Goal: Transaction & Acquisition: Purchase product/service

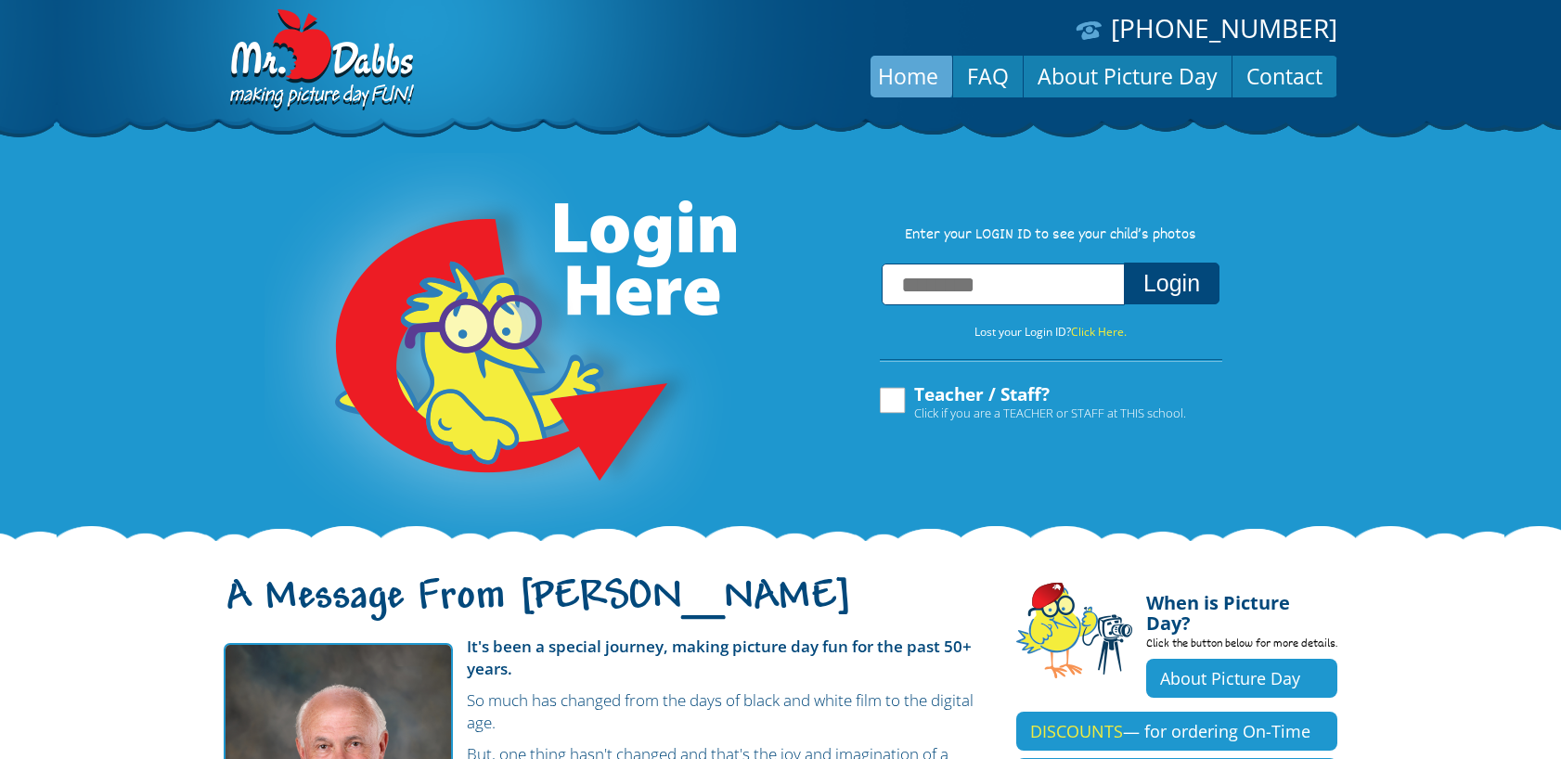
click at [964, 283] on input "text" at bounding box center [1003, 285] width 243 height 42
type input "**********"
click at [1160, 283] on button "Login" at bounding box center [1172, 284] width 96 height 42
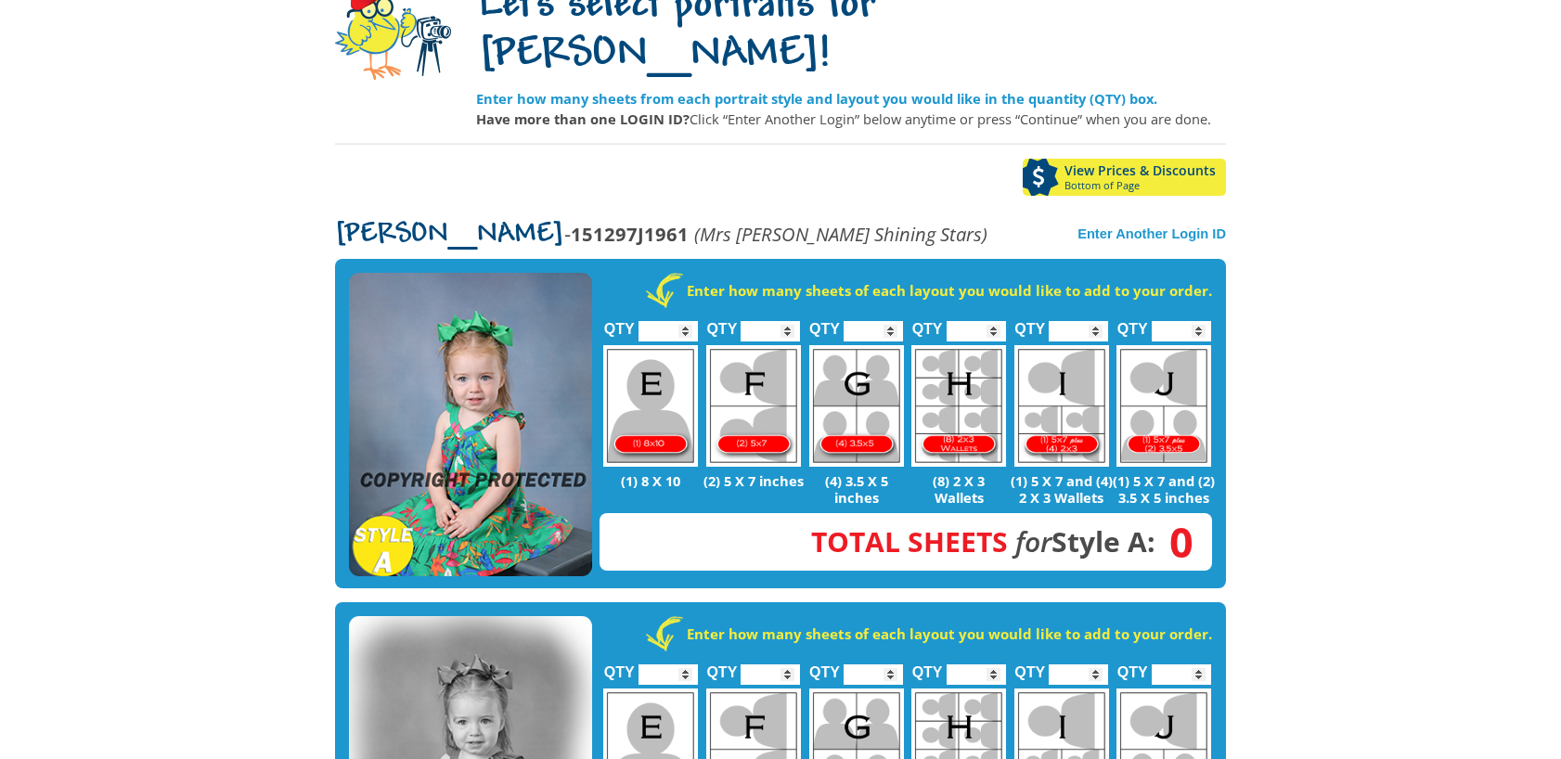
scroll to position [186, 0]
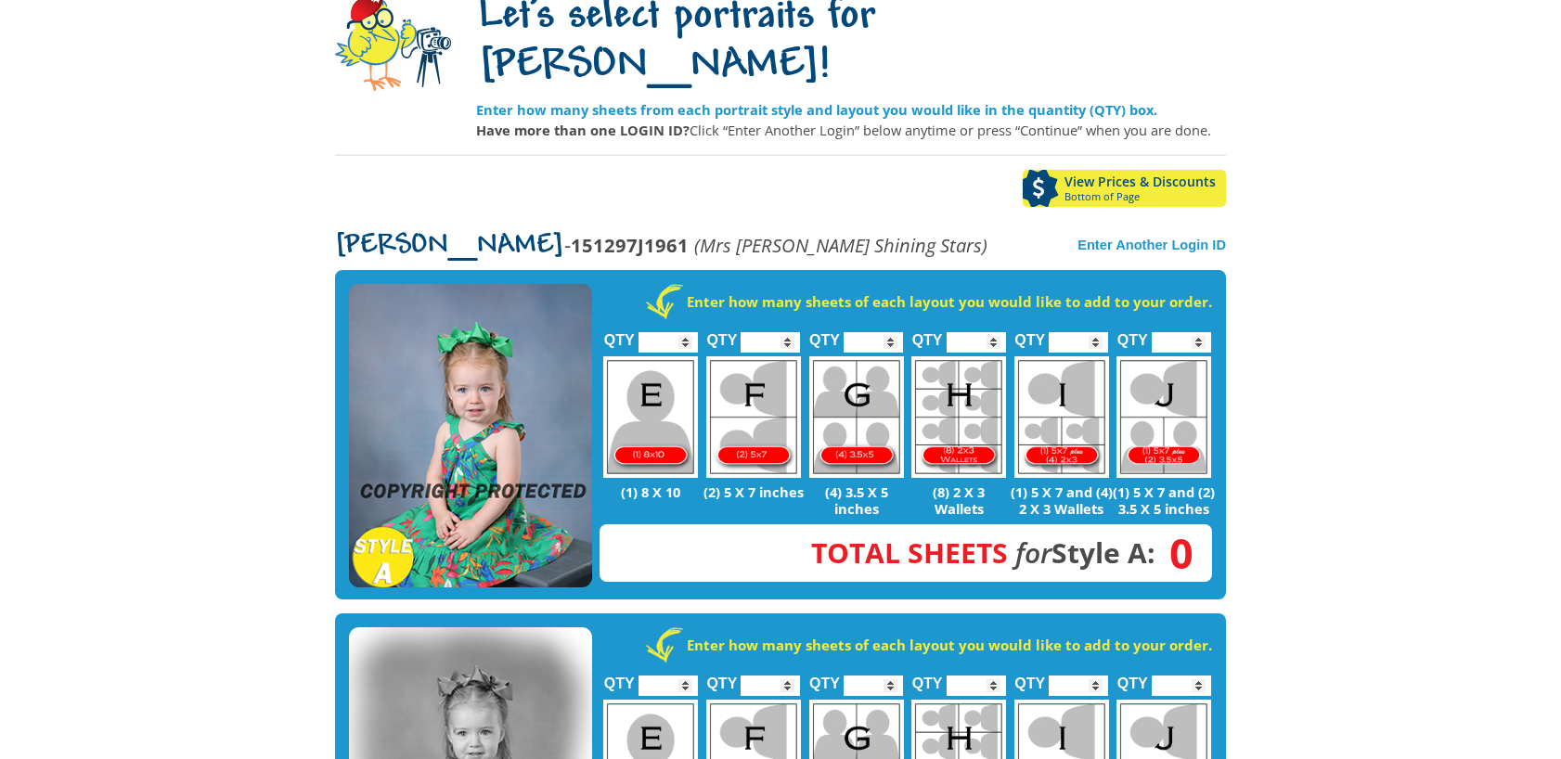
click at [1363, 334] on body "(888) 598-4911 Menu Home FAQ Cart About Picture Day Contact Let's select portra…" at bounding box center [780, 193] width 1561 height 759
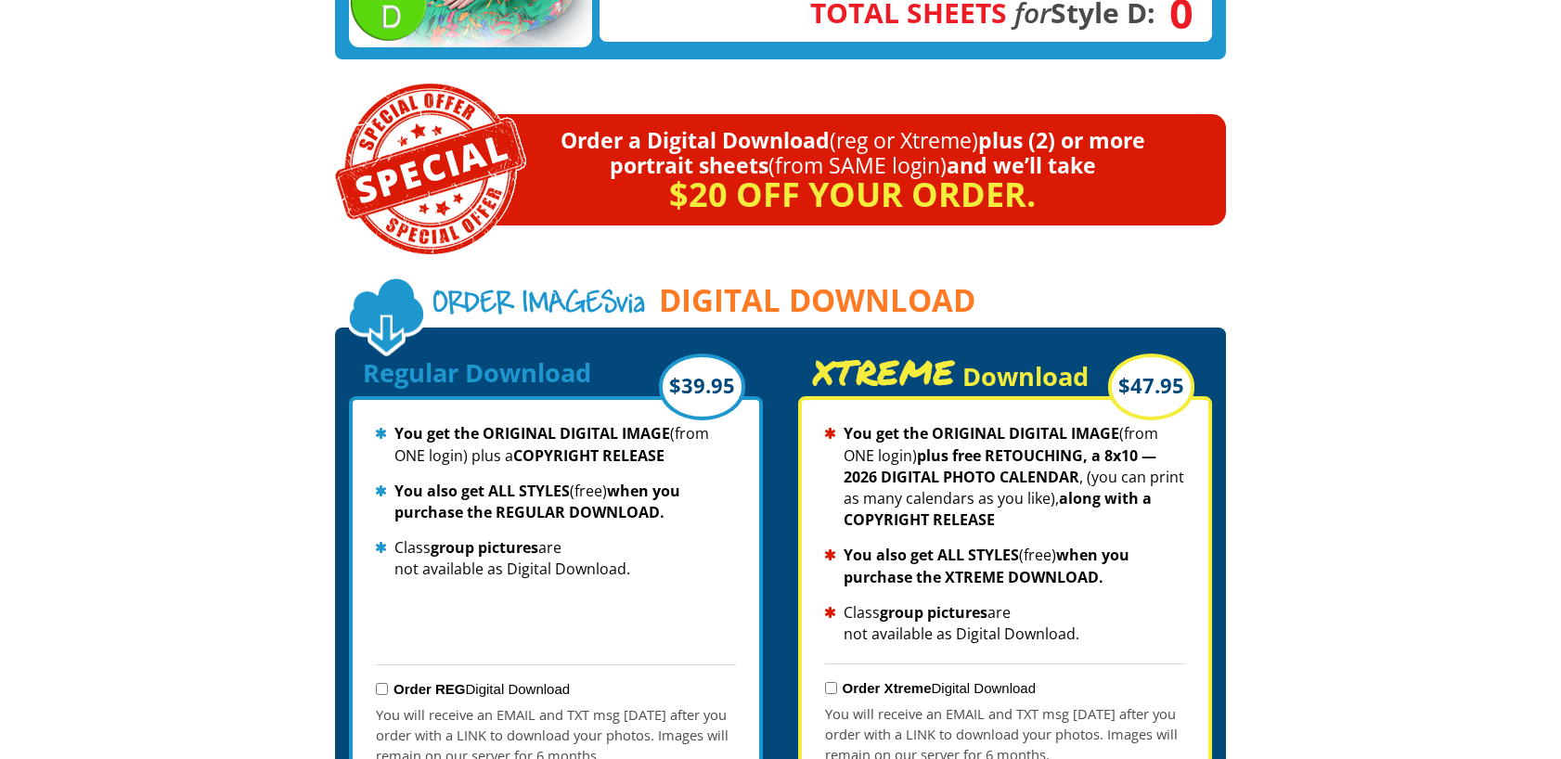
scroll to position [1763, 0]
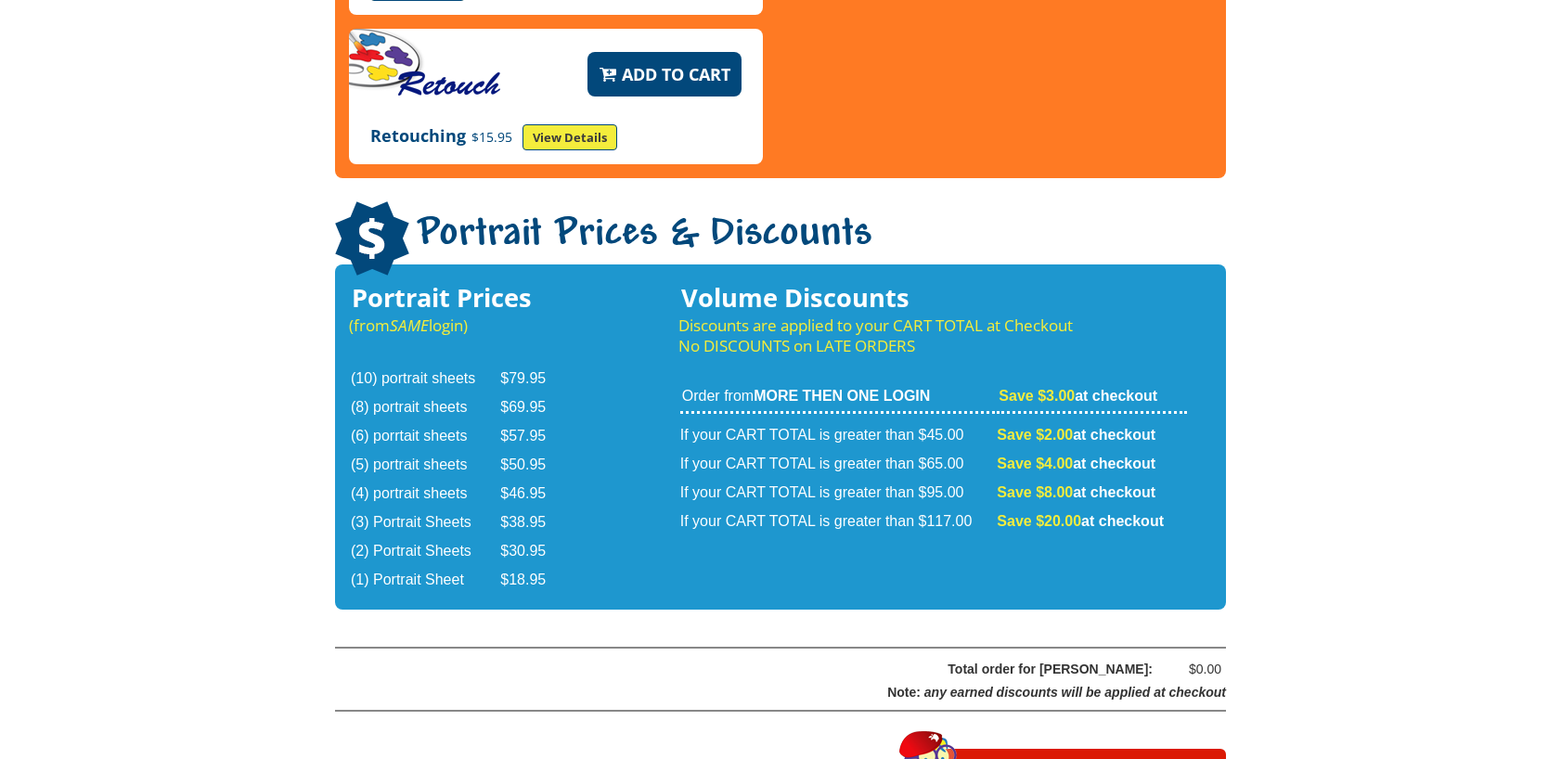
scroll to position [2877, 0]
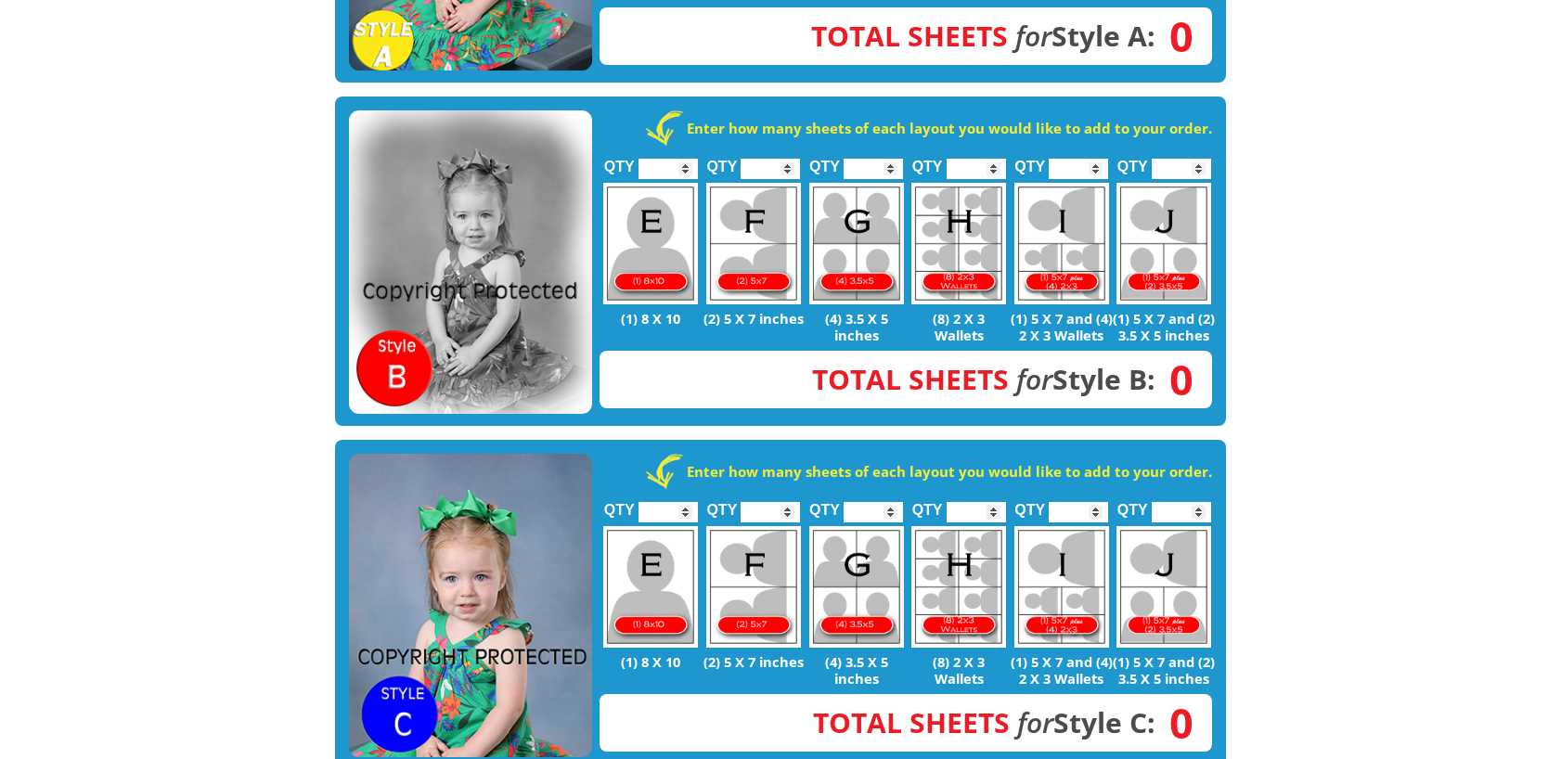
scroll to position [424, 0]
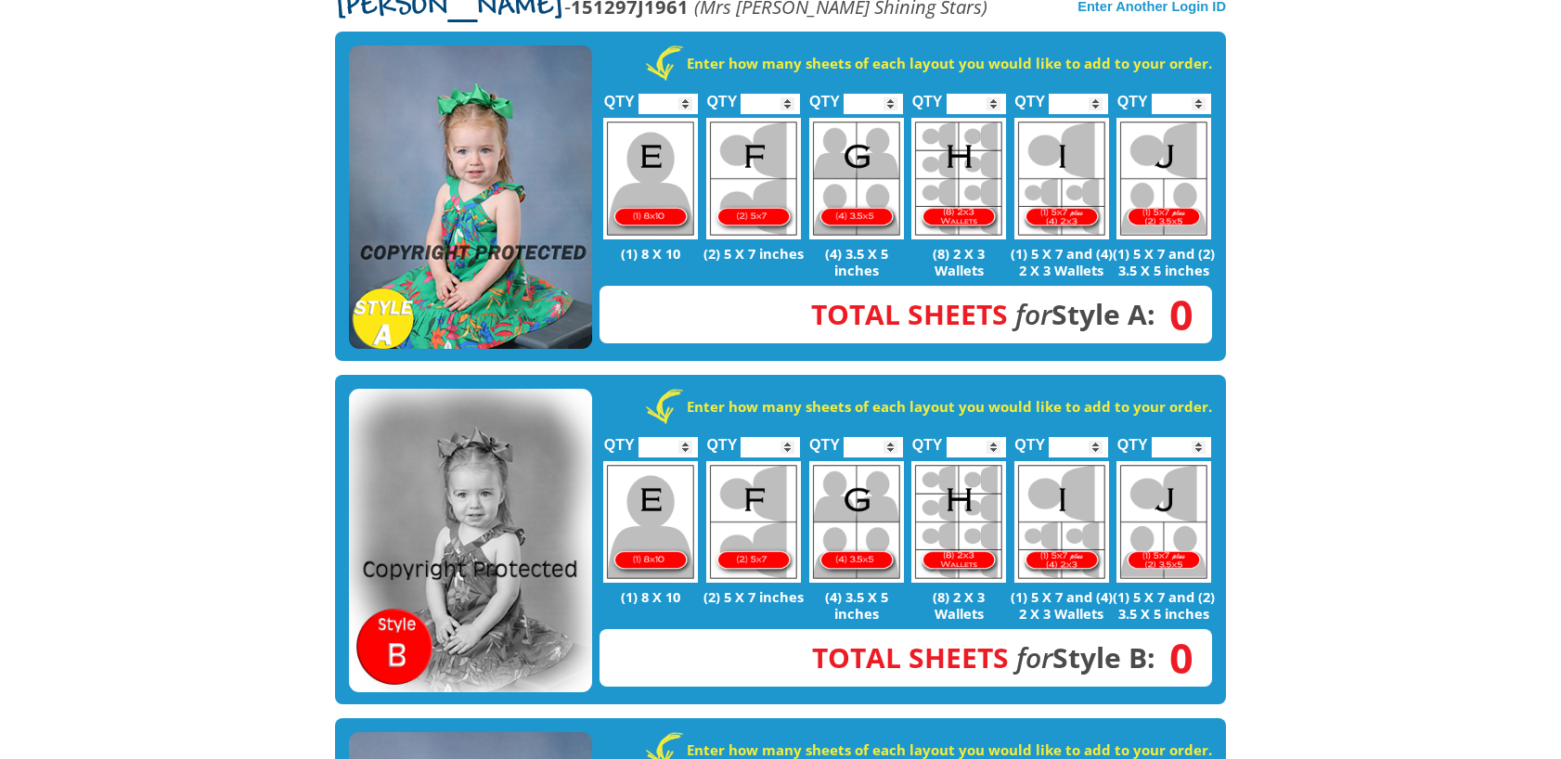
click at [525, 169] on img at bounding box center [470, 197] width 243 height 304
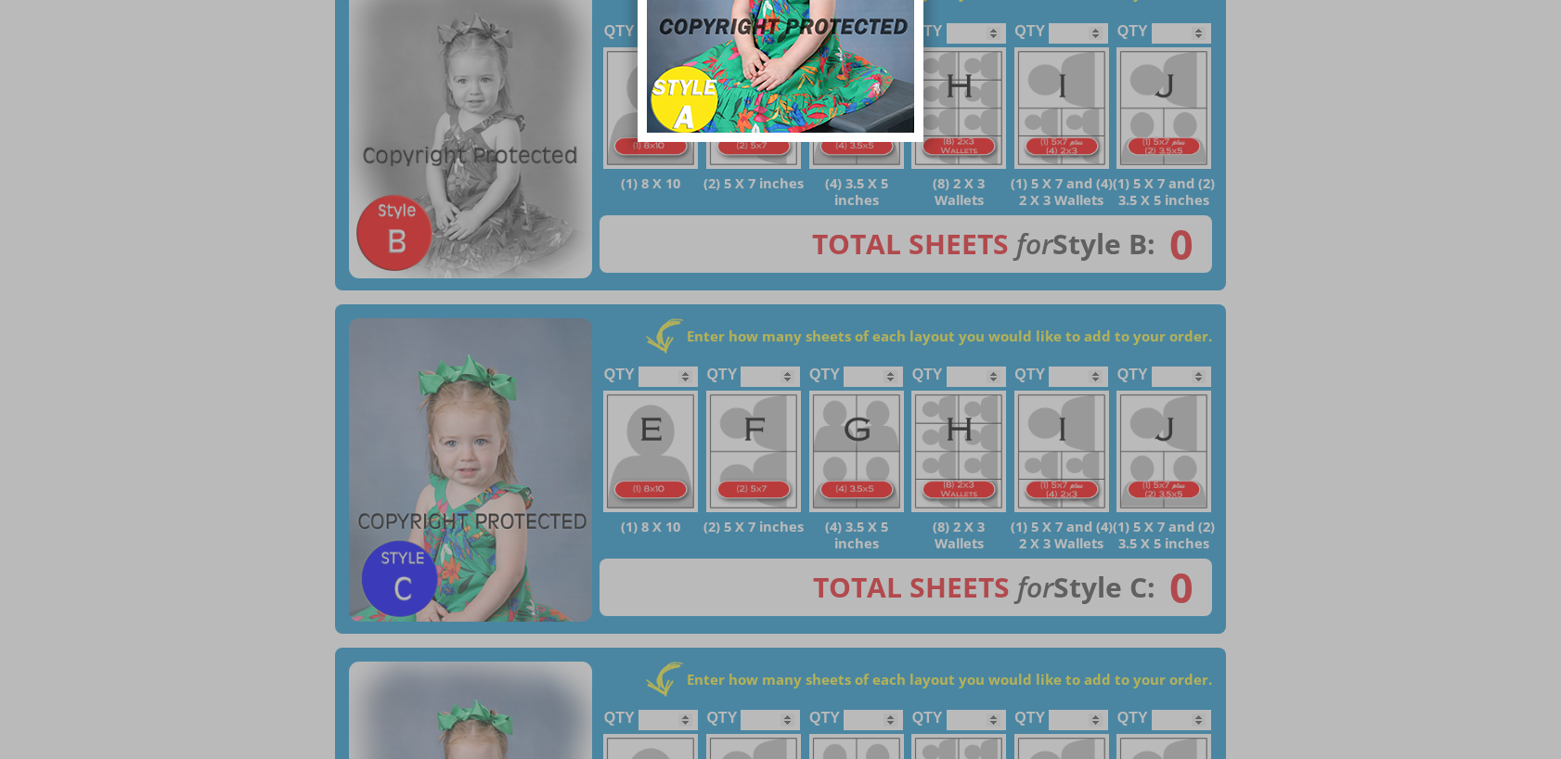
scroll to position [981, 0]
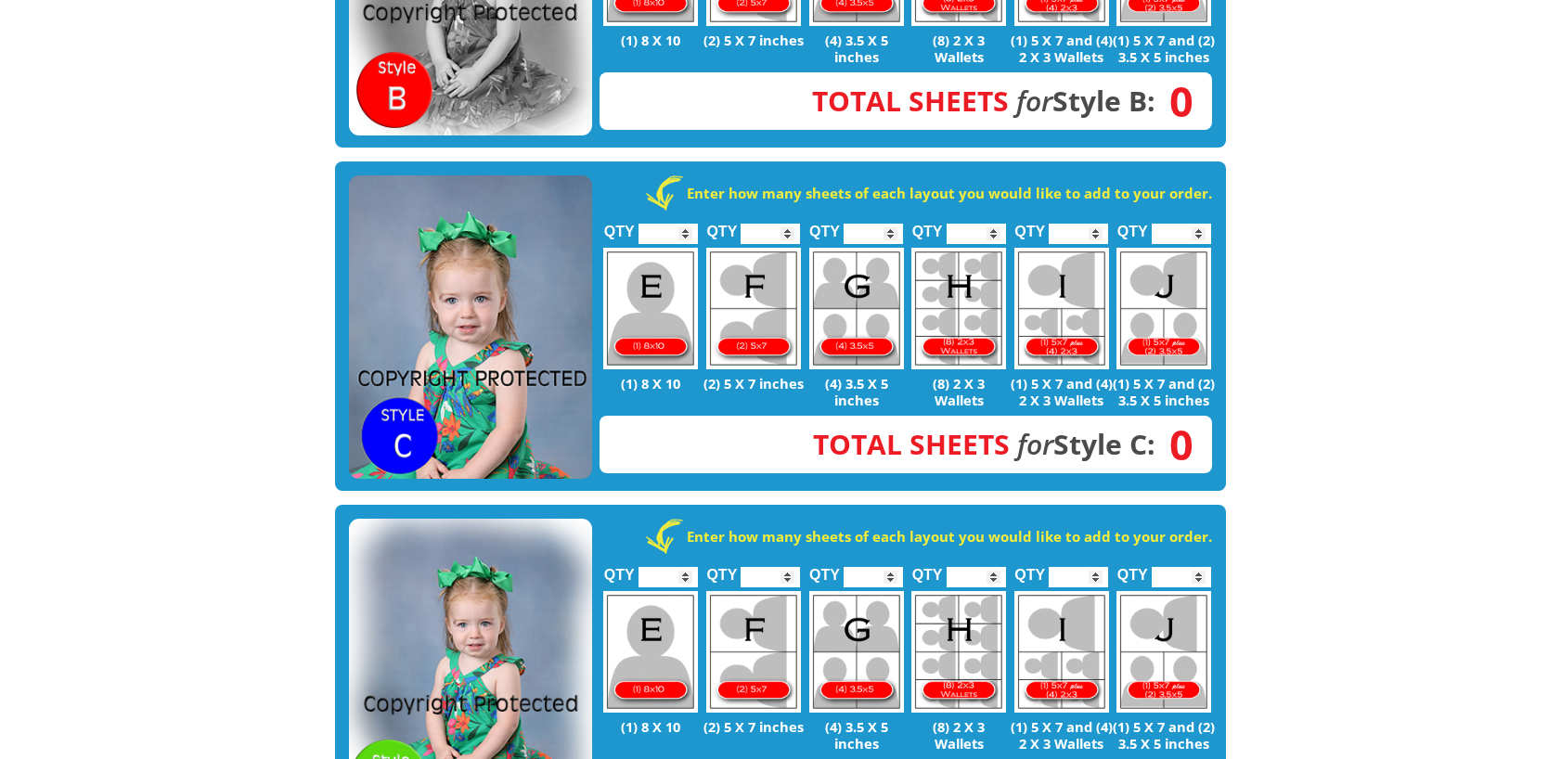
click at [418, 631] on img at bounding box center [470, 671] width 243 height 304
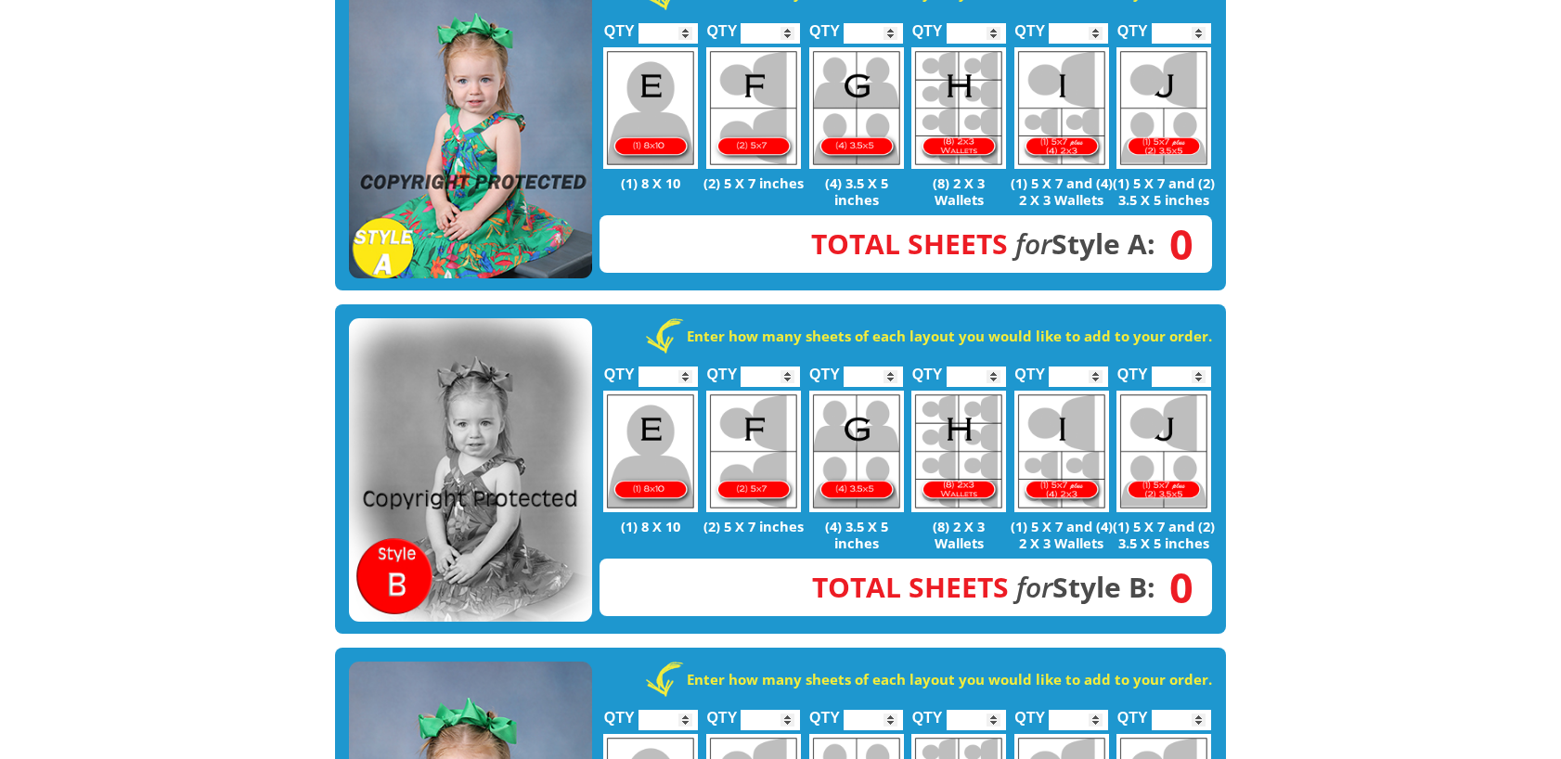
scroll to position [331, 0]
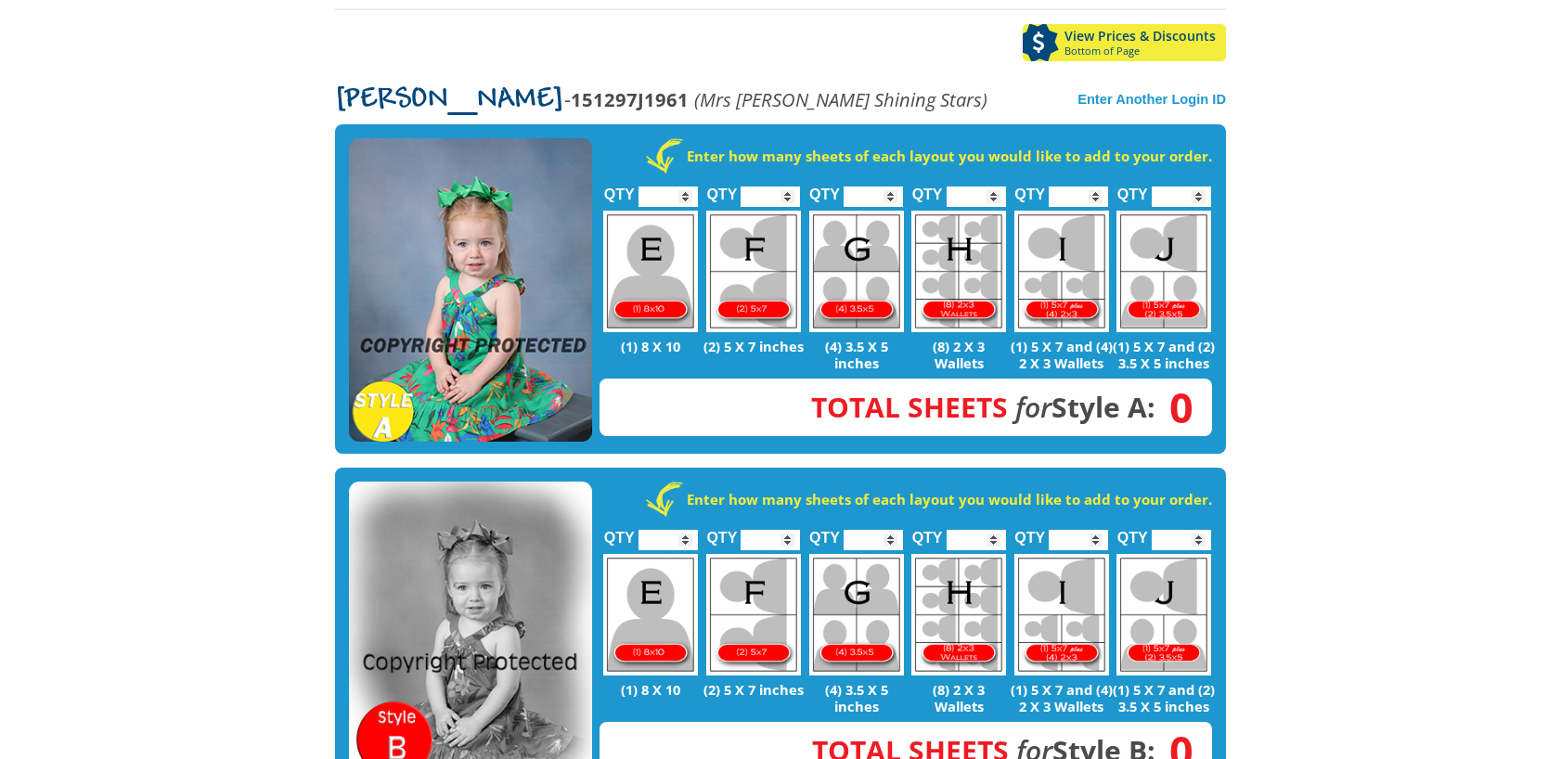
click at [535, 246] on img at bounding box center [470, 290] width 243 height 304
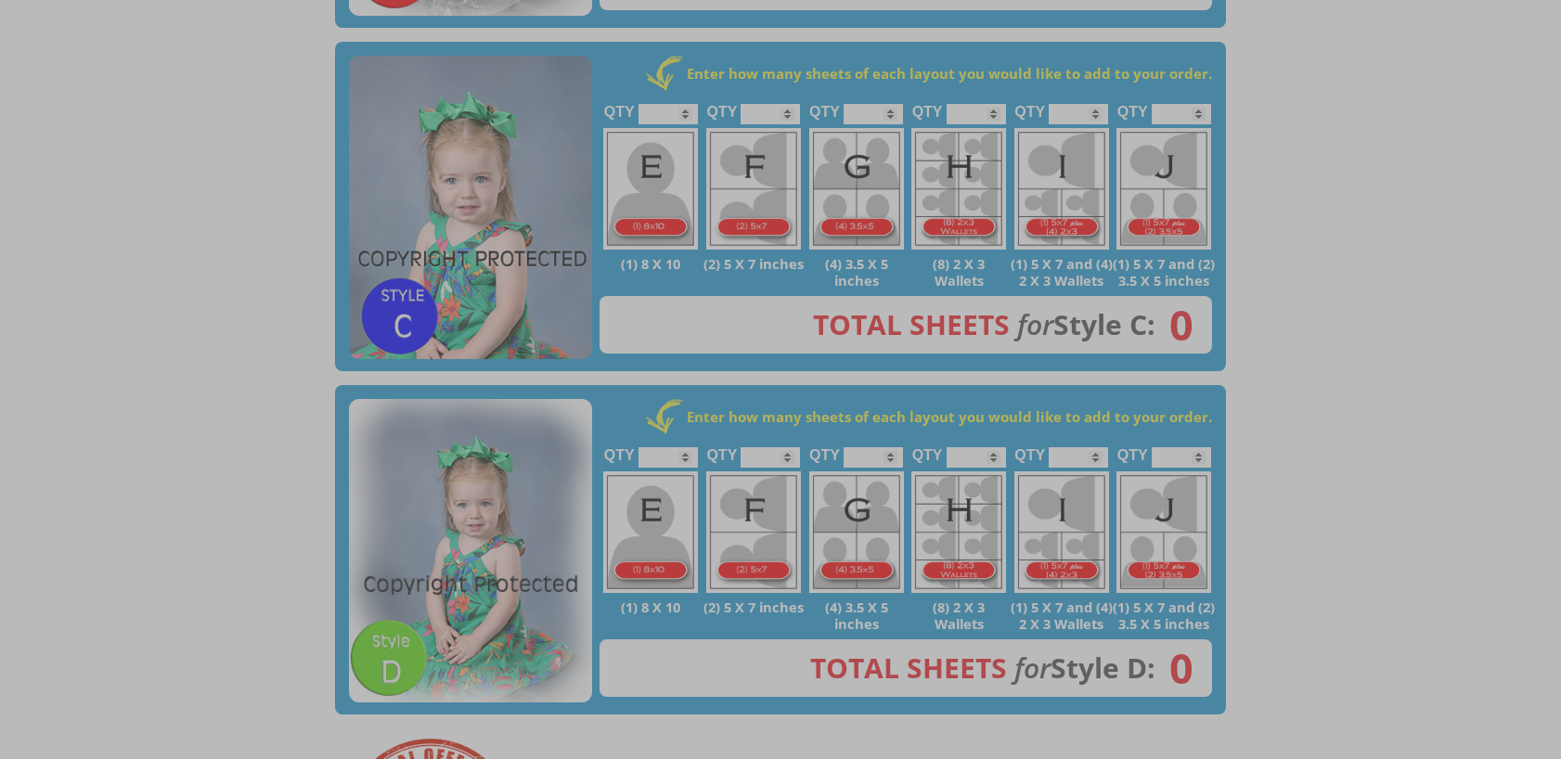
scroll to position [610, 0]
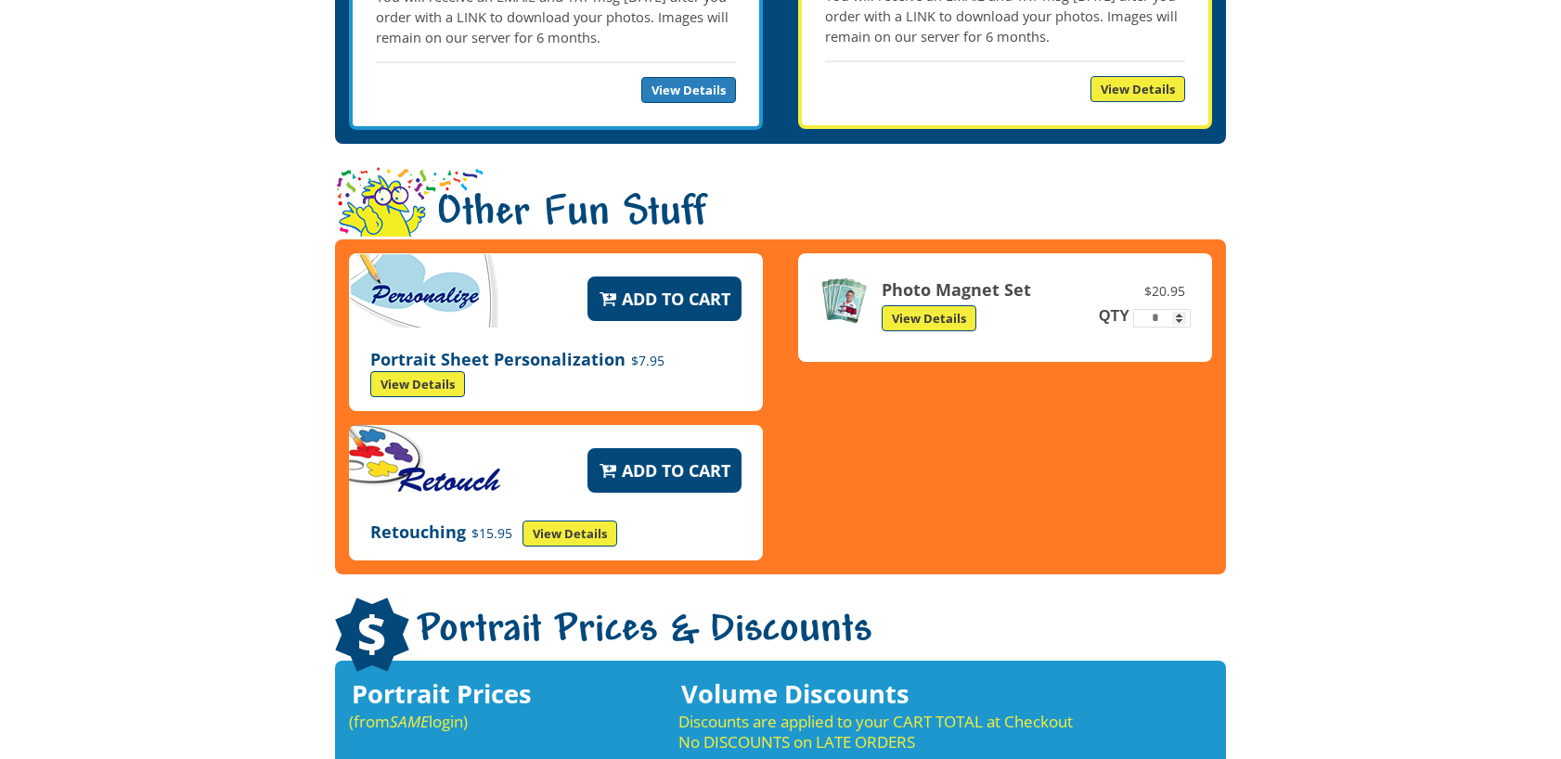
scroll to position [2652, 0]
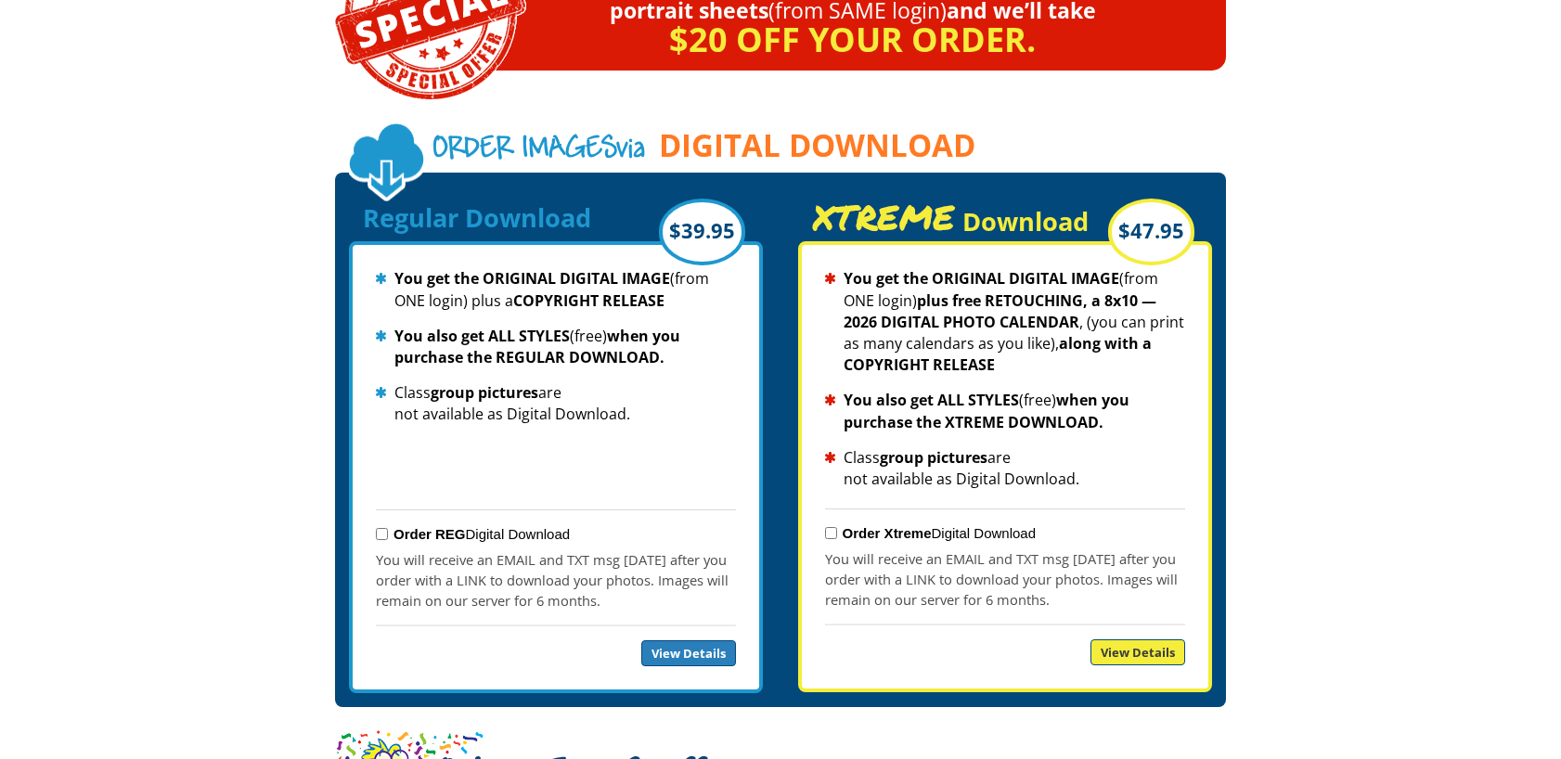
scroll to position [1909, 0]
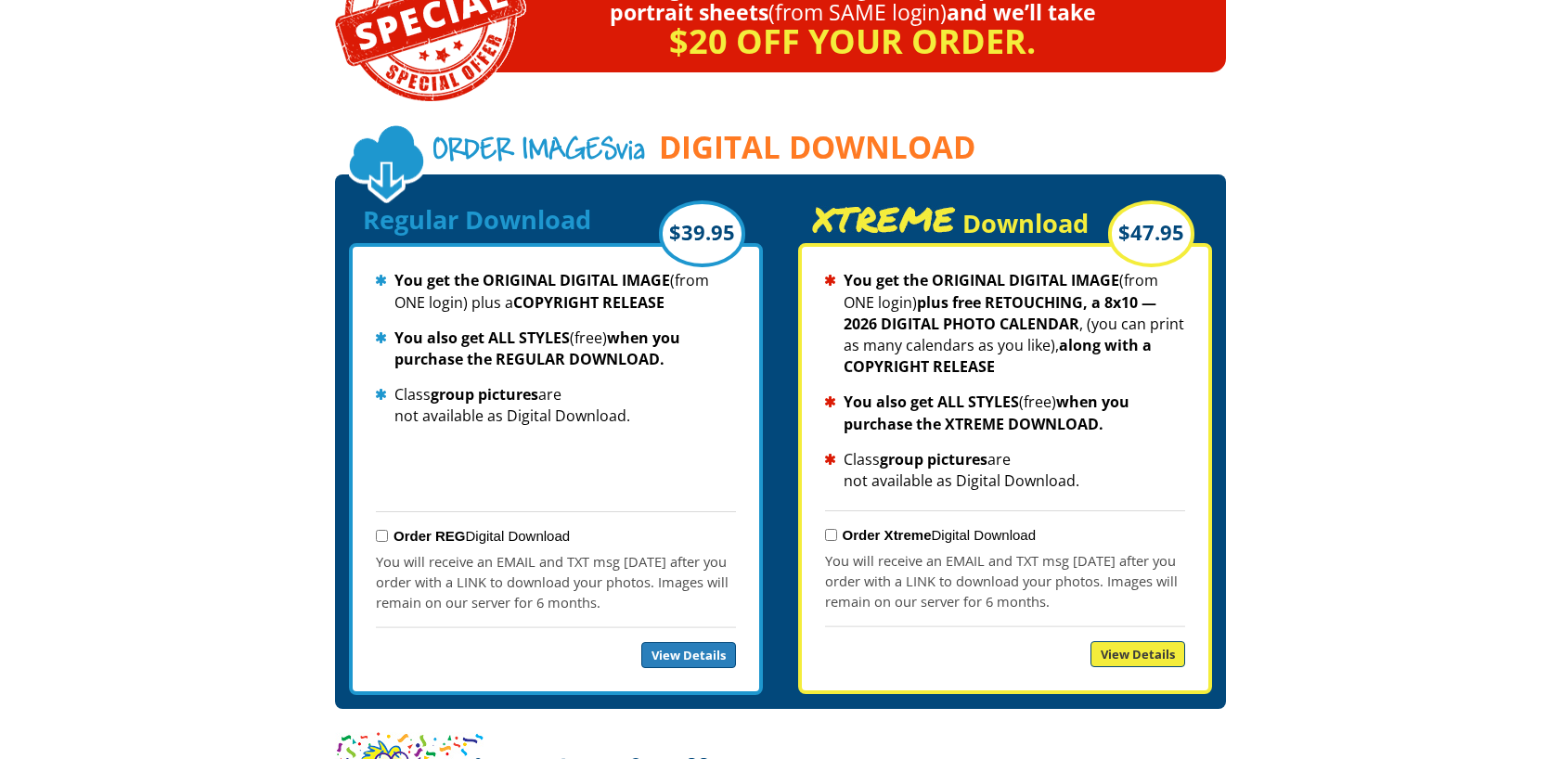
click at [372, 136] on h1 "Order Images via DIGITAL DOWNLOAD" at bounding box center [787, 164] width 877 height 79
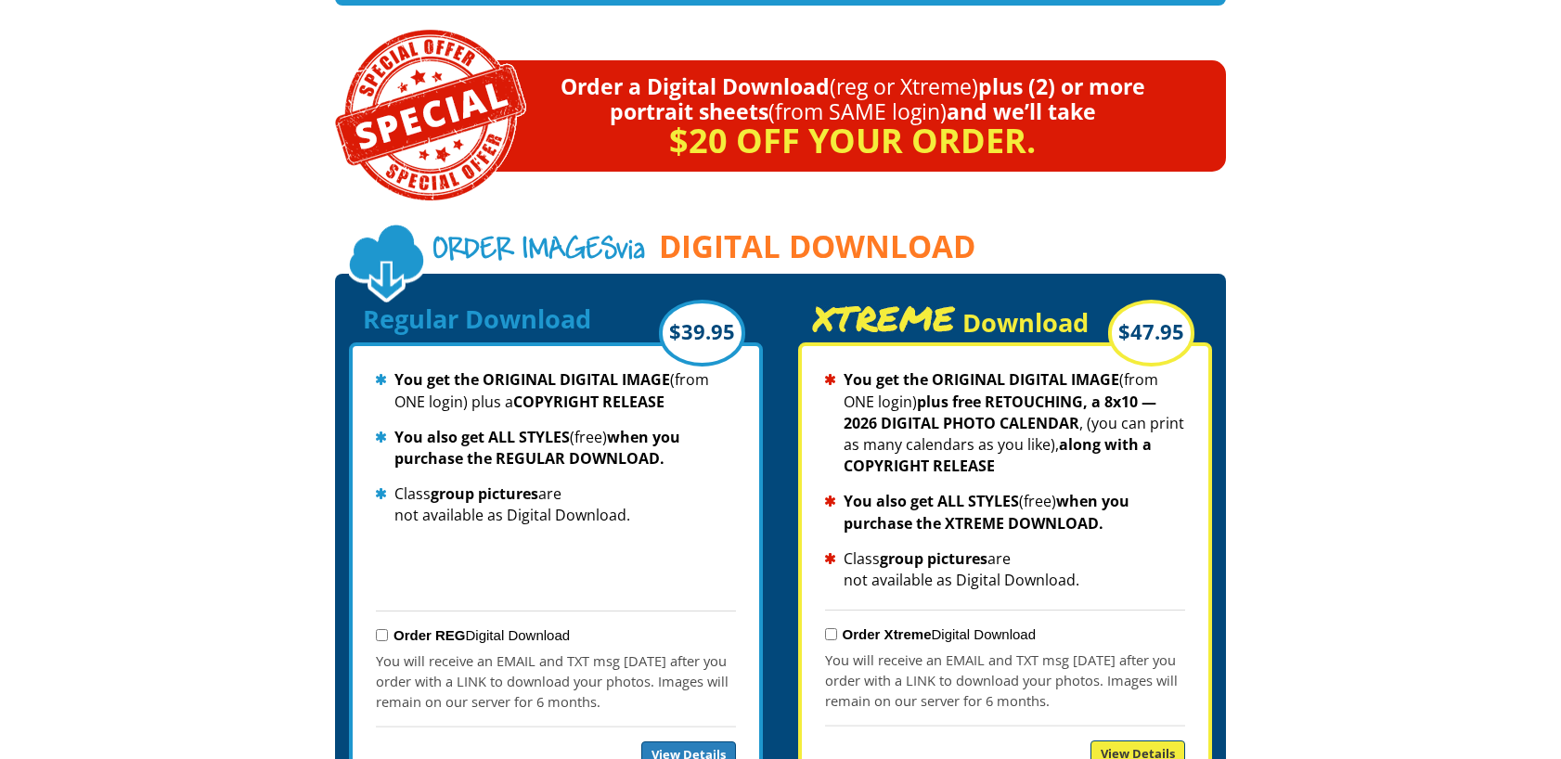
scroll to position [1631, 0]
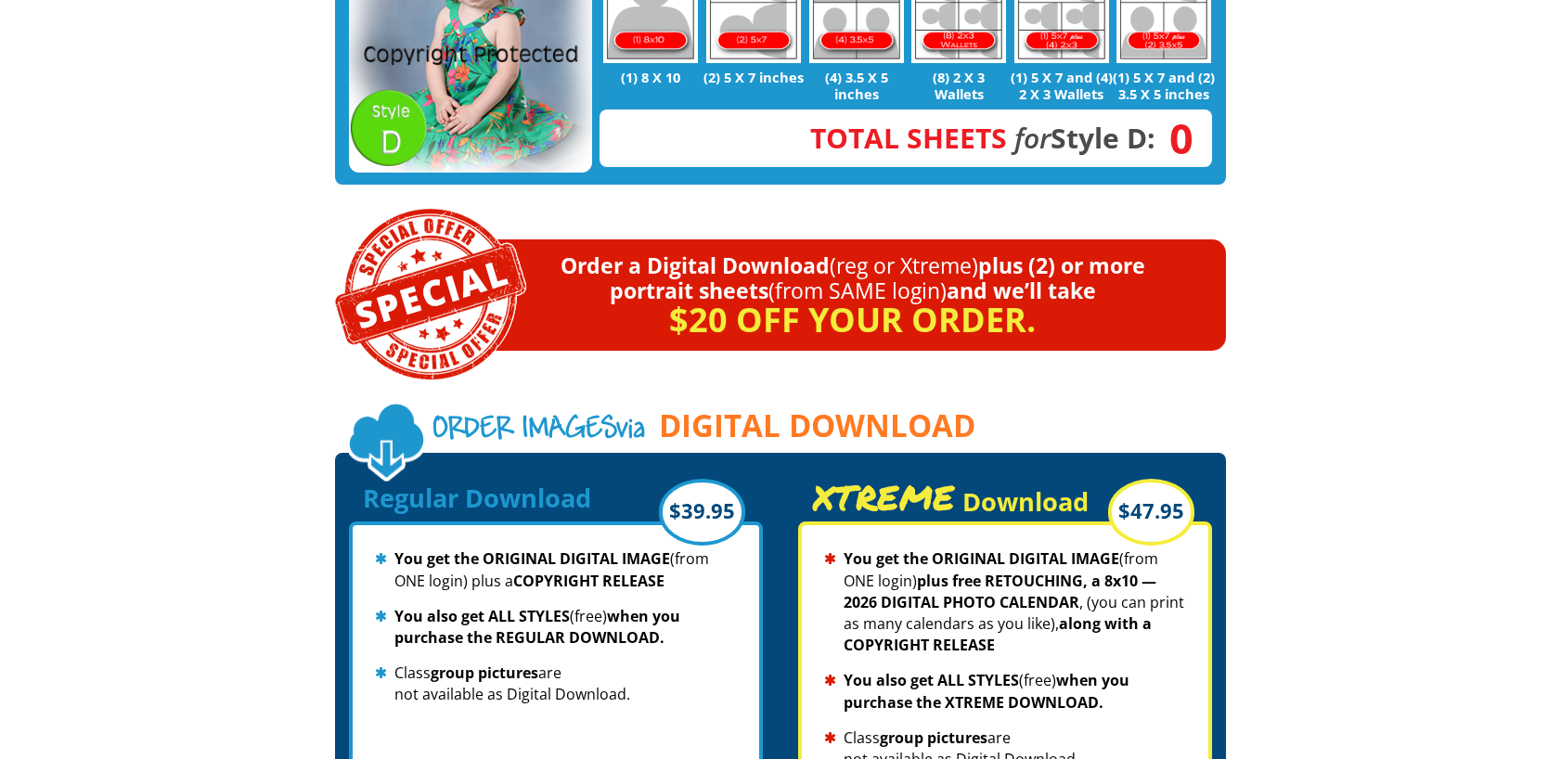
click at [781, 338] on div "Let's select portraits for Palmer! Enter how many sheets from each portrait sty…" at bounding box center [780, 195] width 891 height 3309
click at [924, 303] on p "$20 off your order." at bounding box center [806, 317] width 840 height 29
click at [943, 345] on div "Let's select portraits for Palmer! Enter how many sheets from each portrait sty…" at bounding box center [780, 195] width 891 height 3309
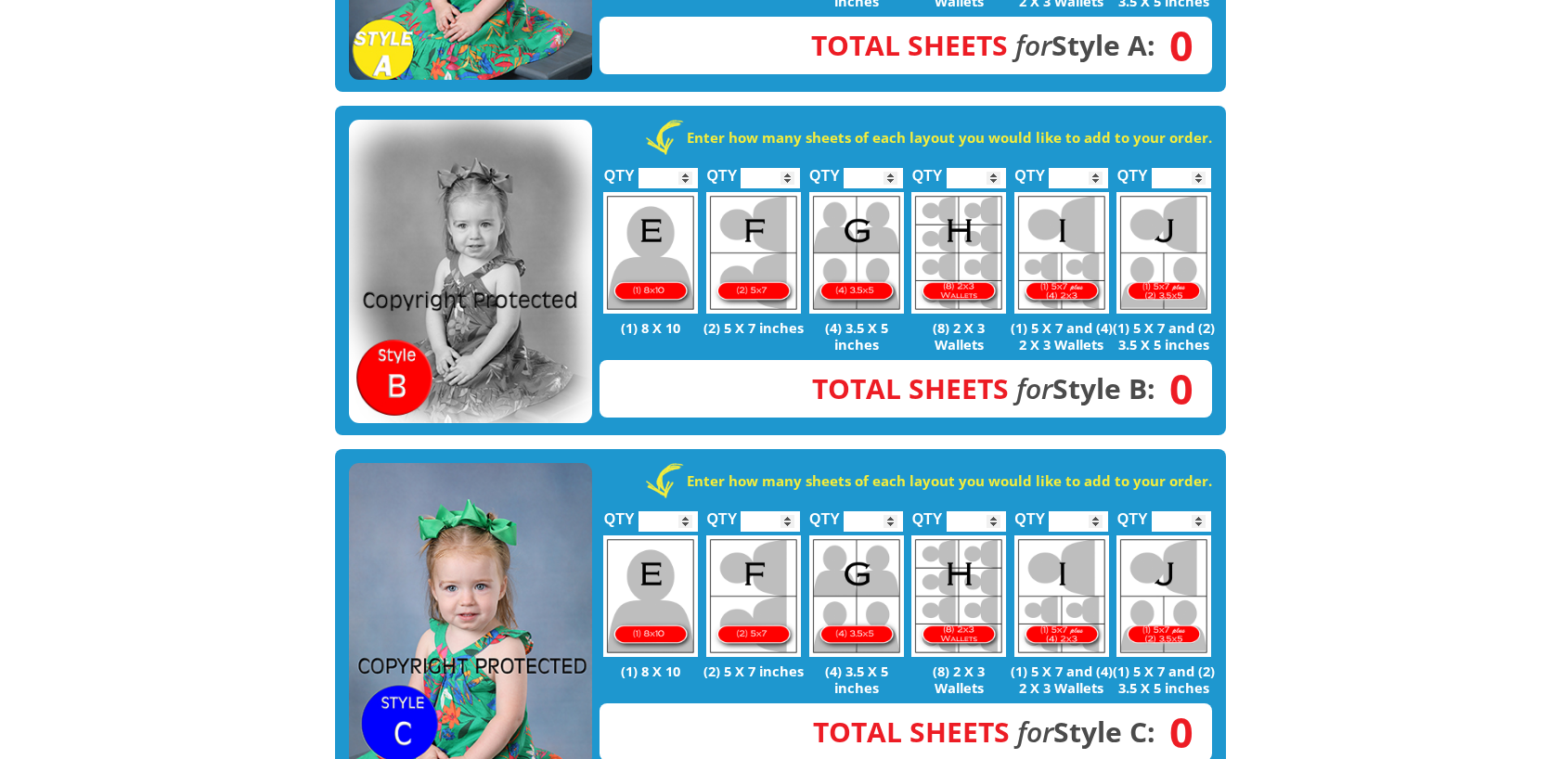
scroll to position [424, 0]
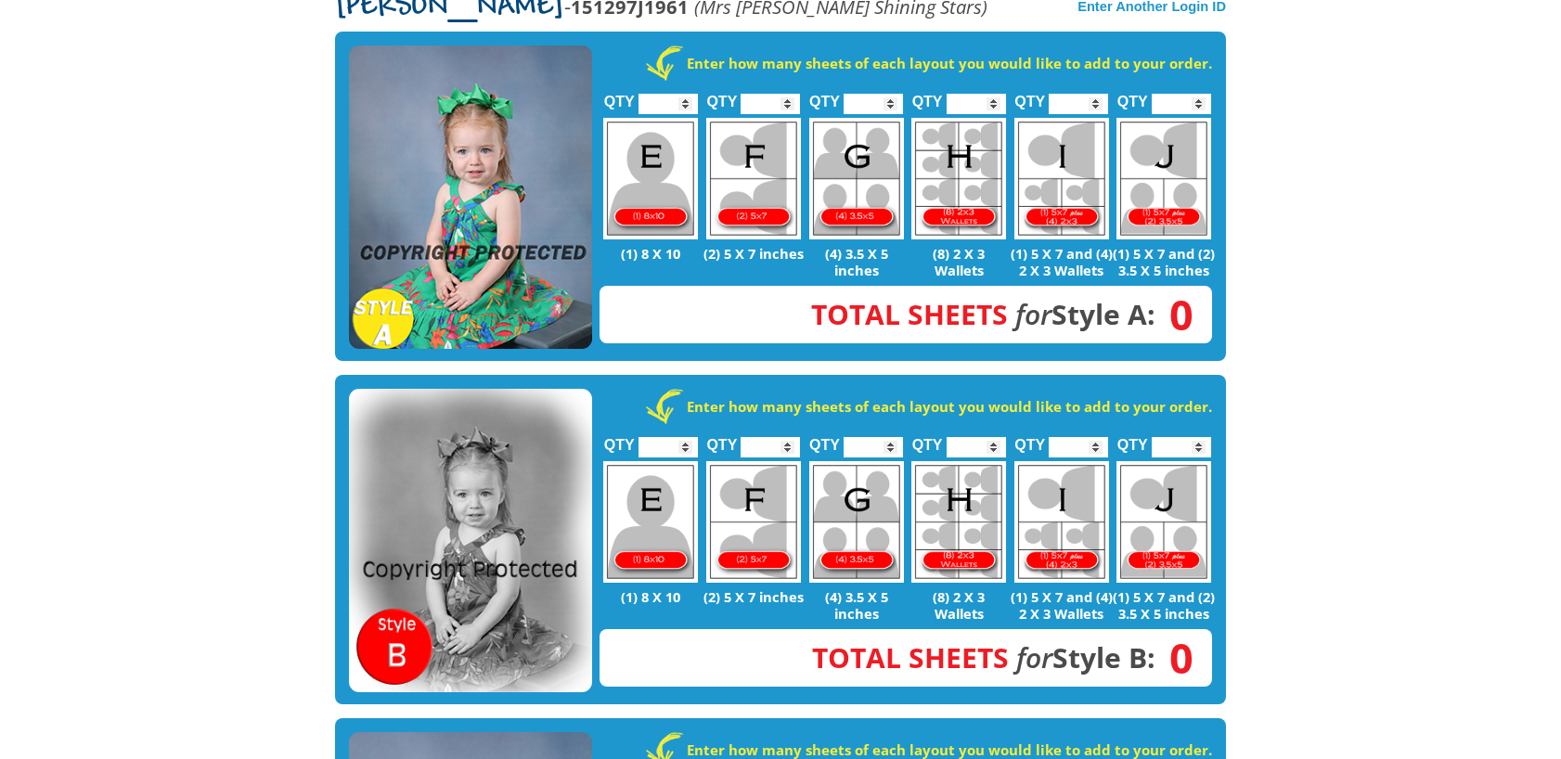
click at [524, 62] on img at bounding box center [470, 197] width 243 height 304
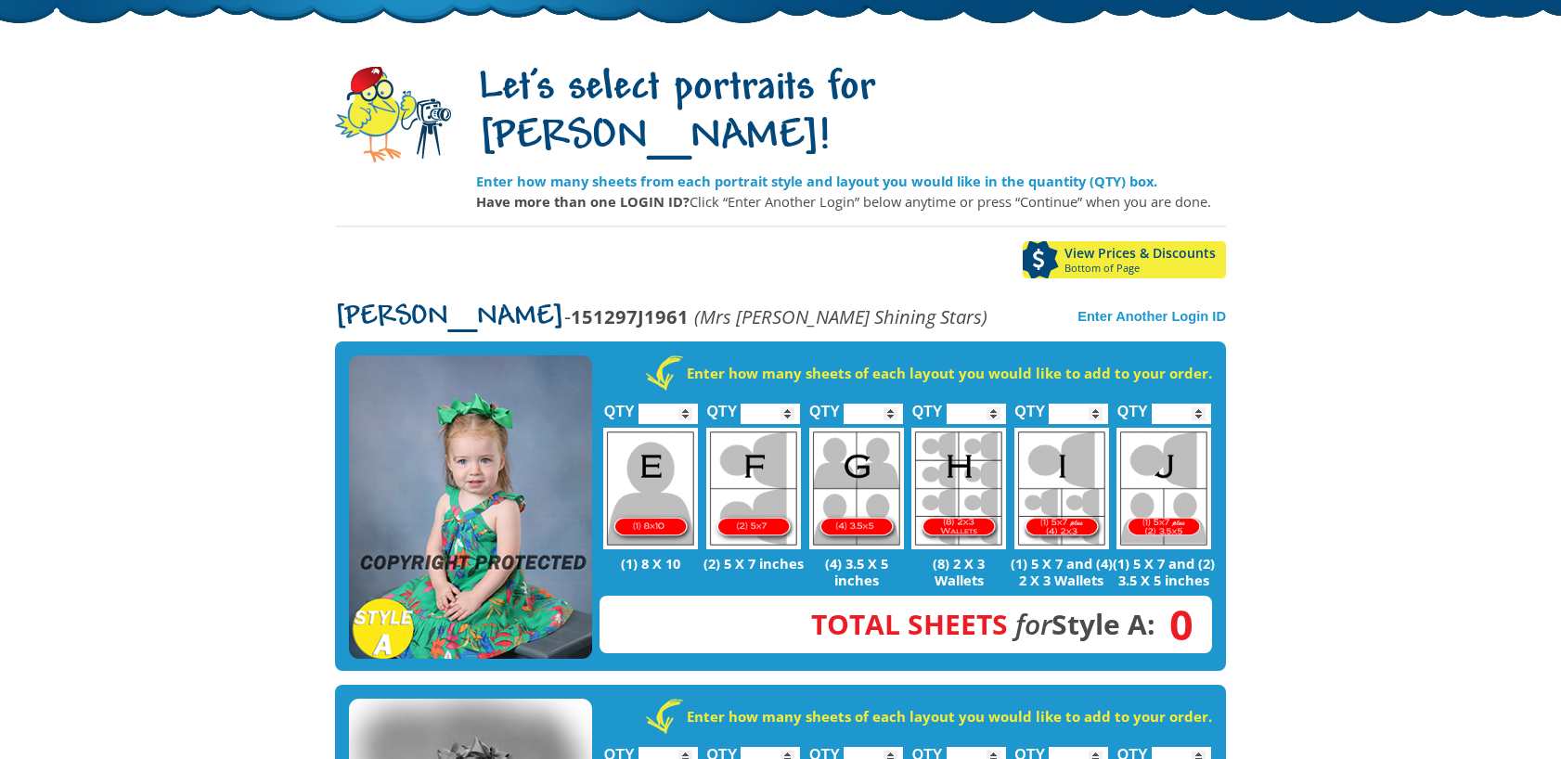
scroll to position [0, 0]
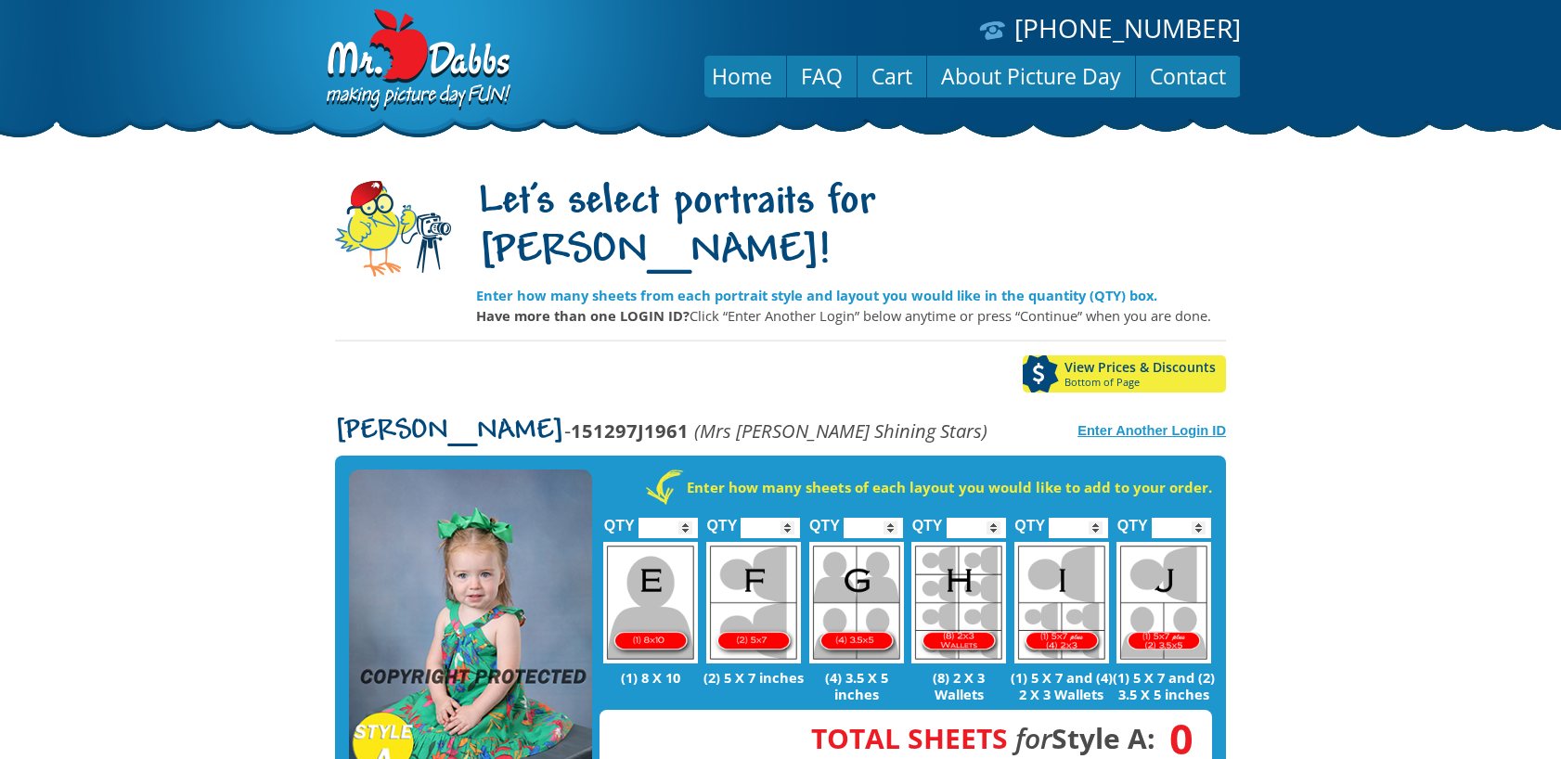
click at [1121, 423] on strong "Enter Another Login ID" at bounding box center [1152, 430] width 148 height 15
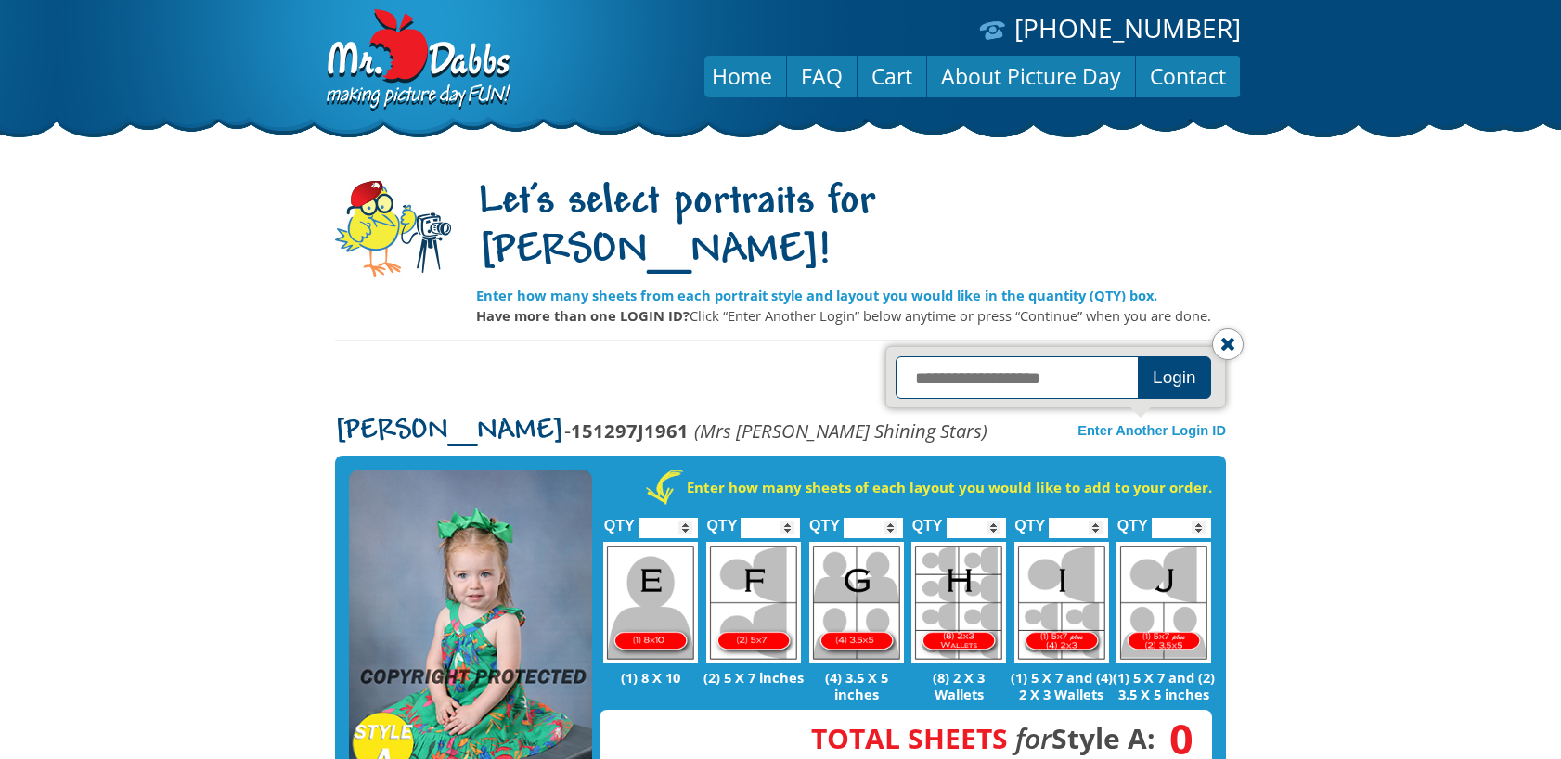
click at [1043, 356] on input "text" at bounding box center [1020, 377] width 248 height 43
click at [949, 356] on input "**********" at bounding box center [1020, 377] width 248 height 43
click at [1000, 356] on input "**********" at bounding box center [1020, 377] width 248 height 43
type input "**********"
click at [1170, 356] on button "Login" at bounding box center [1174, 377] width 73 height 43
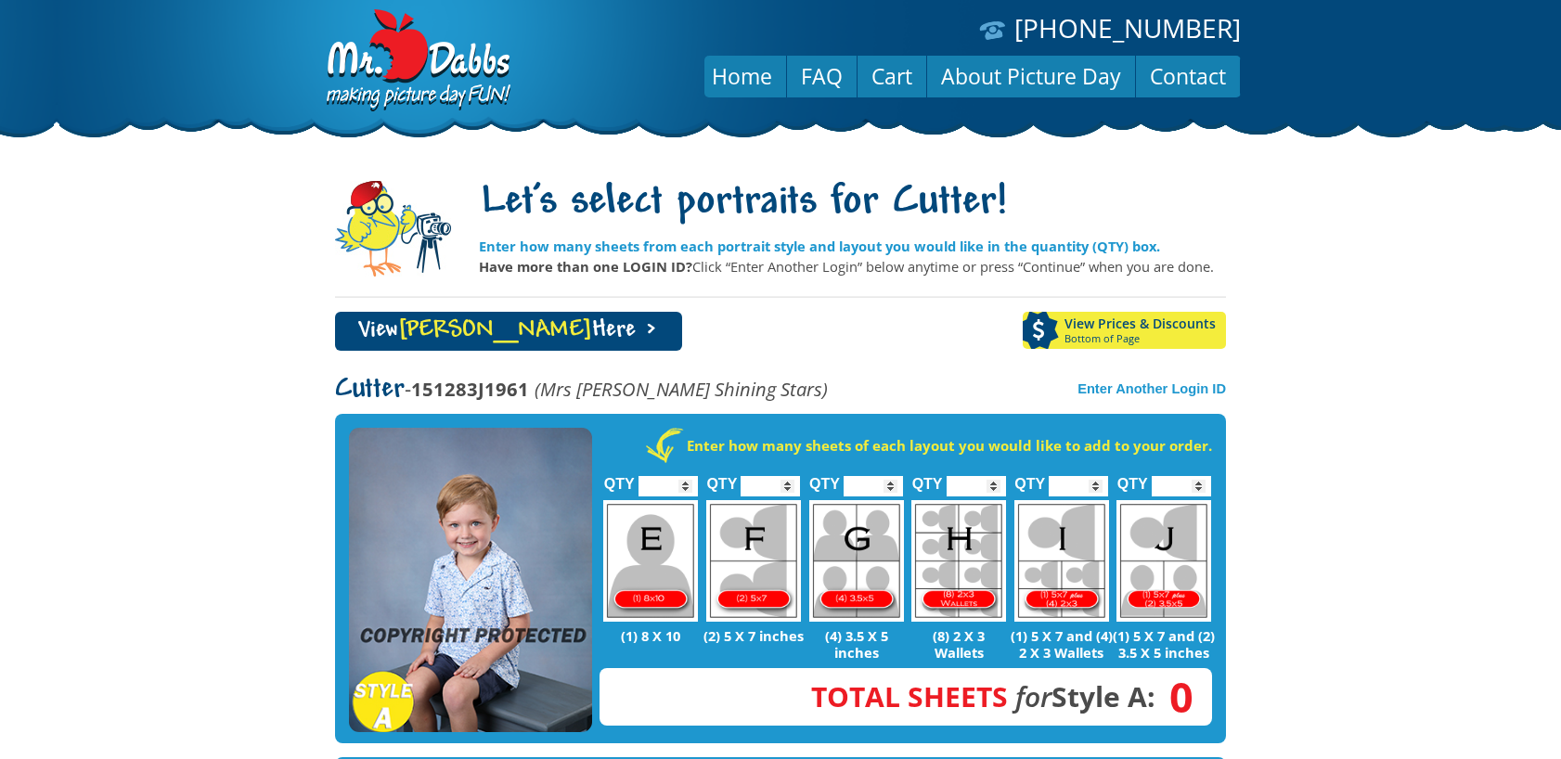
click at [1313, 364] on body "(888) 598-4911 Menu Home FAQ Cart About Picture Day Contact Let's select portra…" at bounding box center [780, 379] width 1561 height 759
click at [1150, 381] on strong "Enter Another Login ID" at bounding box center [1152, 388] width 148 height 15
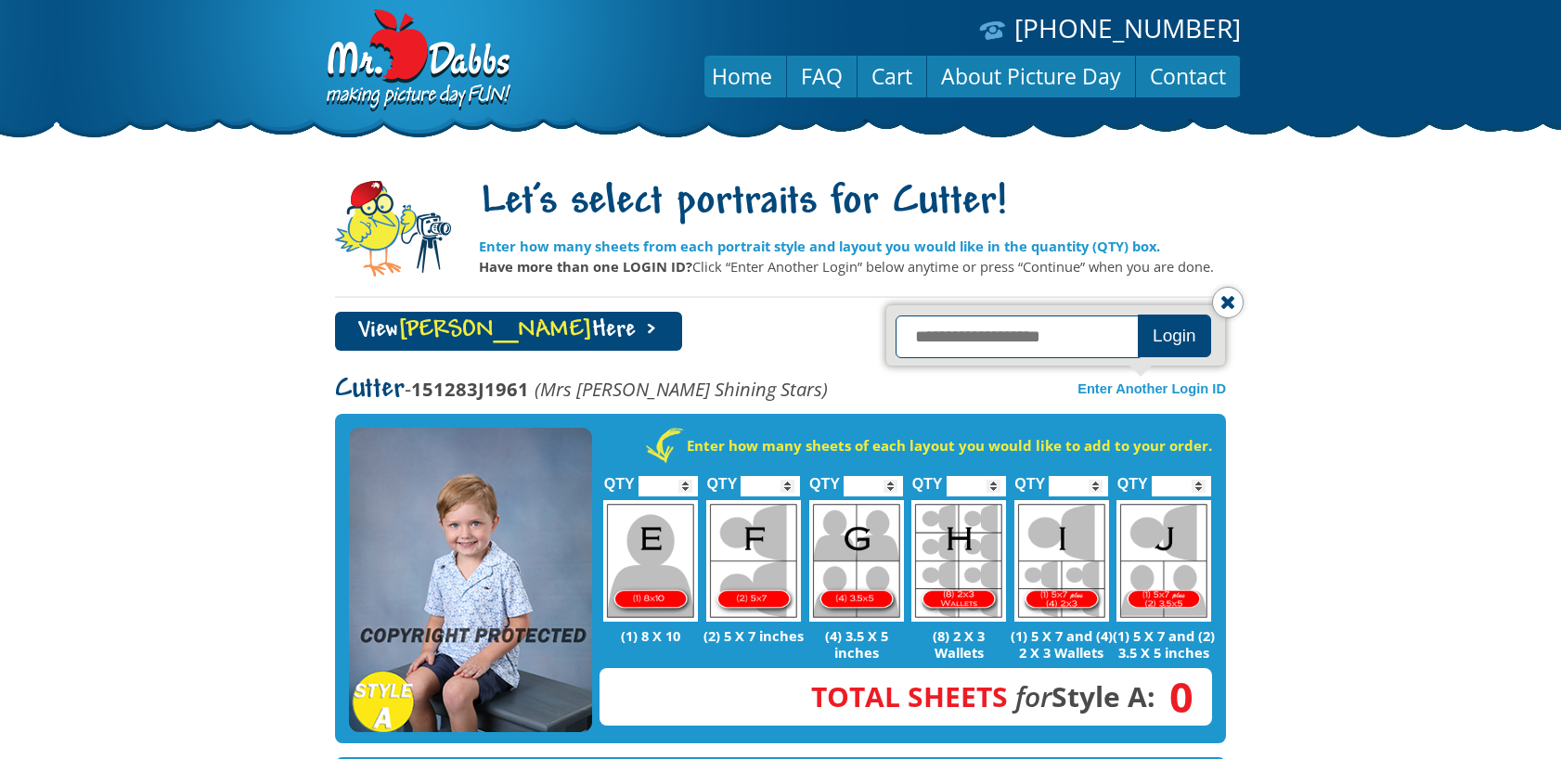
click at [1028, 334] on input "text" at bounding box center [1020, 337] width 248 height 43
type input "**********"
click at [1194, 335] on button "Login" at bounding box center [1174, 336] width 73 height 43
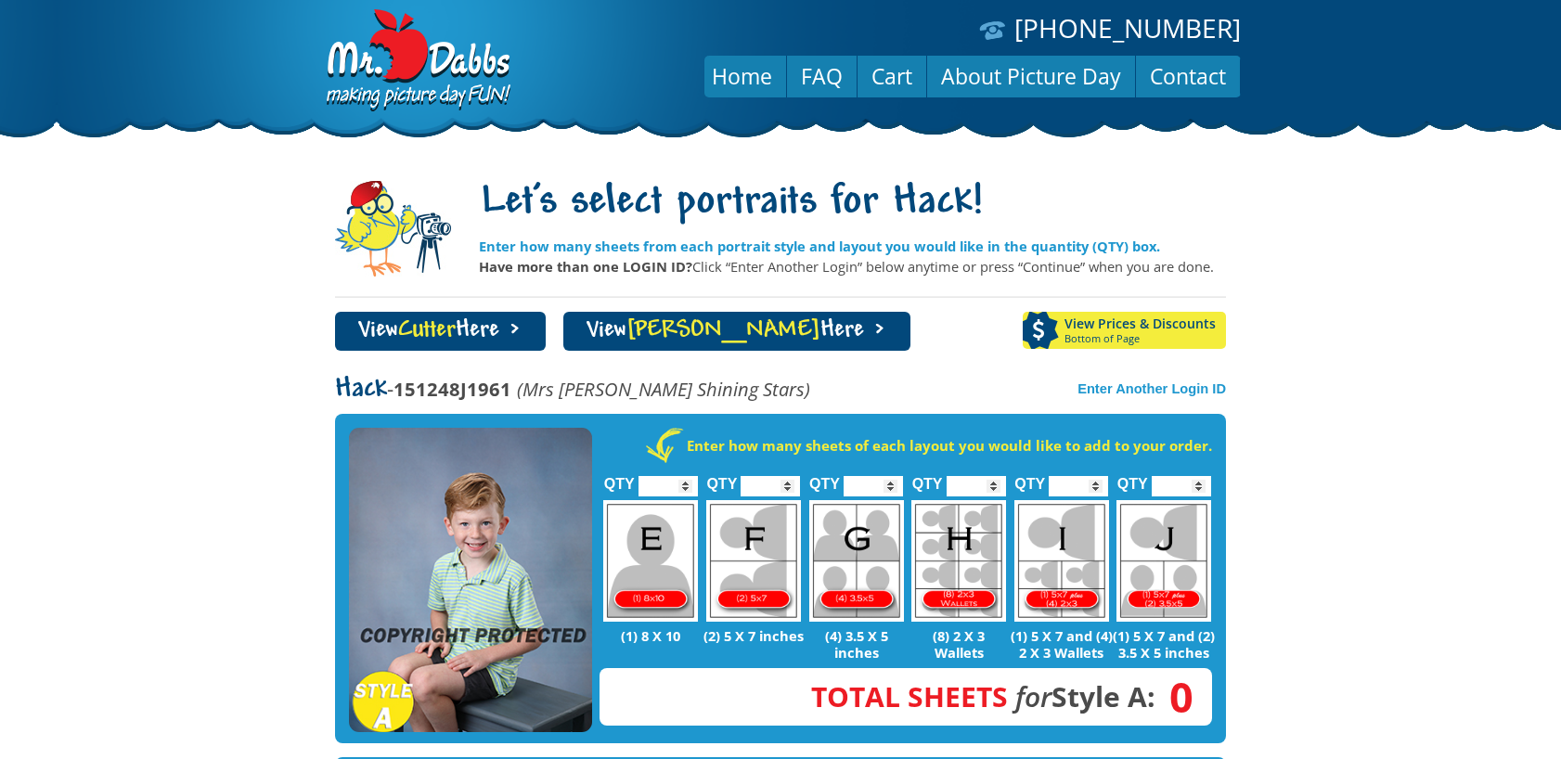
click at [1451, 428] on body "(888) 598-4911 Menu Home FAQ Cart About Picture Day Contact Let's select portra…" at bounding box center [780, 379] width 1561 height 759
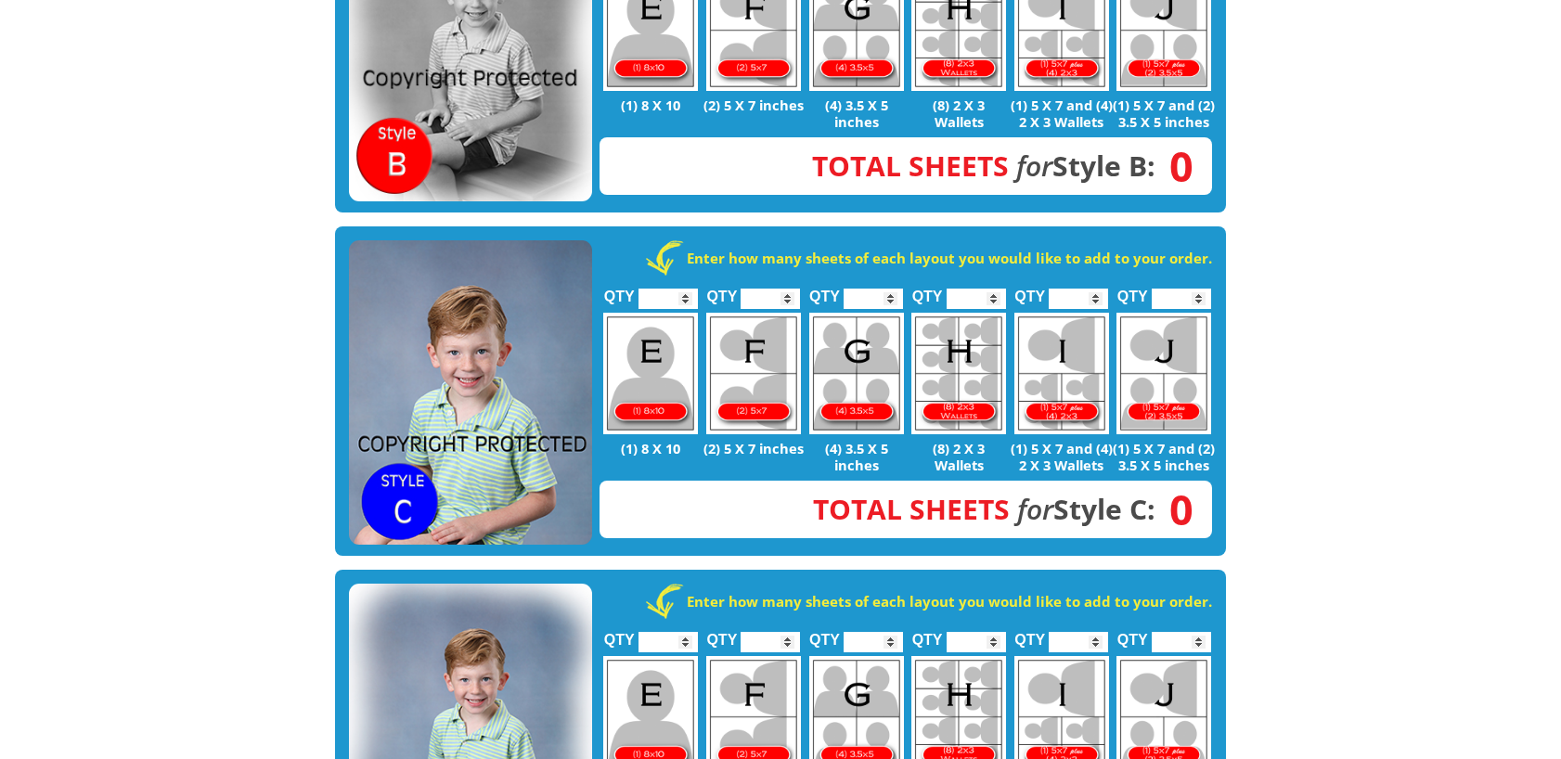
scroll to position [928, 0]
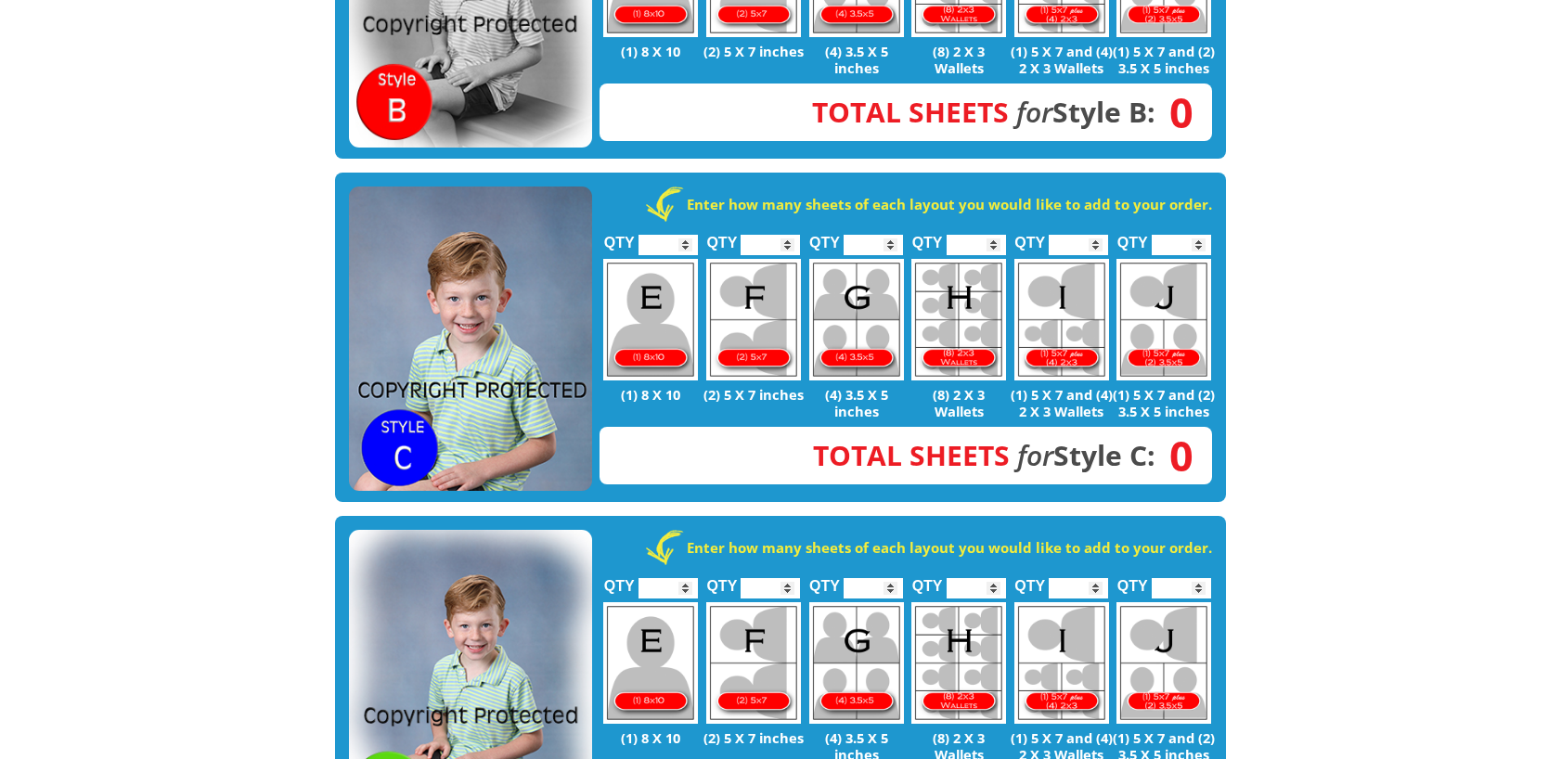
click at [459, 316] on img at bounding box center [470, 339] width 243 height 304
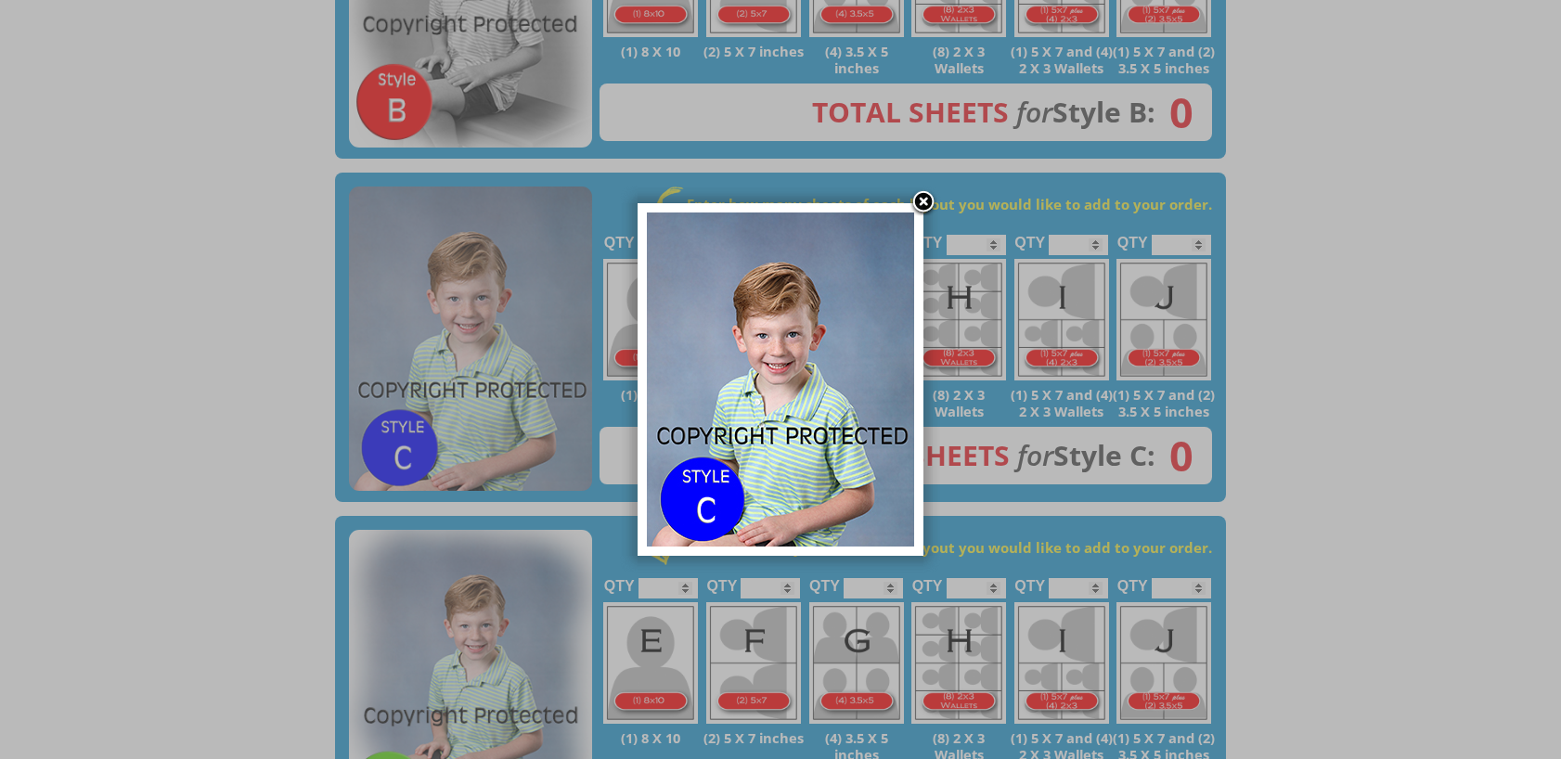
click at [919, 202] on link at bounding box center [924, 203] width 28 height 28
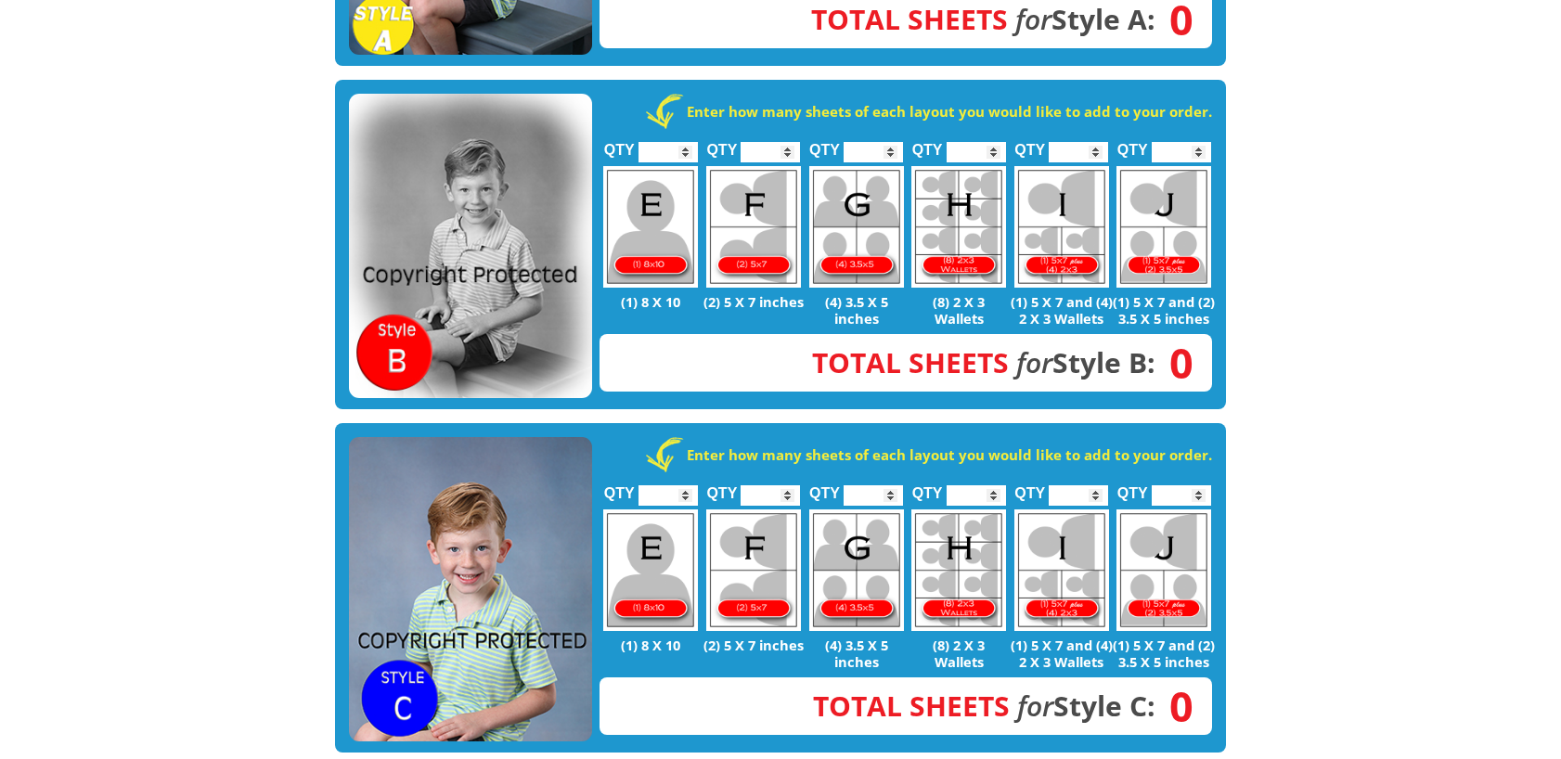
scroll to position [650, 0]
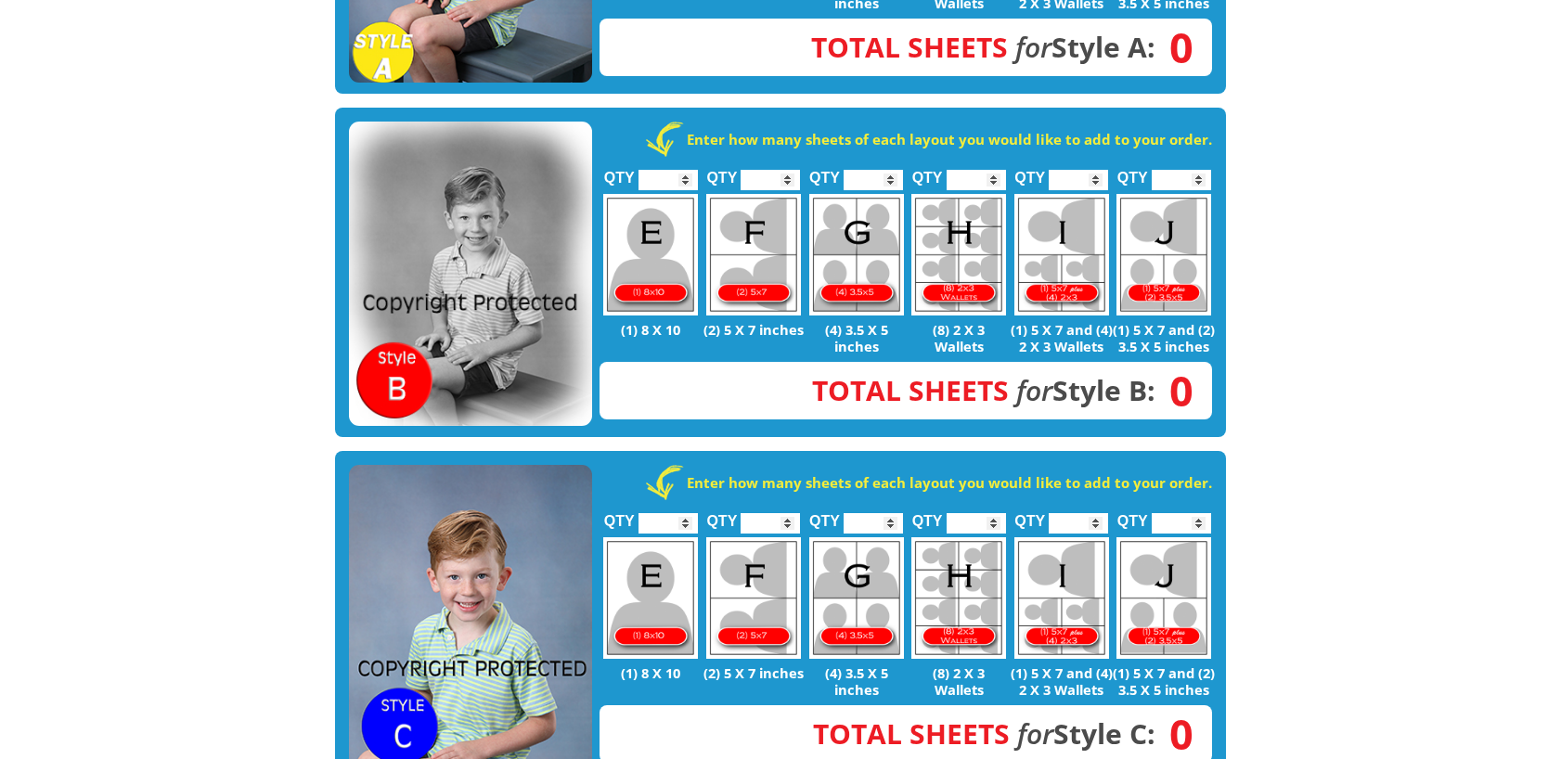
click at [492, 273] on img at bounding box center [470, 274] width 243 height 304
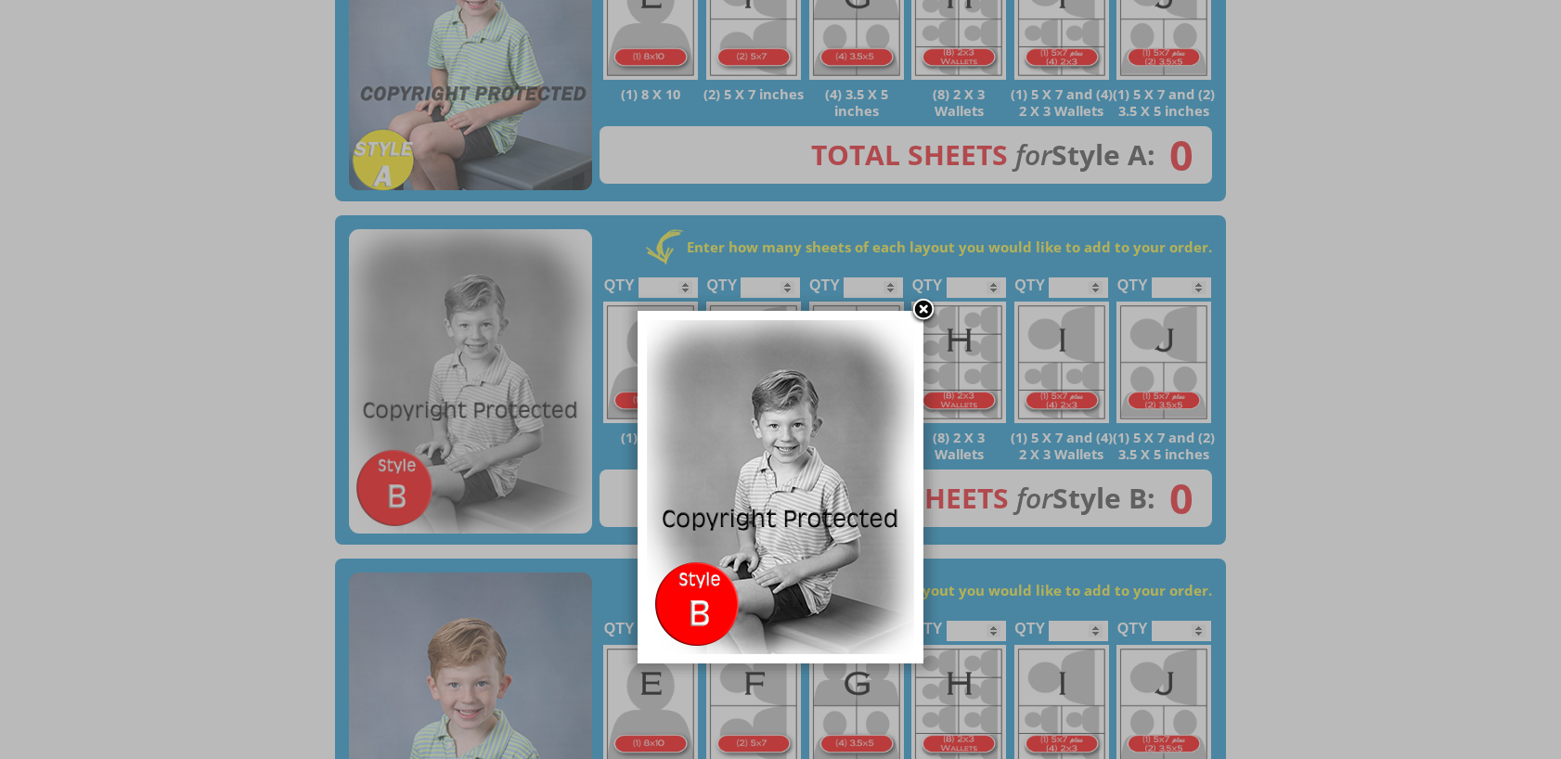
scroll to position [371, 0]
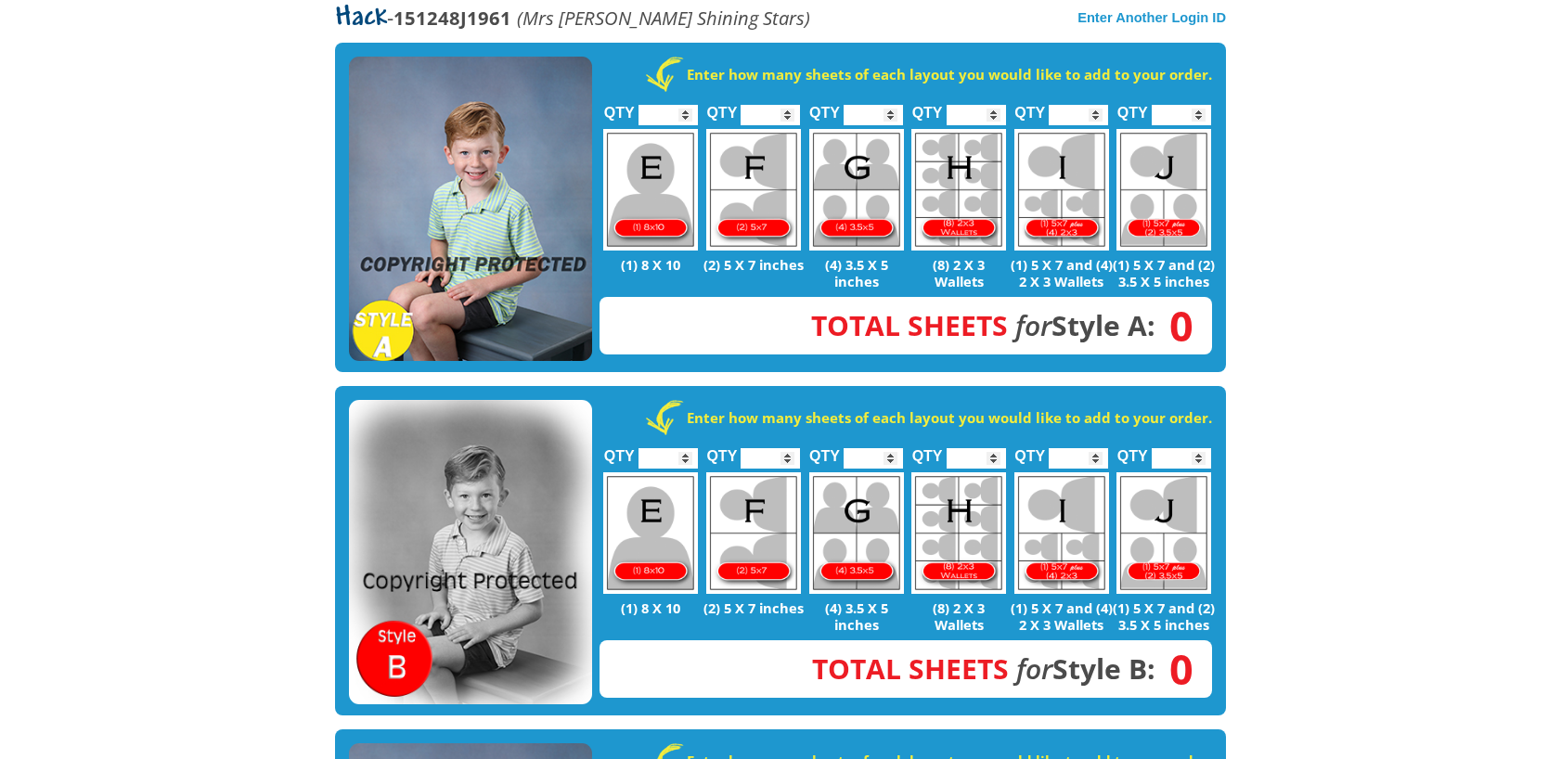
click at [519, 198] on img at bounding box center [470, 209] width 243 height 304
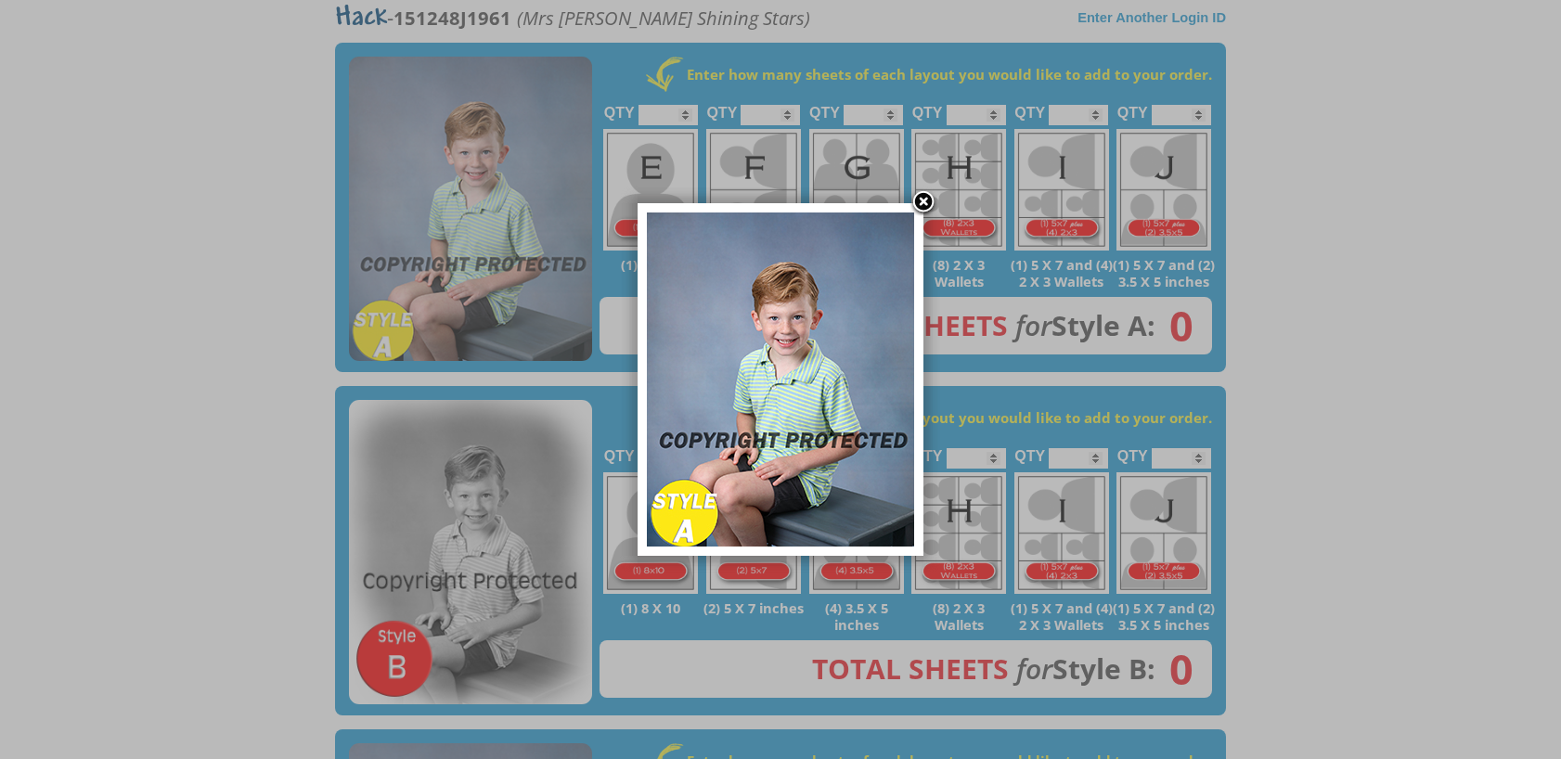
click at [921, 209] on link at bounding box center [924, 203] width 28 height 28
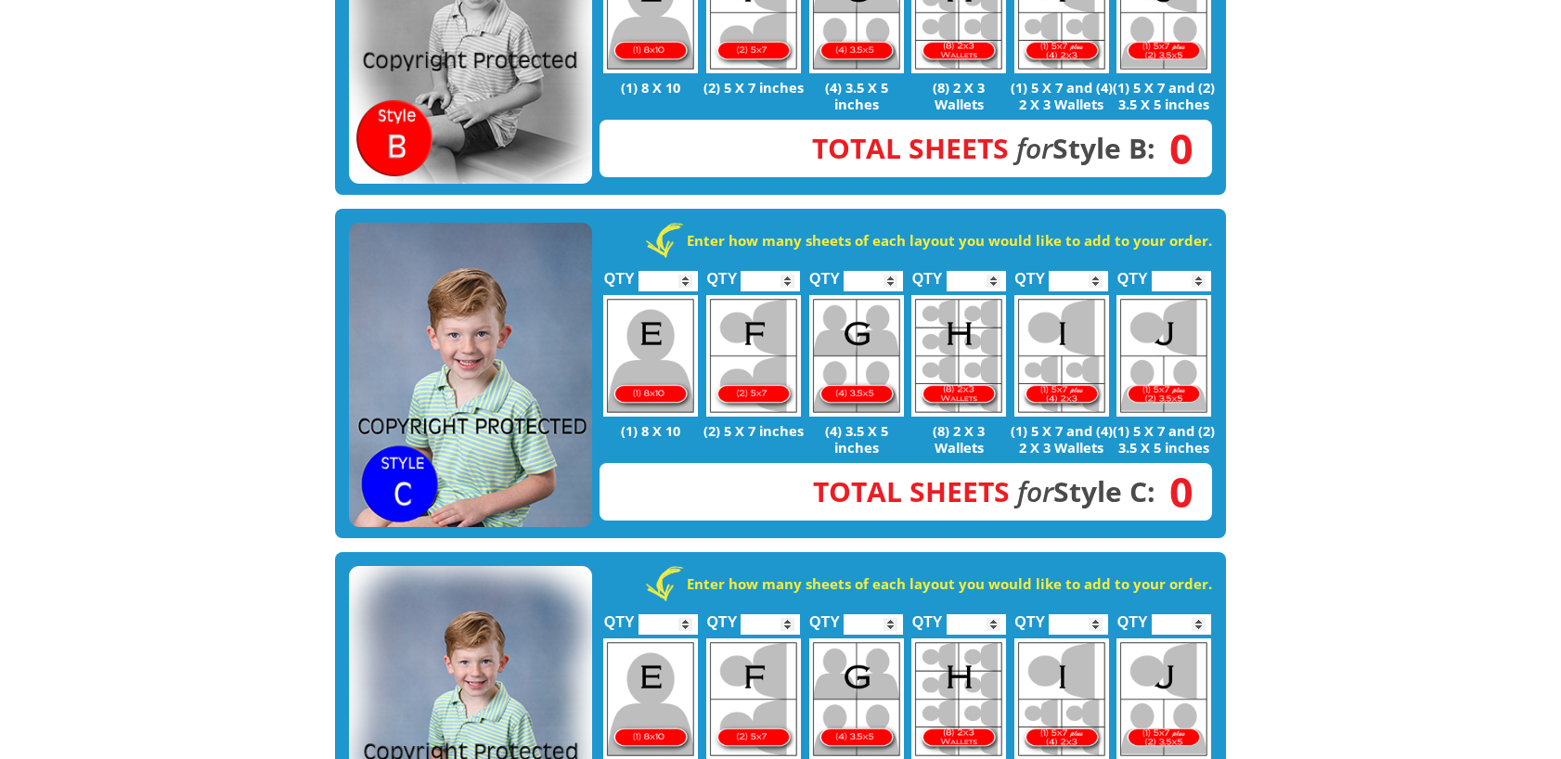
scroll to position [1114, 0]
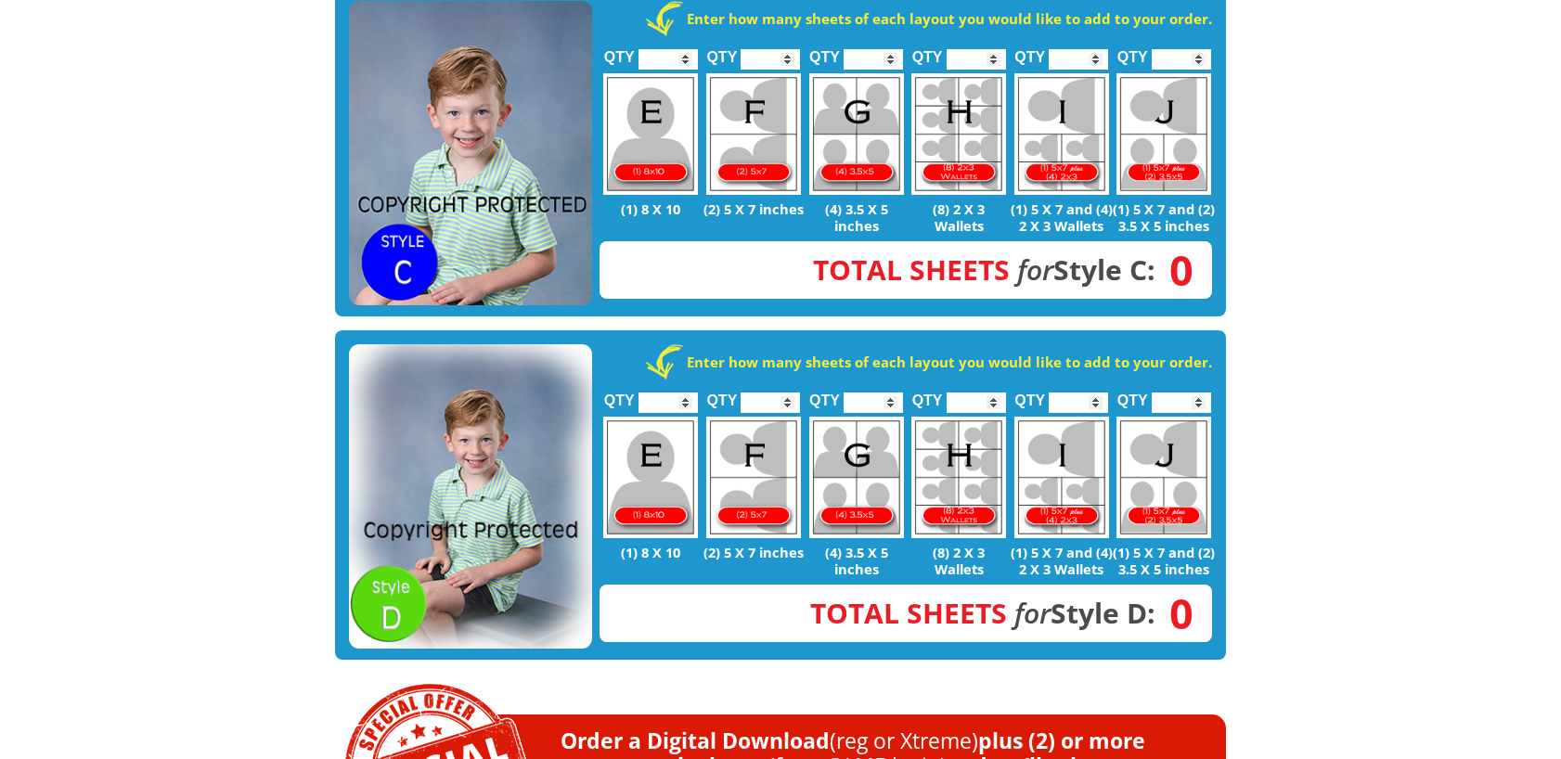
click at [531, 512] on img at bounding box center [470, 496] width 243 height 304
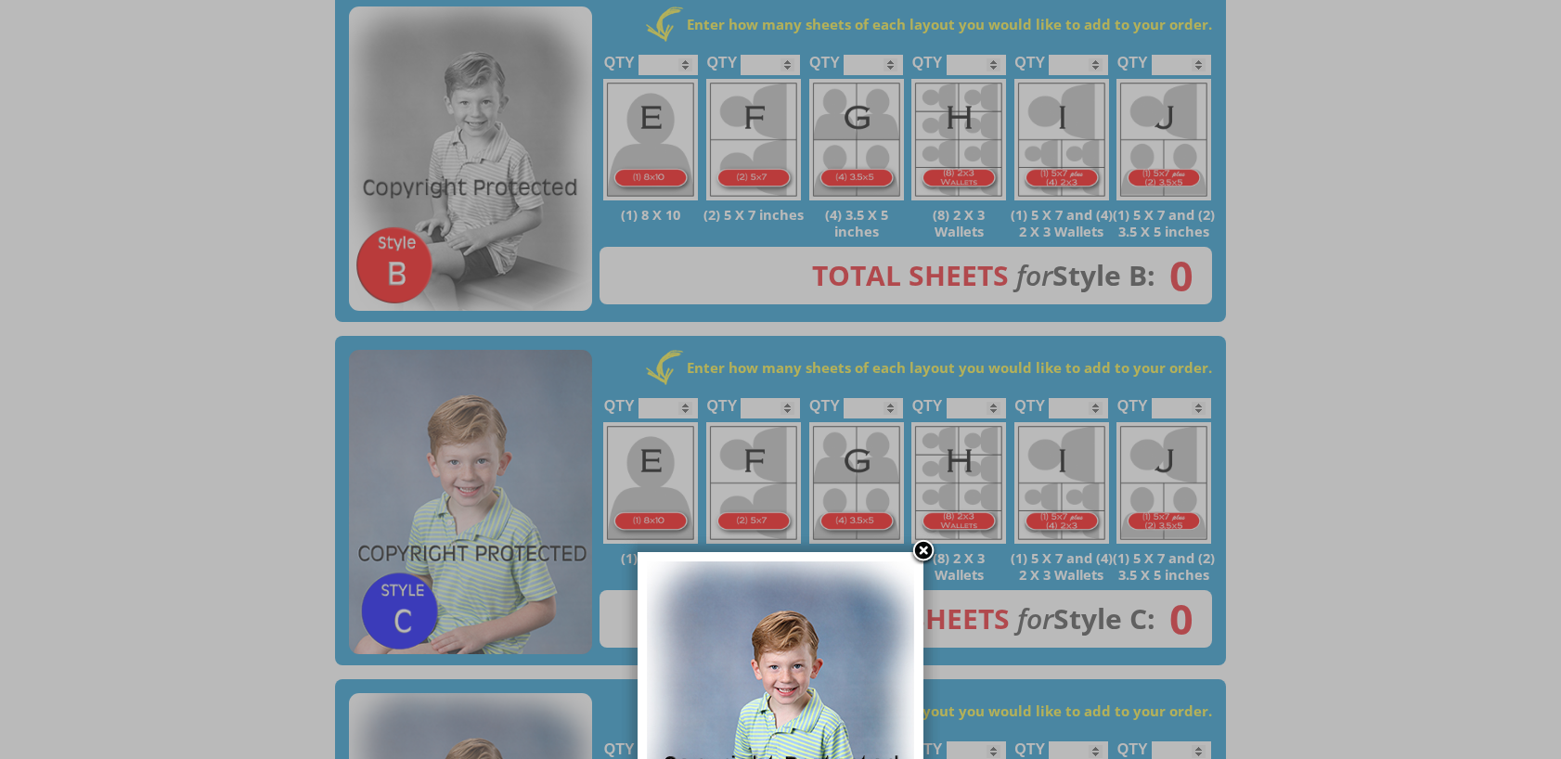
scroll to position [742, 0]
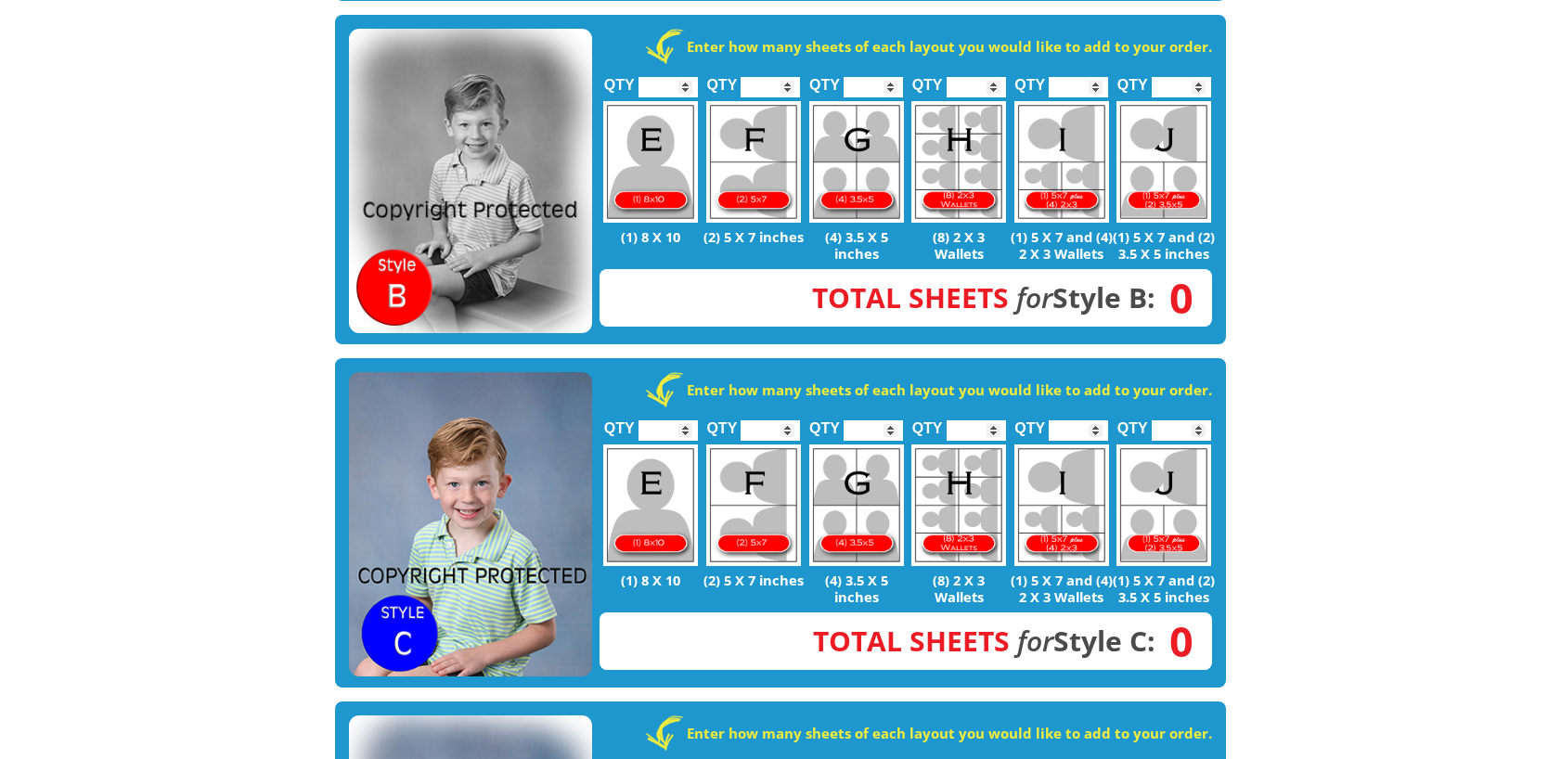
click at [490, 235] on img at bounding box center [470, 181] width 243 height 304
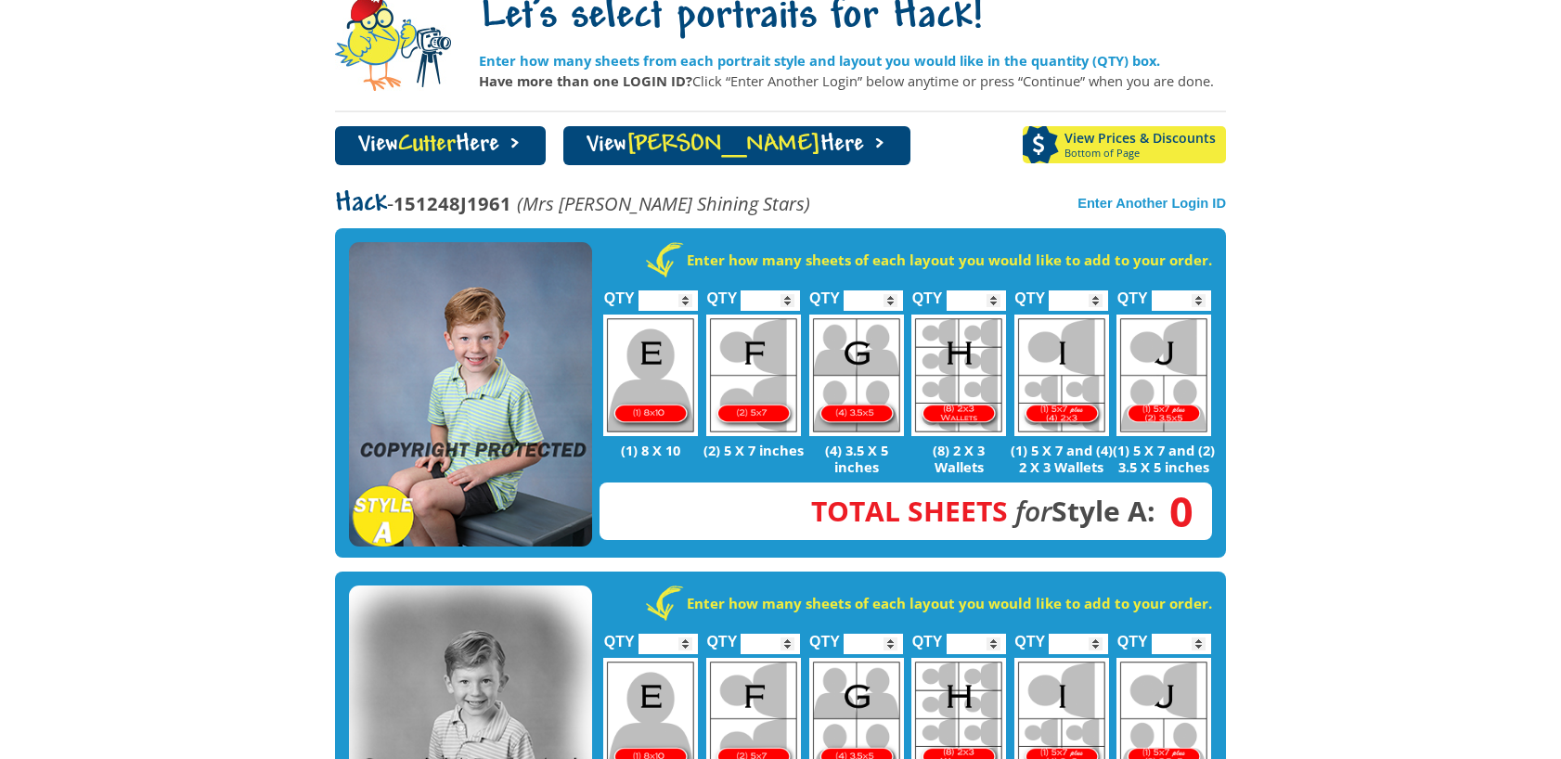
scroll to position [93, 0]
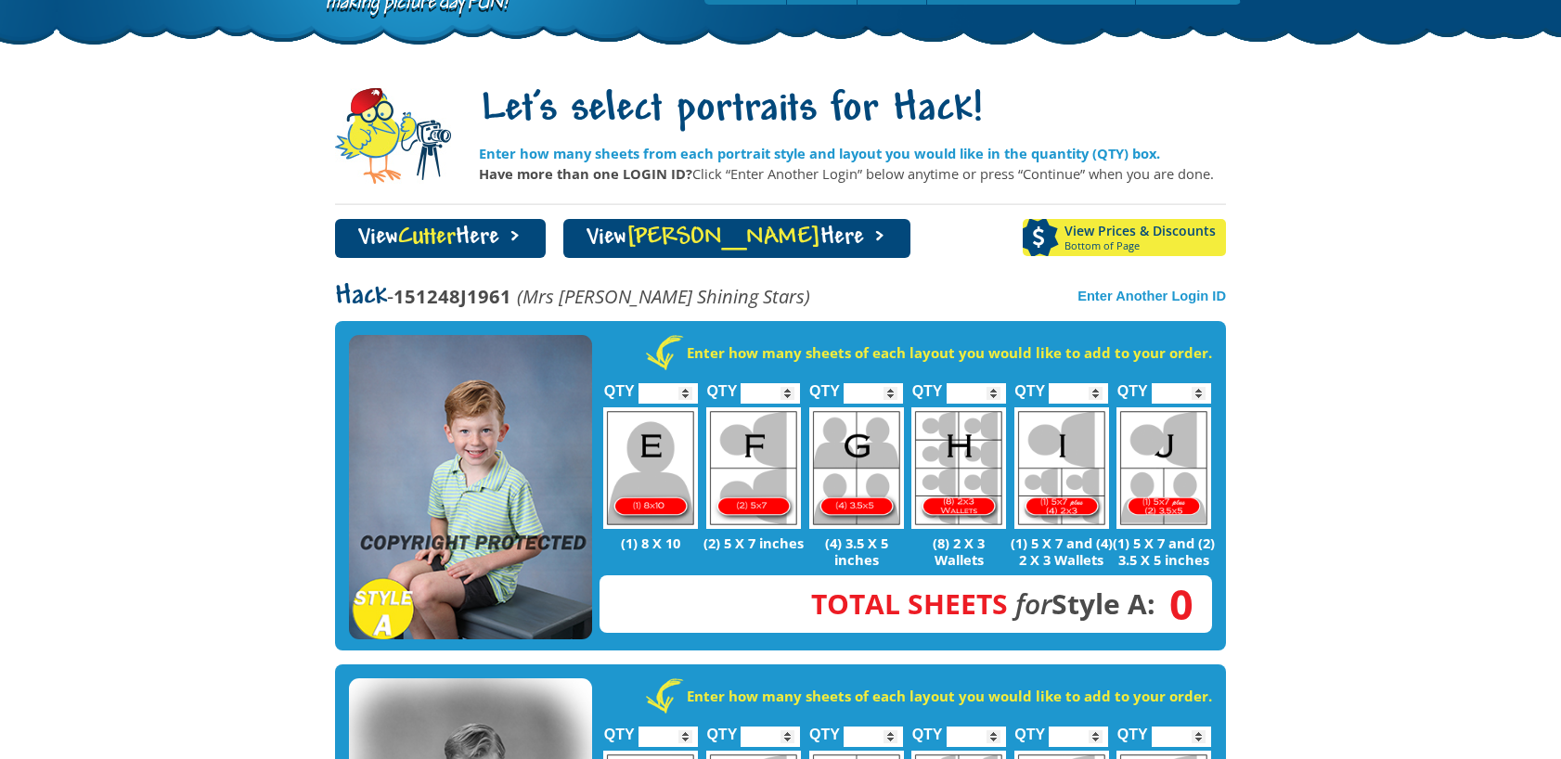
click at [494, 229] on link "View Cutter Here >" at bounding box center [440, 238] width 211 height 39
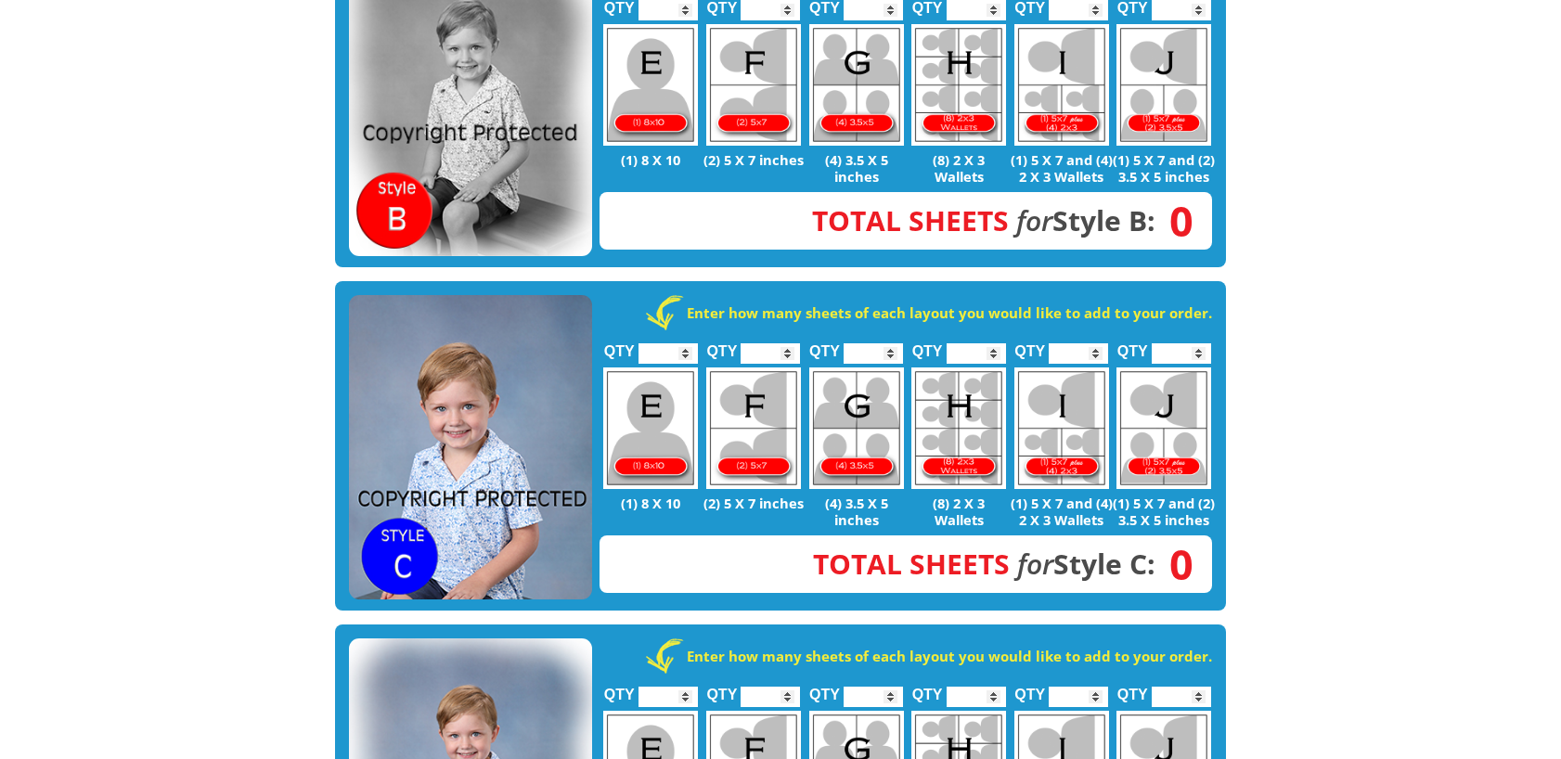
scroll to position [835, 0]
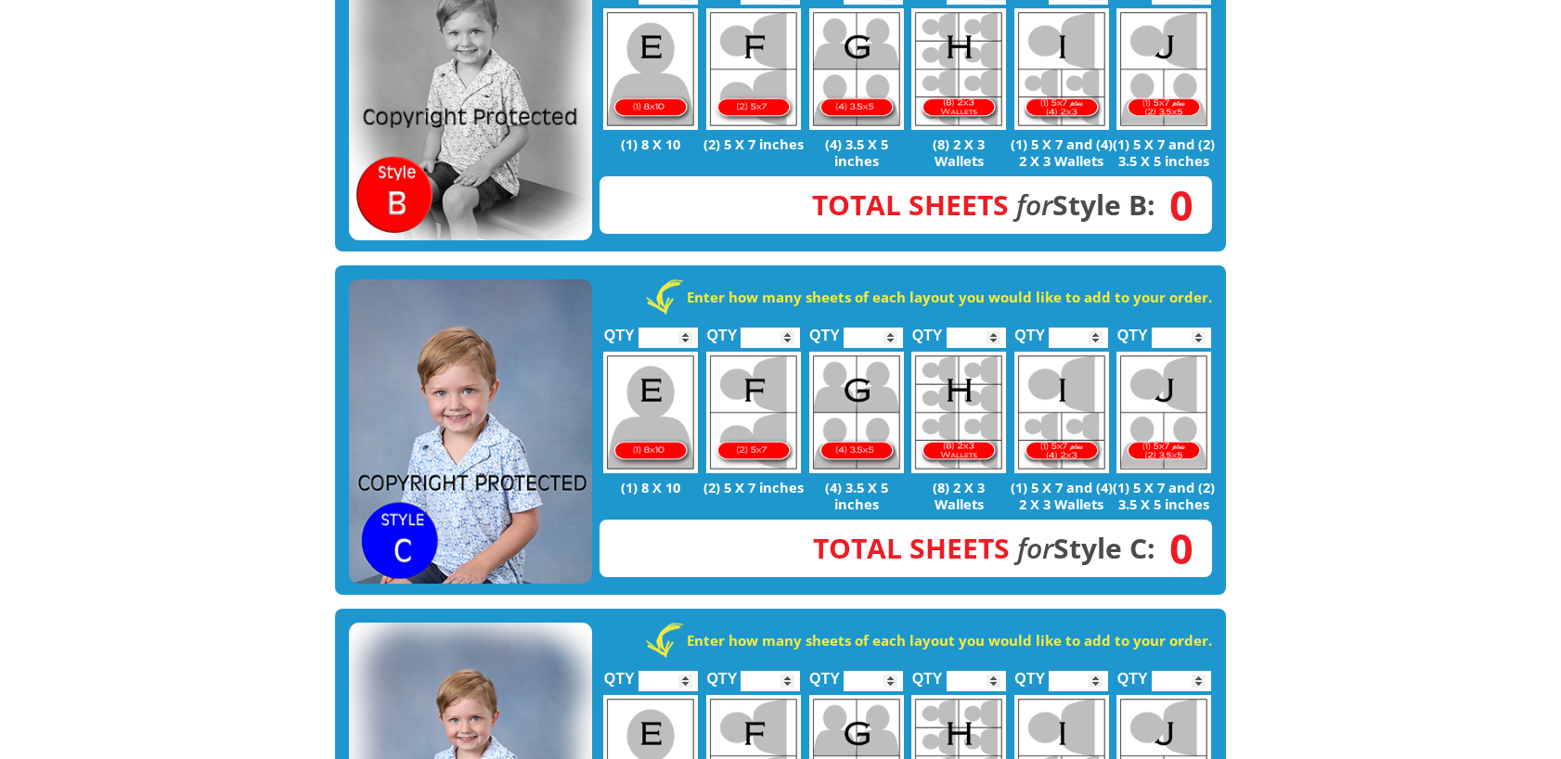
click at [452, 356] on img at bounding box center [470, 431] width 243 height 304
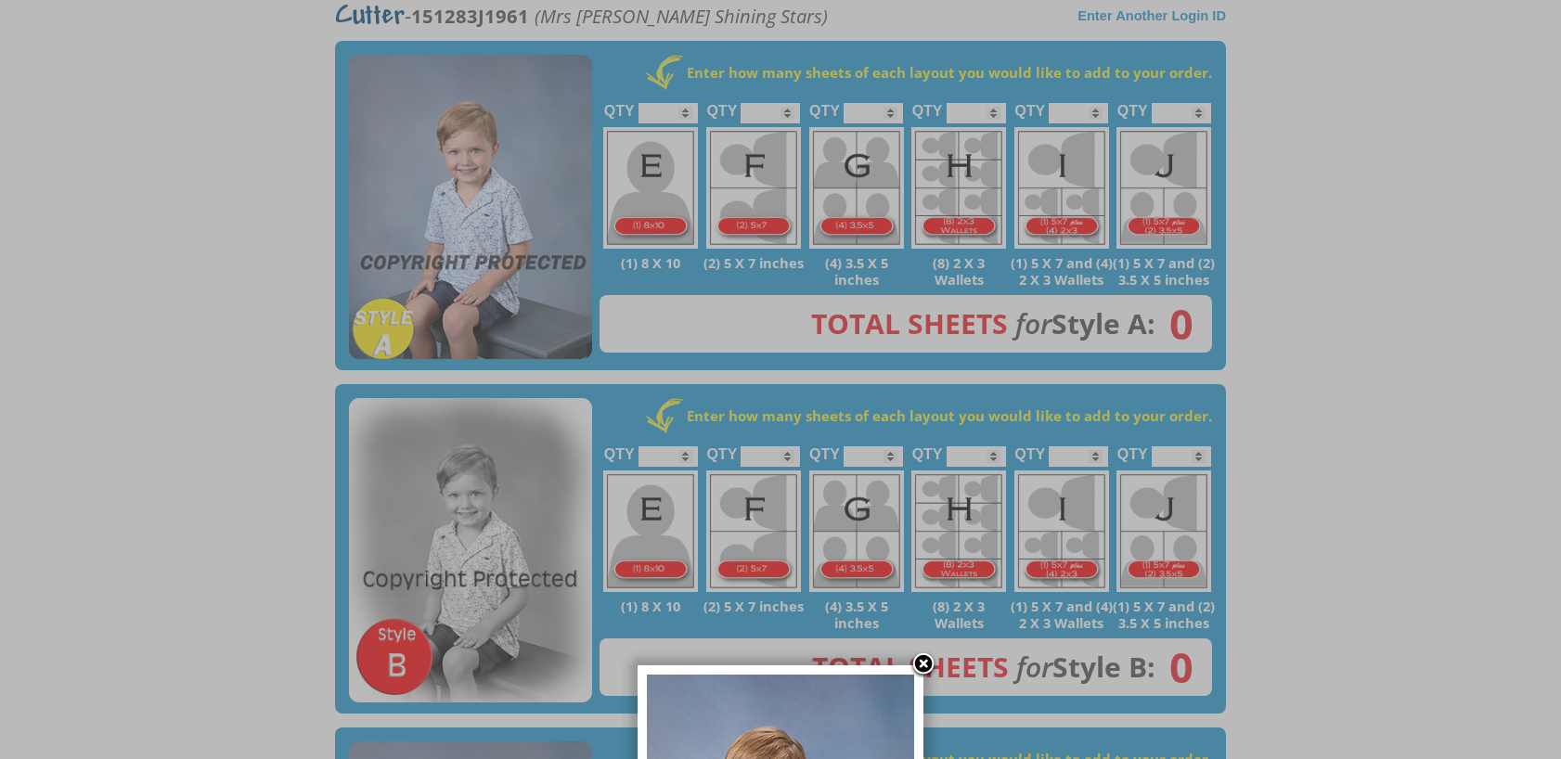
scroll to position [371, 0]
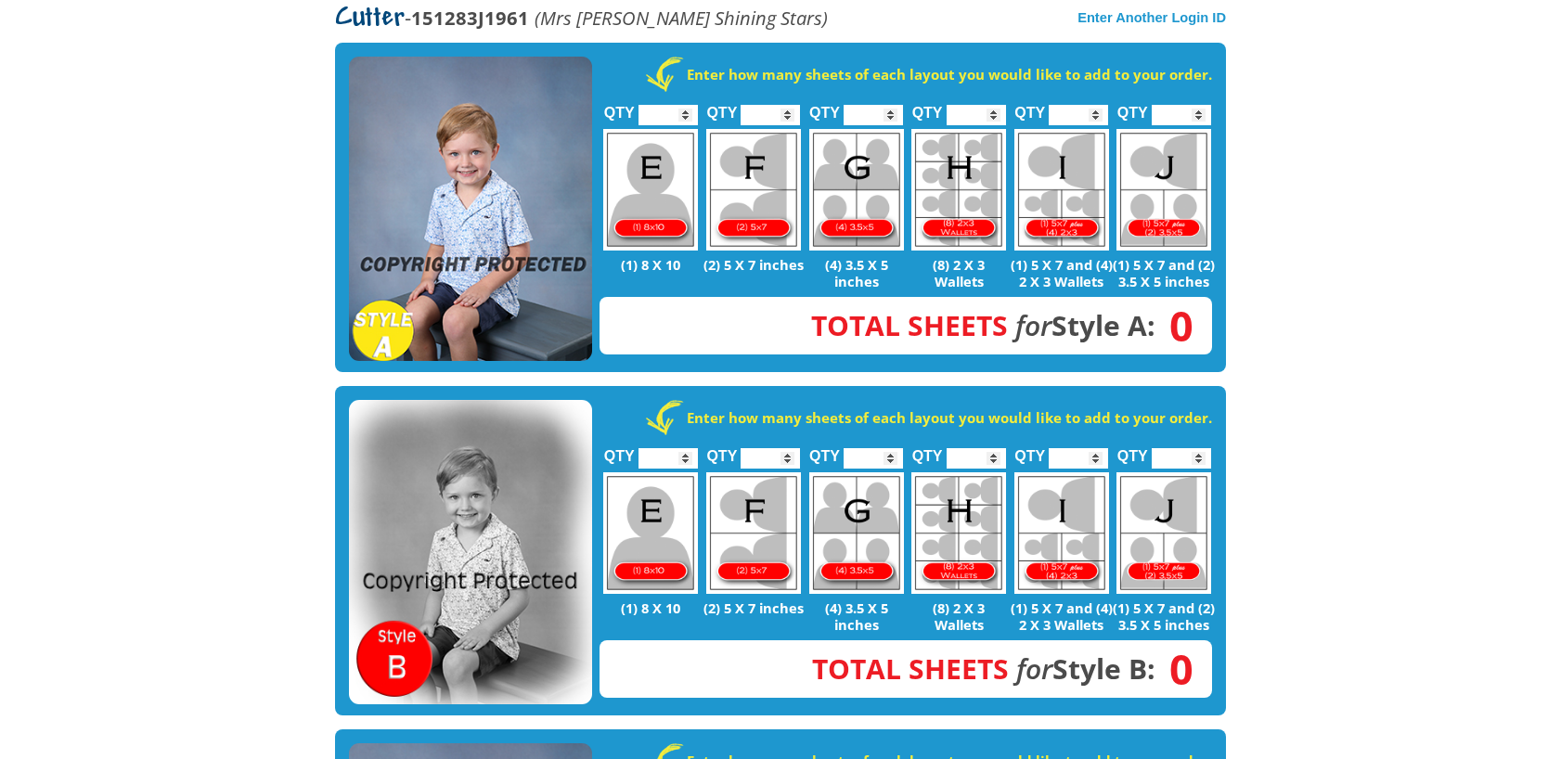
click at [497, 242] on img at bounding box center [470, 209] width 243 height 304
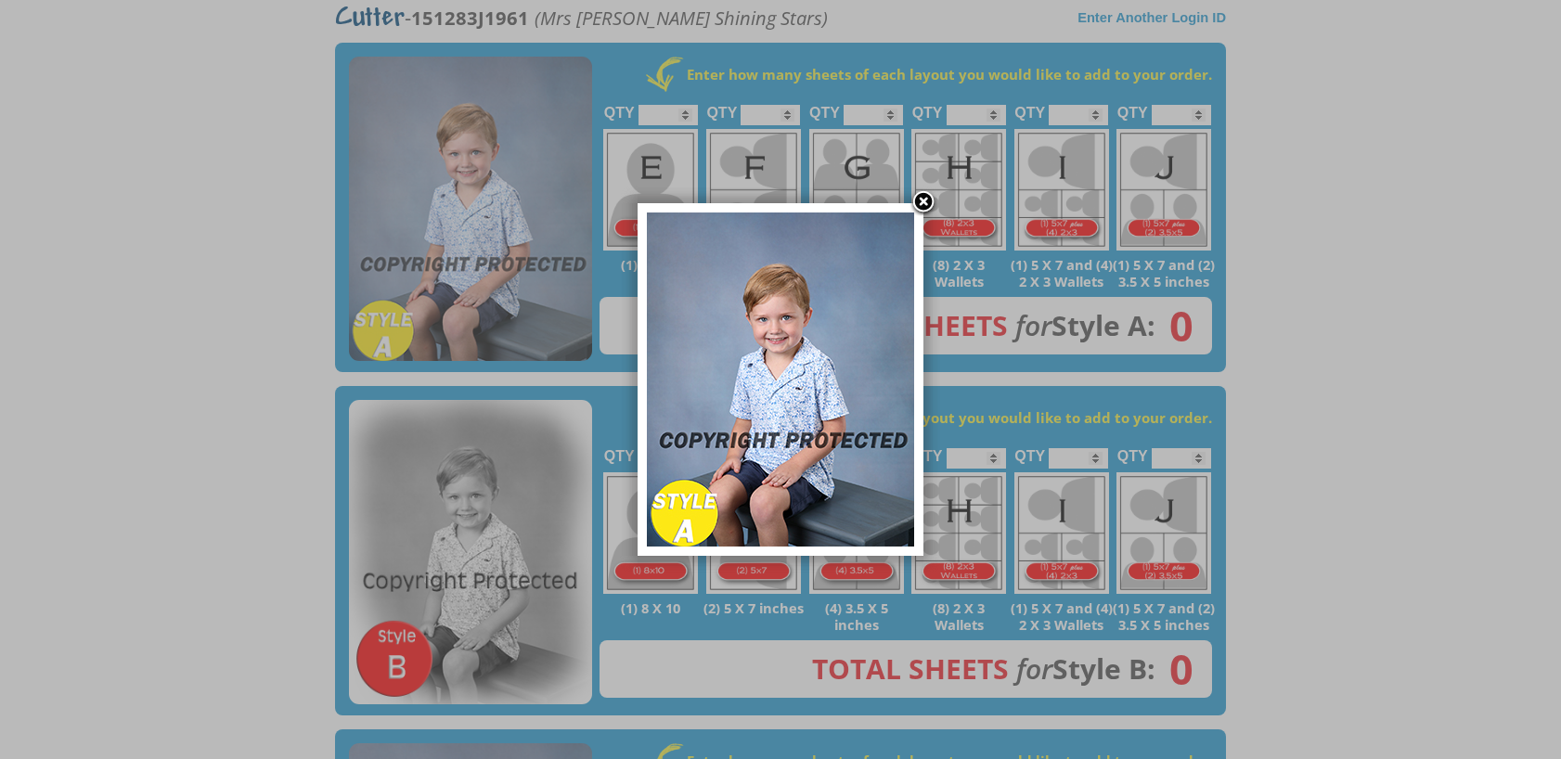
click at [921, 205] on link at bounding box center [924, 203] width 28 height 28
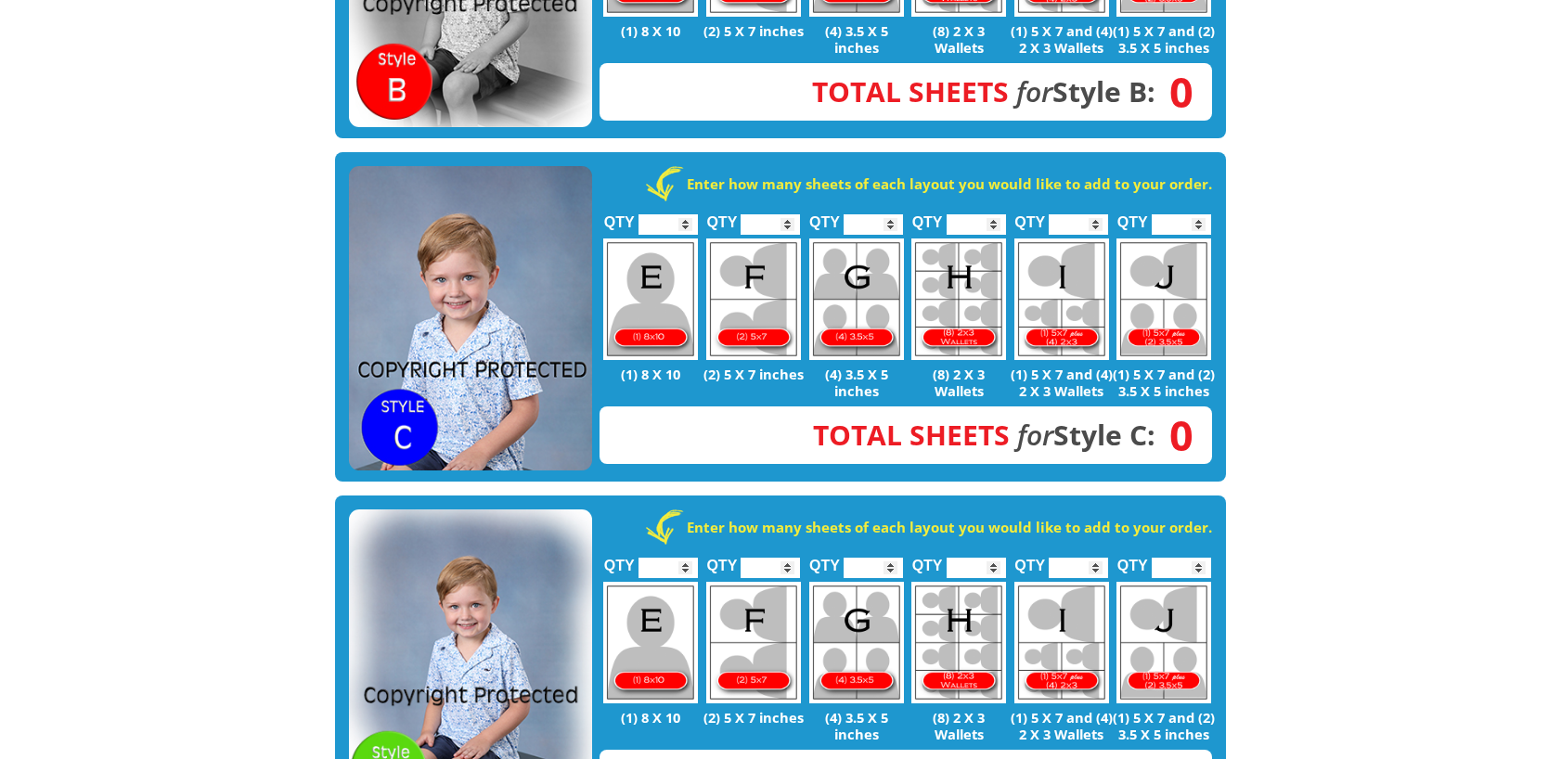
scroll to position [1114, 0]
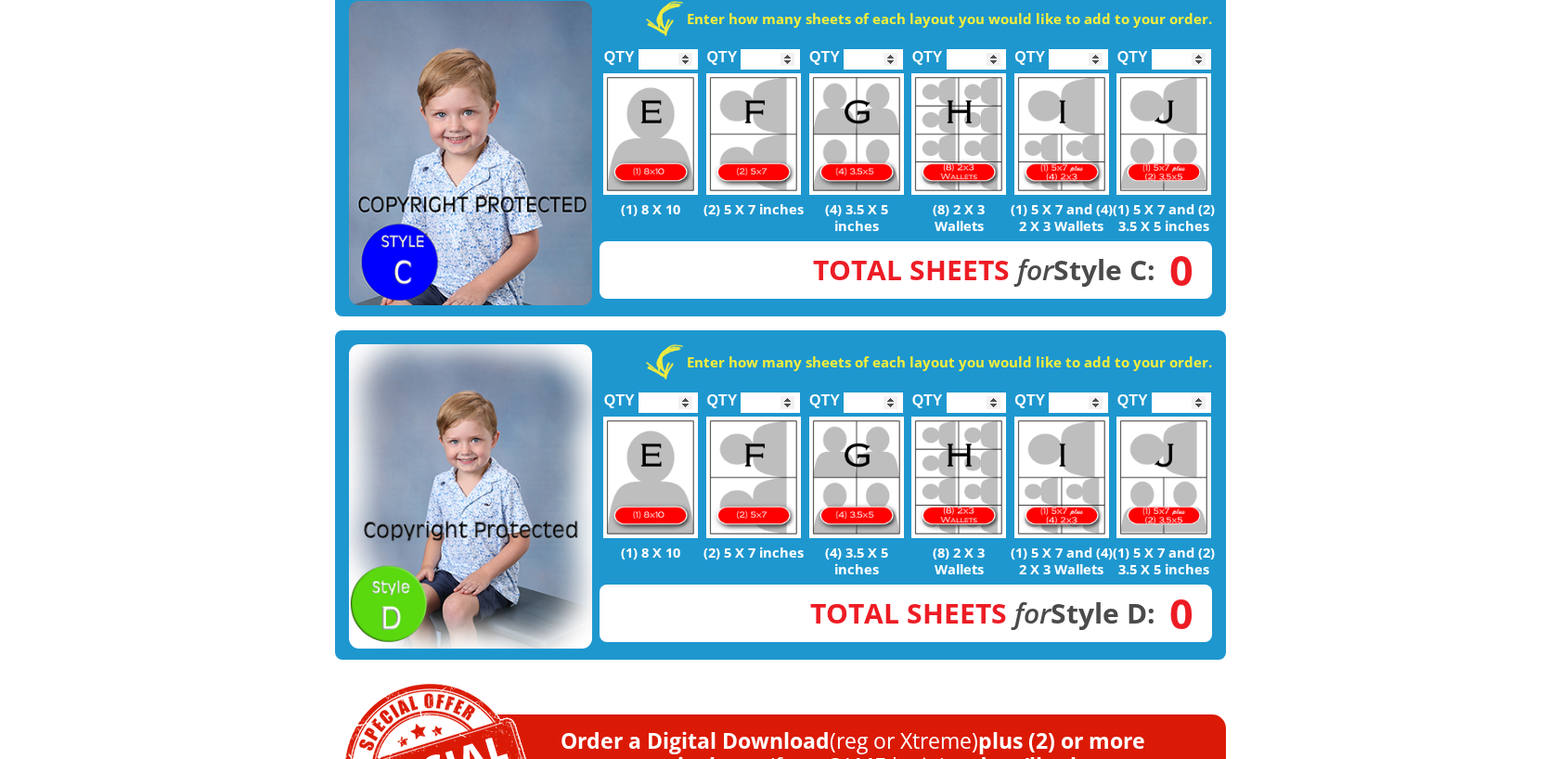
click at [513, 493] on img at bounding box center [470, 496] width 243 height 304
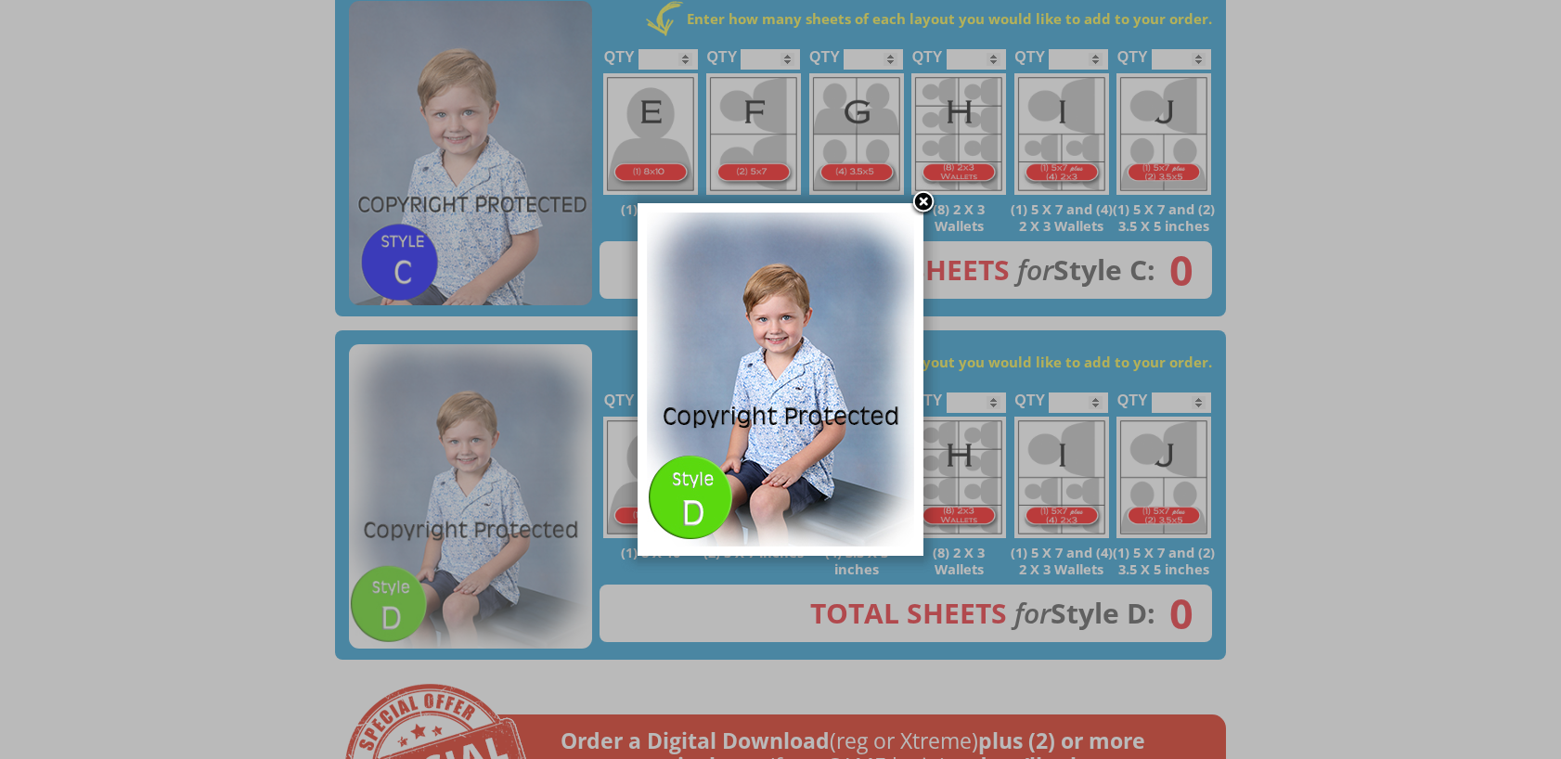
click at [916, 205] on link at bounding box center [924, 203] width 28 height 28
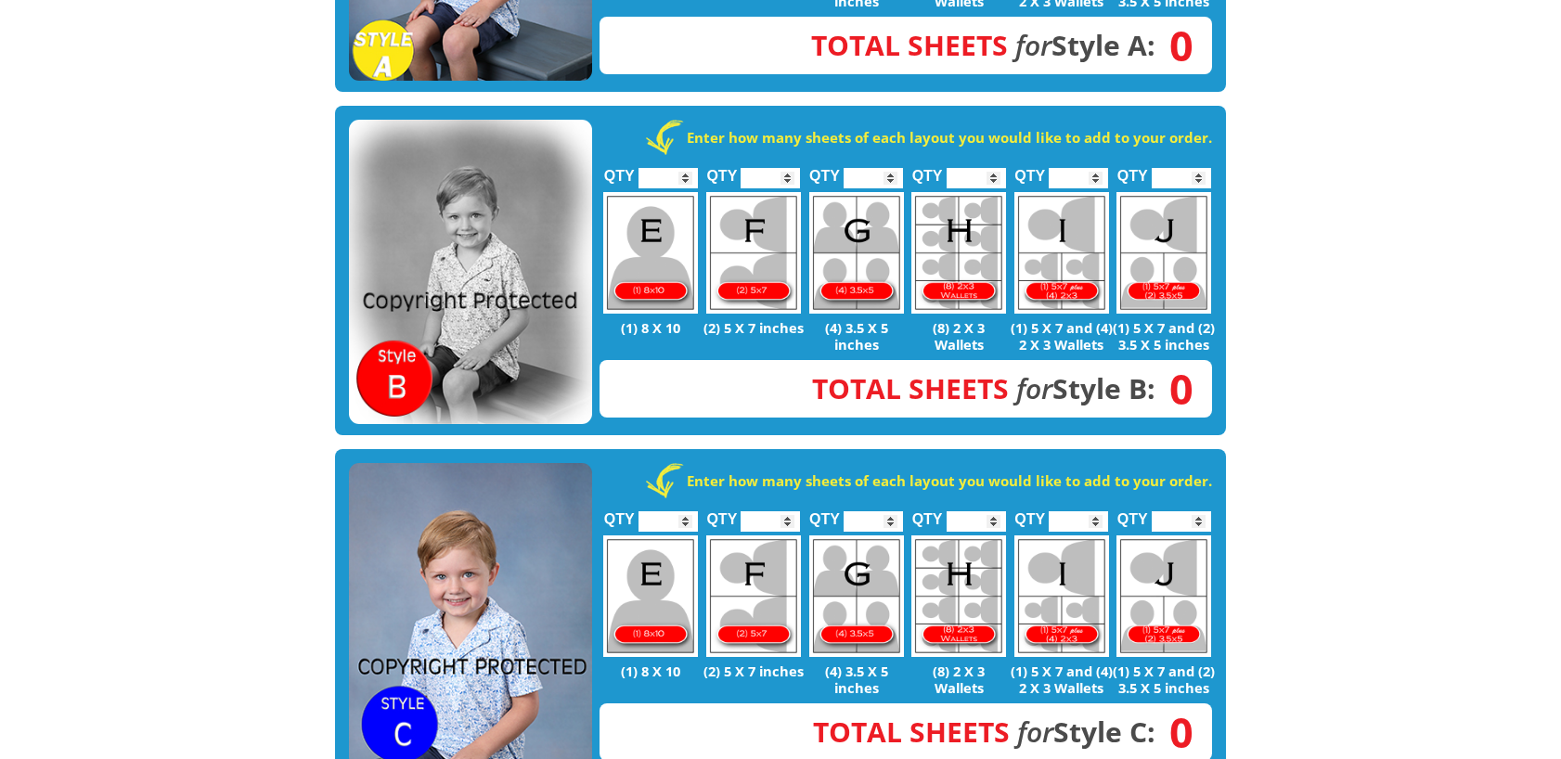
scroll to position [650, 0]
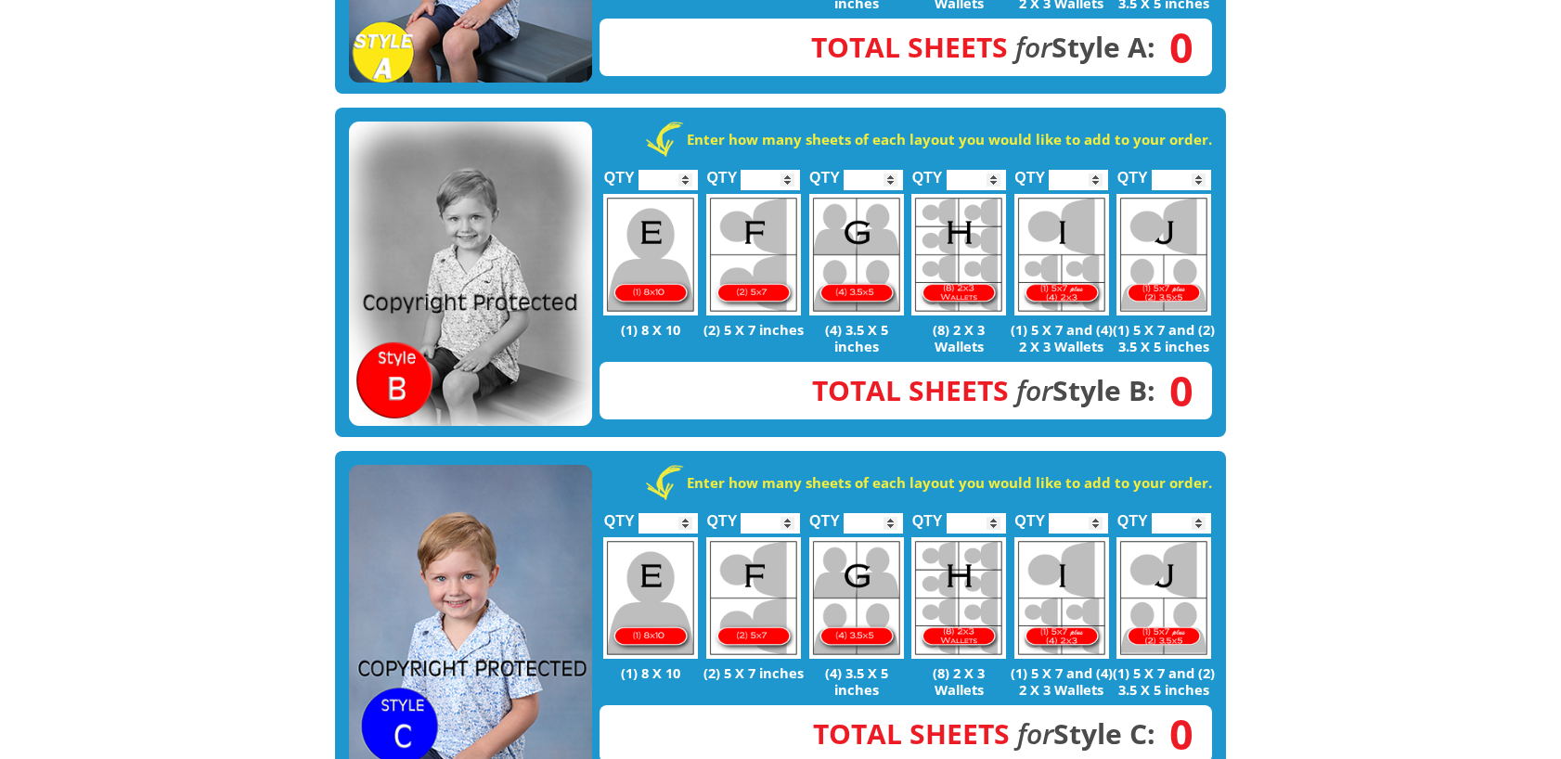
click at [516, 248] on img at bounding box center [470, 274] width 243 height 304
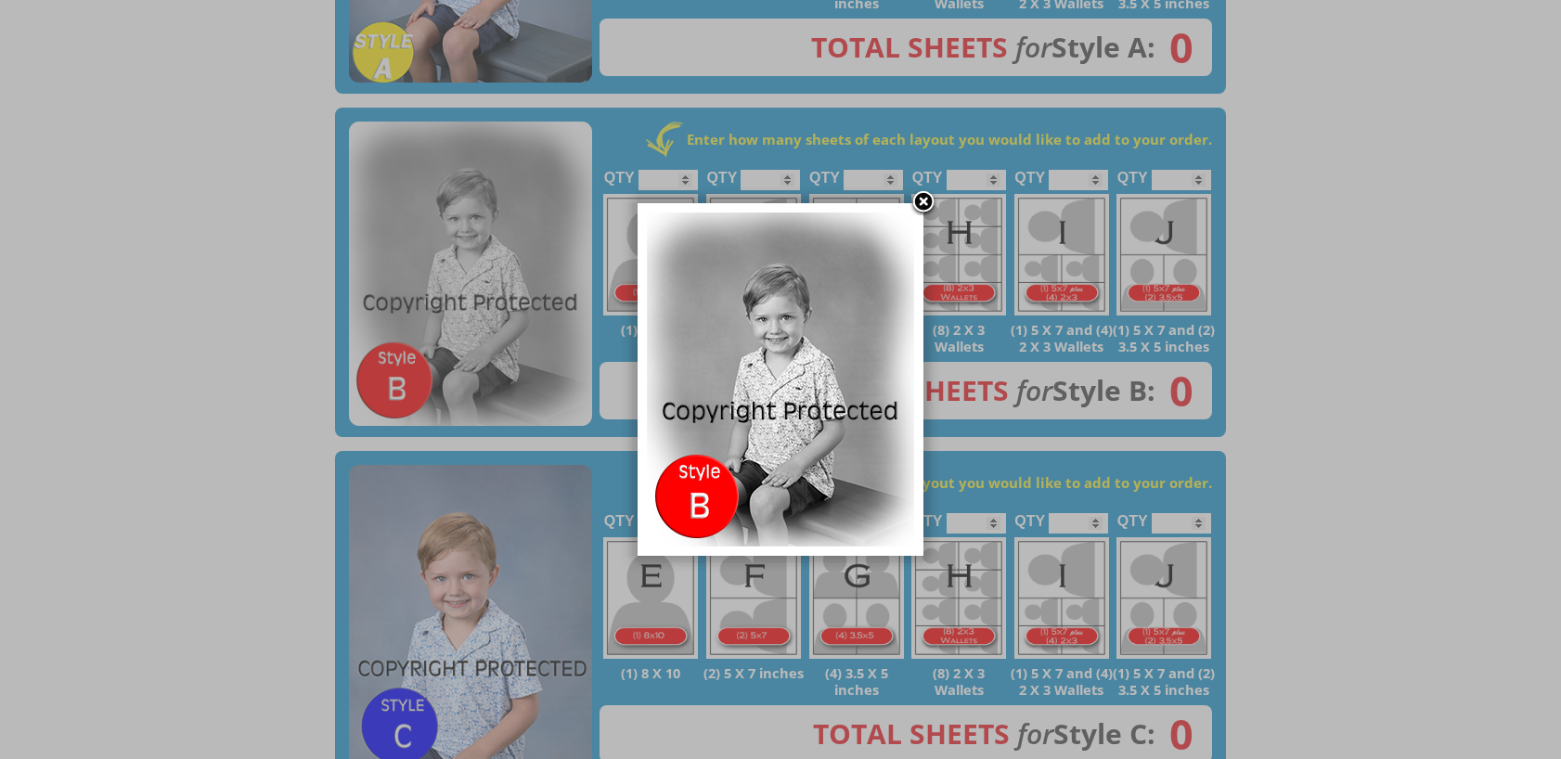
click at [926, 203] on link at bounding box center [924, 203] width 28 height 28
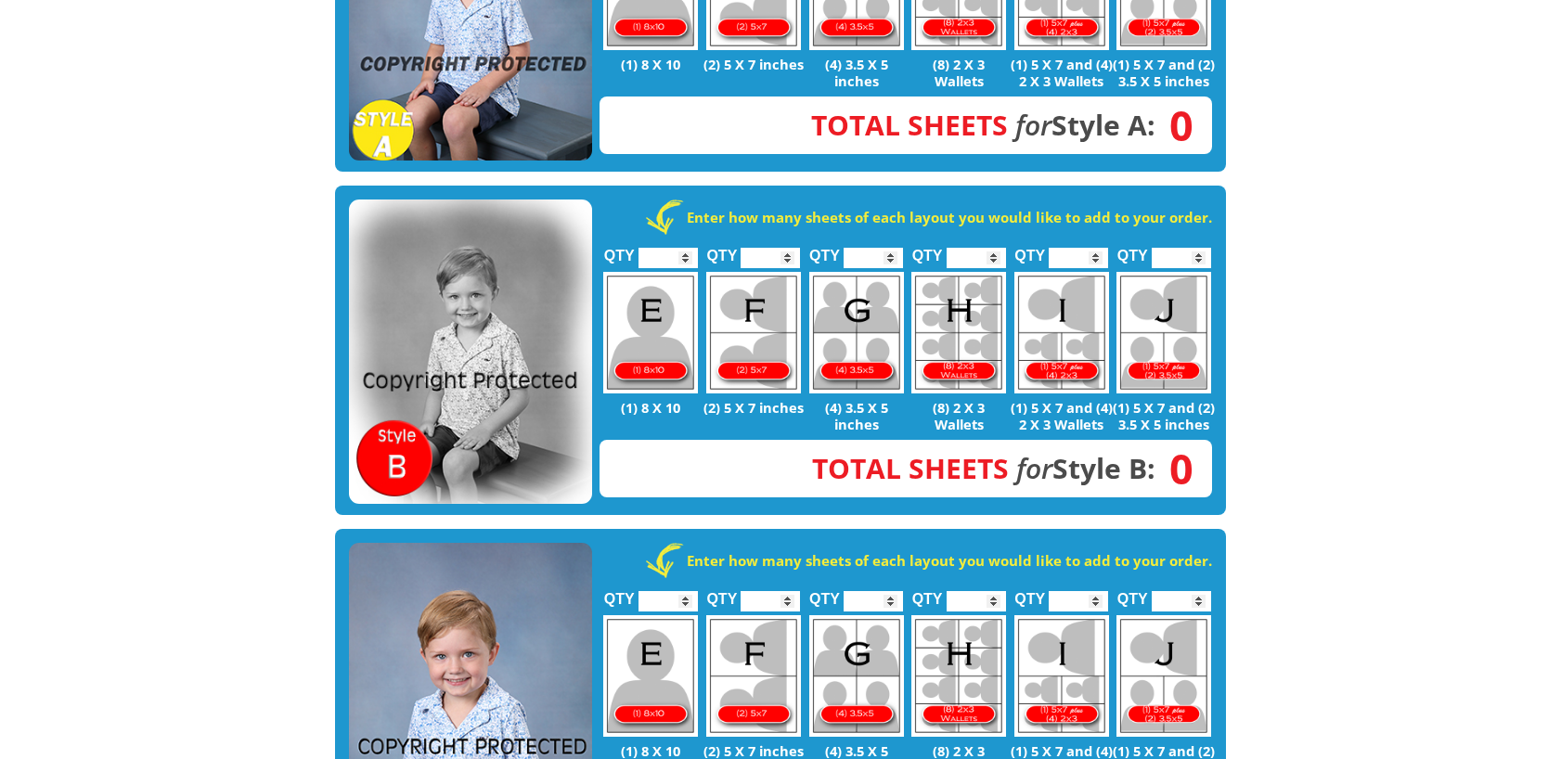
scroll to position [278, 0]
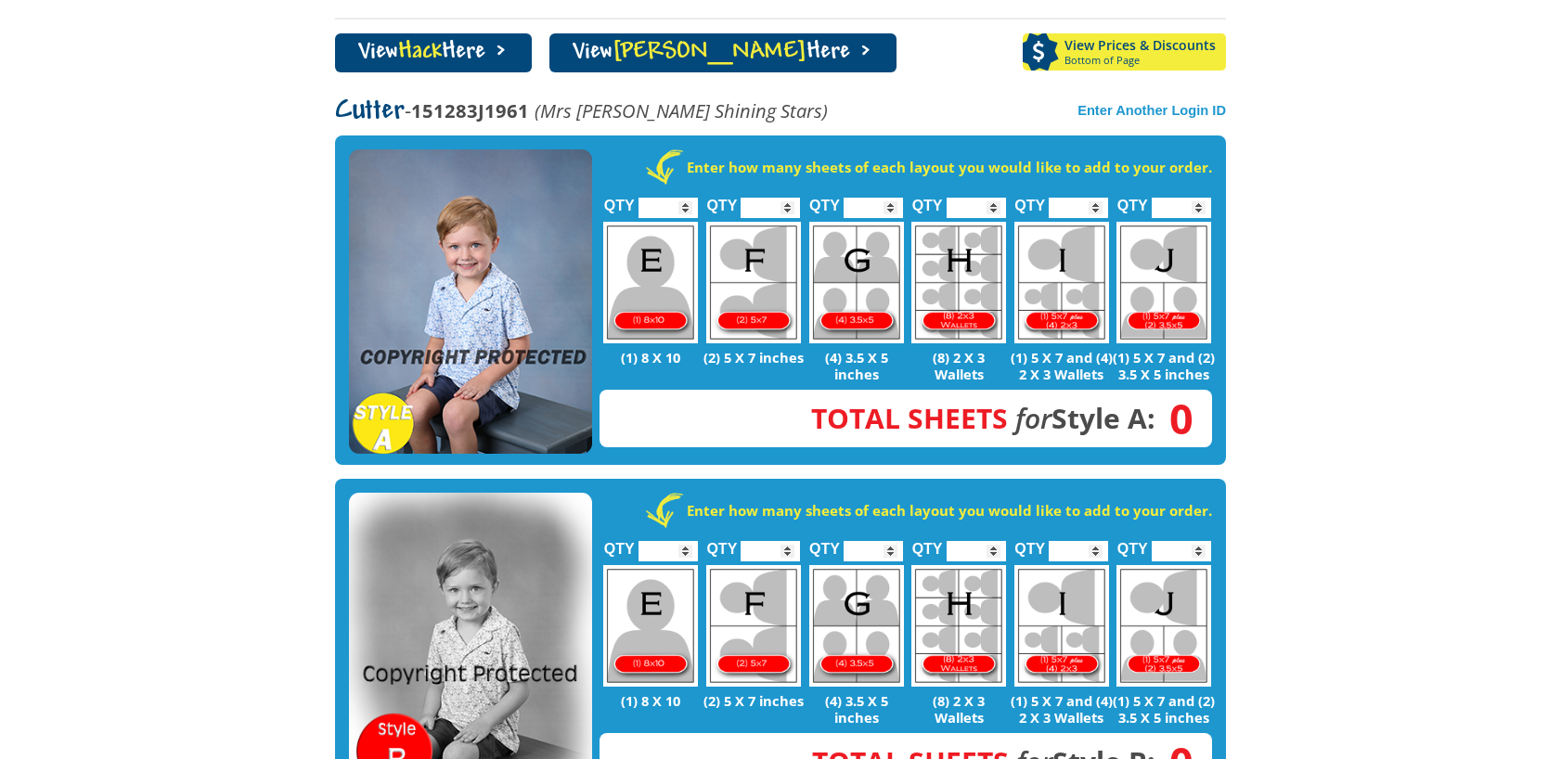
click at [720, 48] on link "View [PERSON_NAME] Here >" at bounding box center [722, 52] width 347 height 39
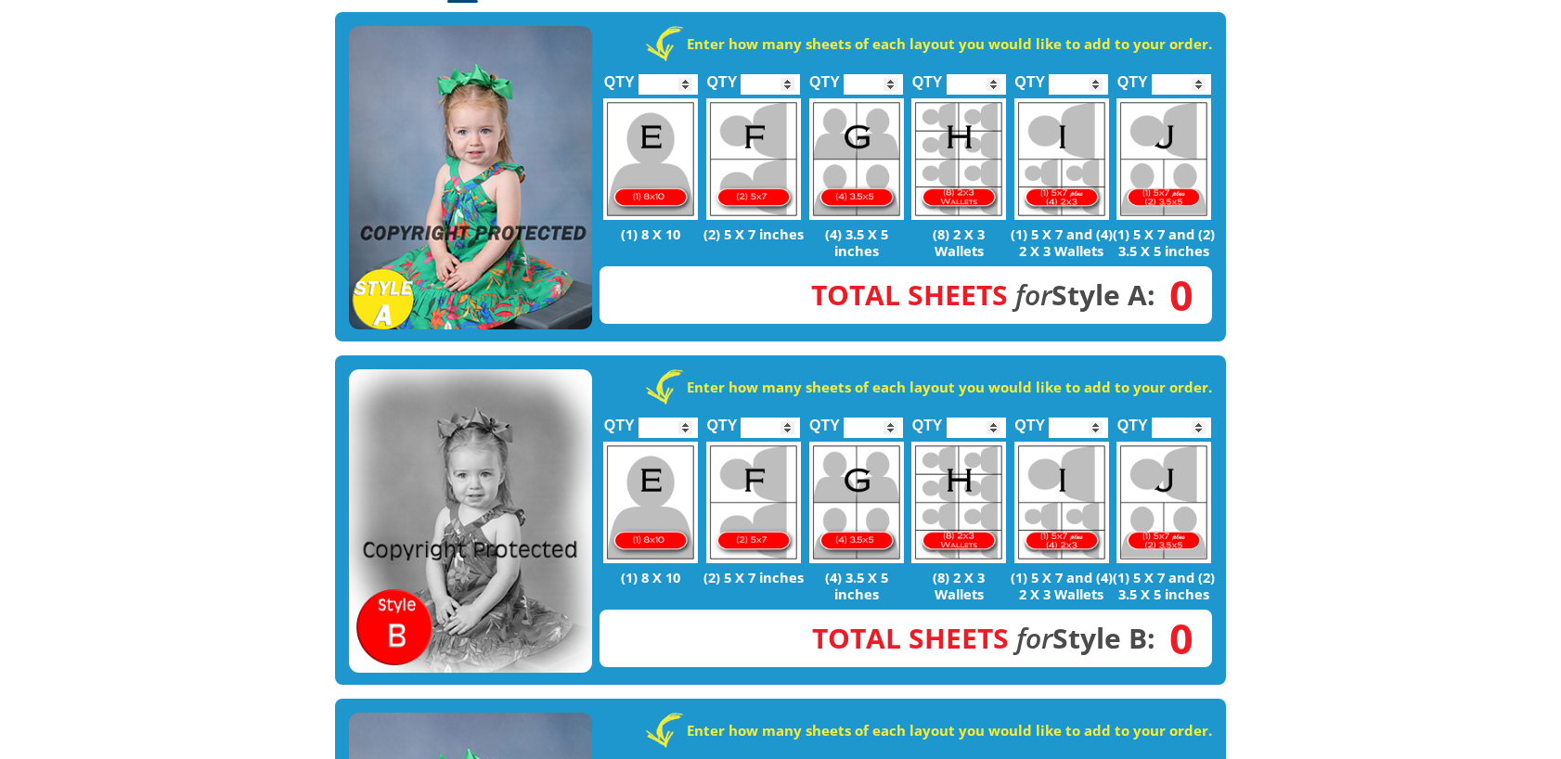
scroll to position [186, 0]
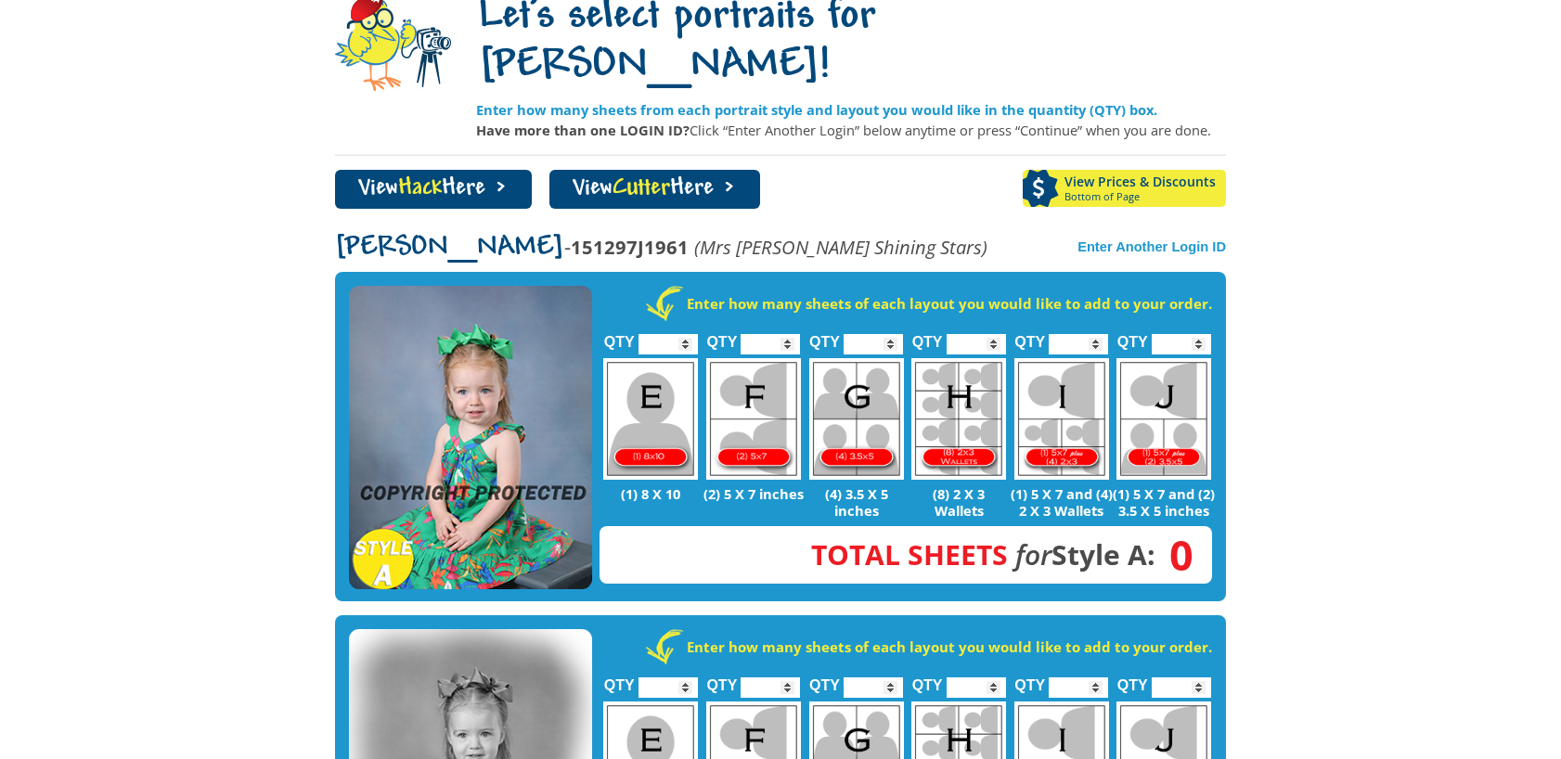
click at [462, 336] on img at bounding box center [470, 438] width 243 height 304
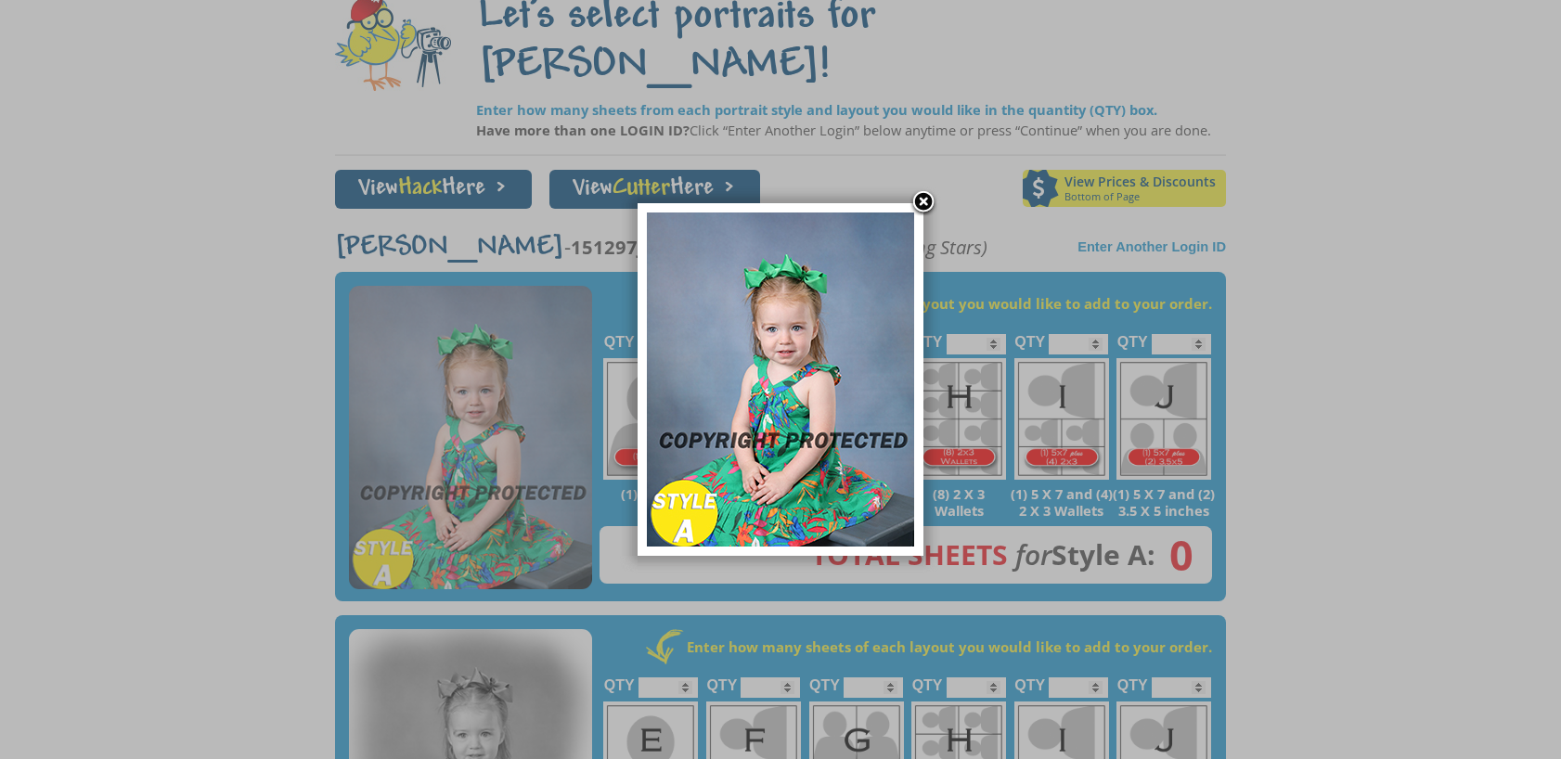
click at [923, 198] on link at bounding box center [924, 203] width 28 height 28
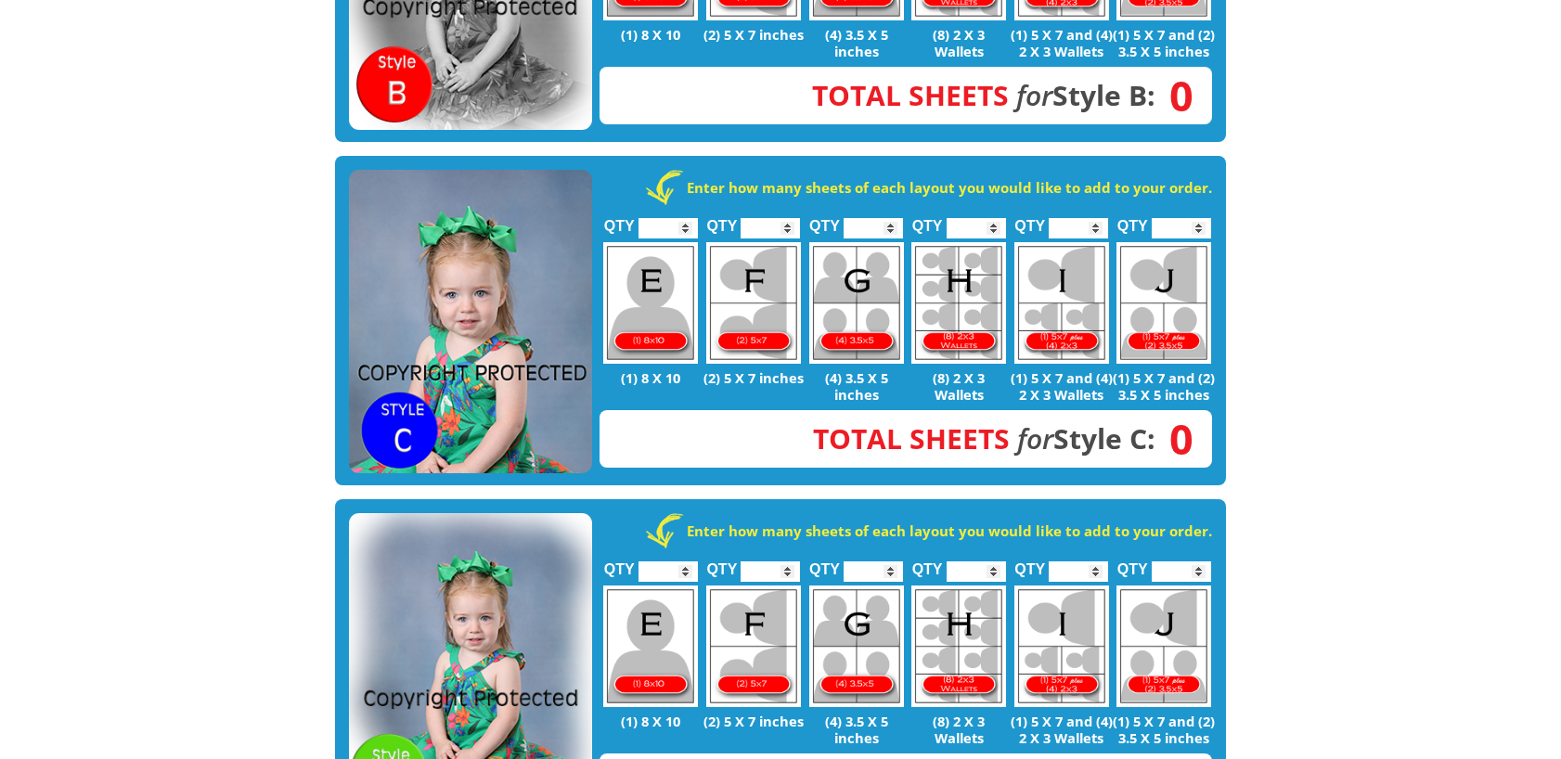
scroll to position [1021, 0]
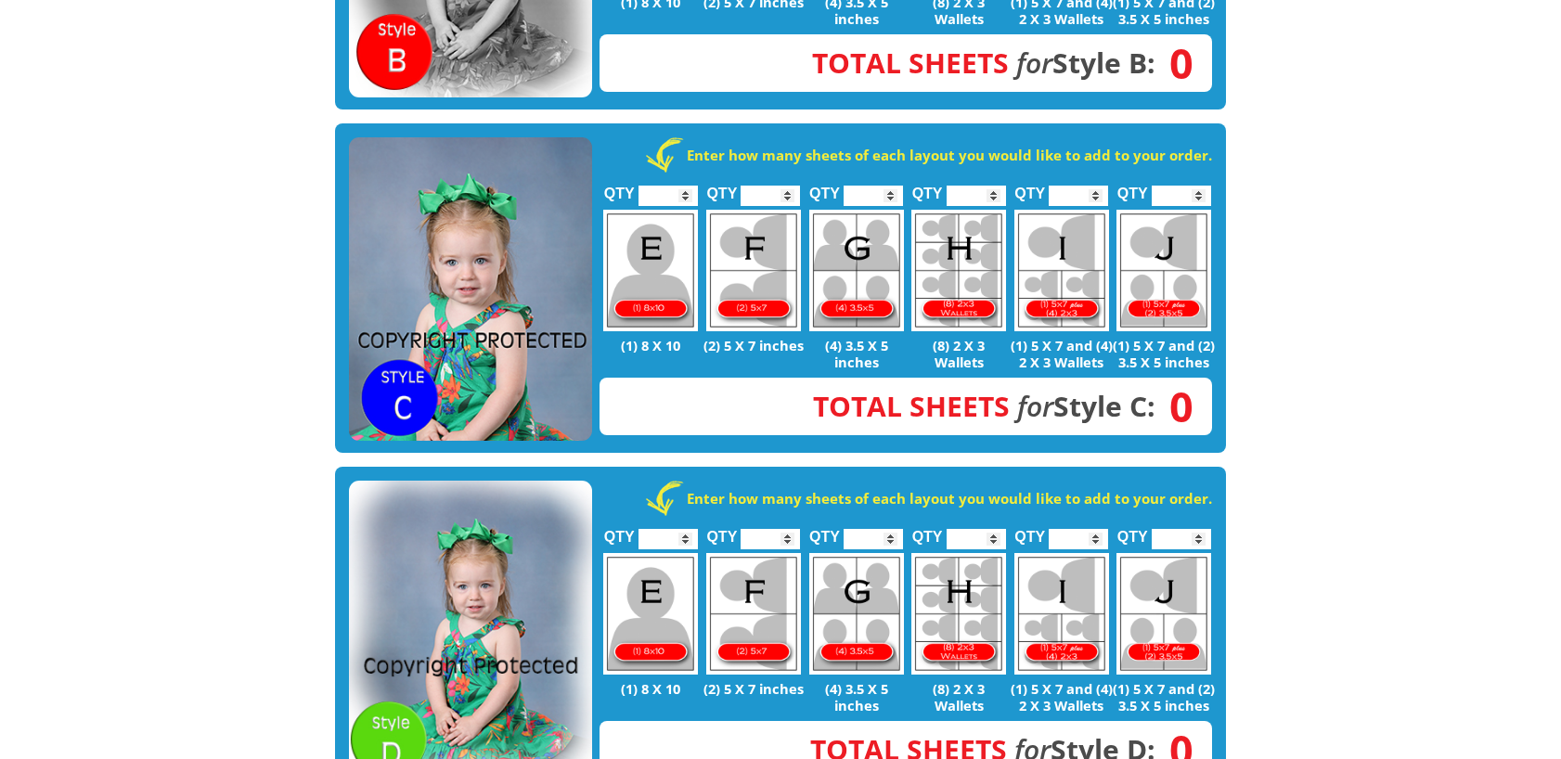
click at [533, 317] on img at bounding box center [470, 289] width 243 height 304
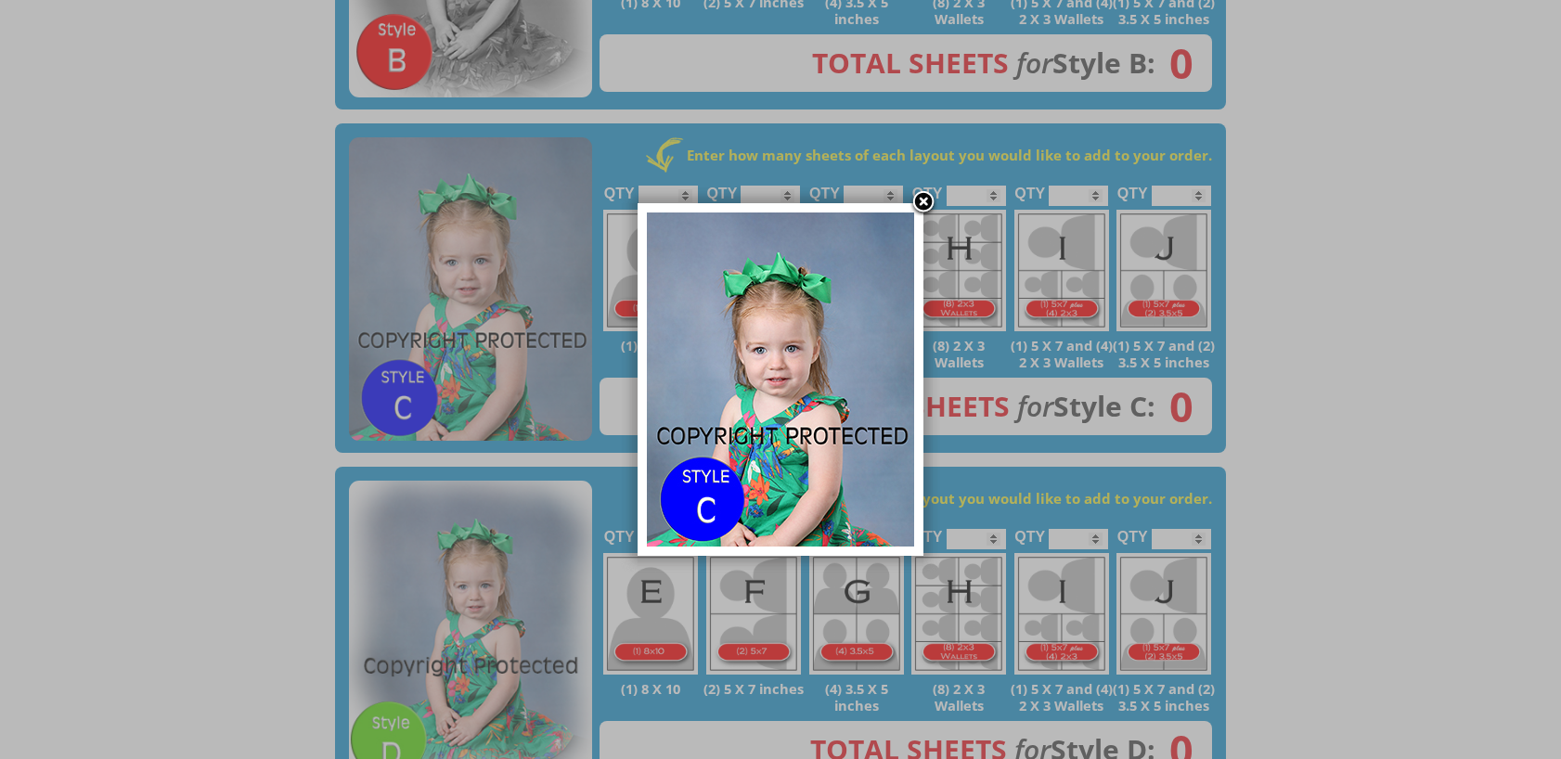
drag, startPoint x: 185, startPoint y: 381, endPoint x: 214, endPoint y: 407, distance: 39.5
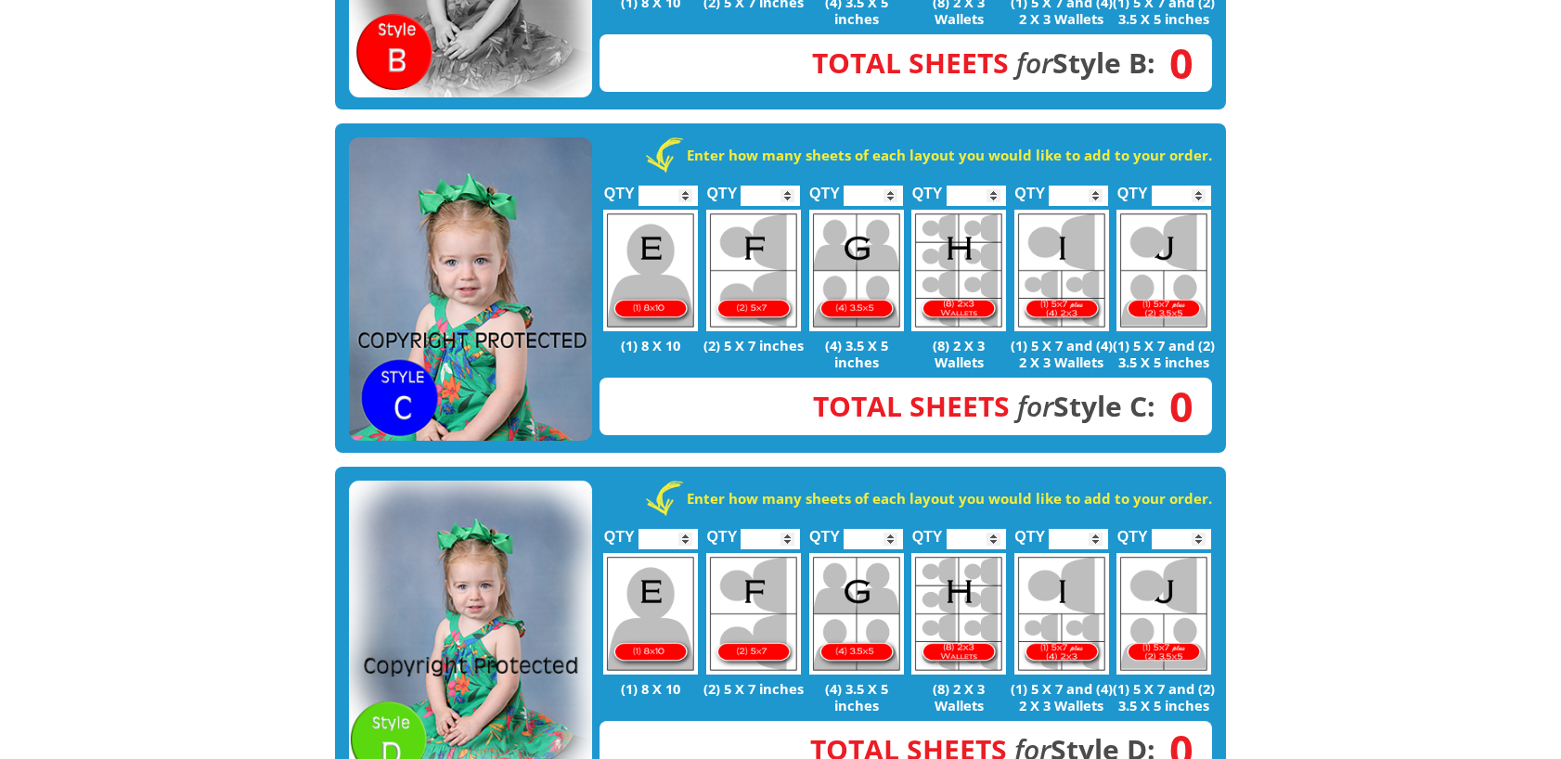
click at [499, 570] on img at bounding box center [470, 633] width 243 height 304
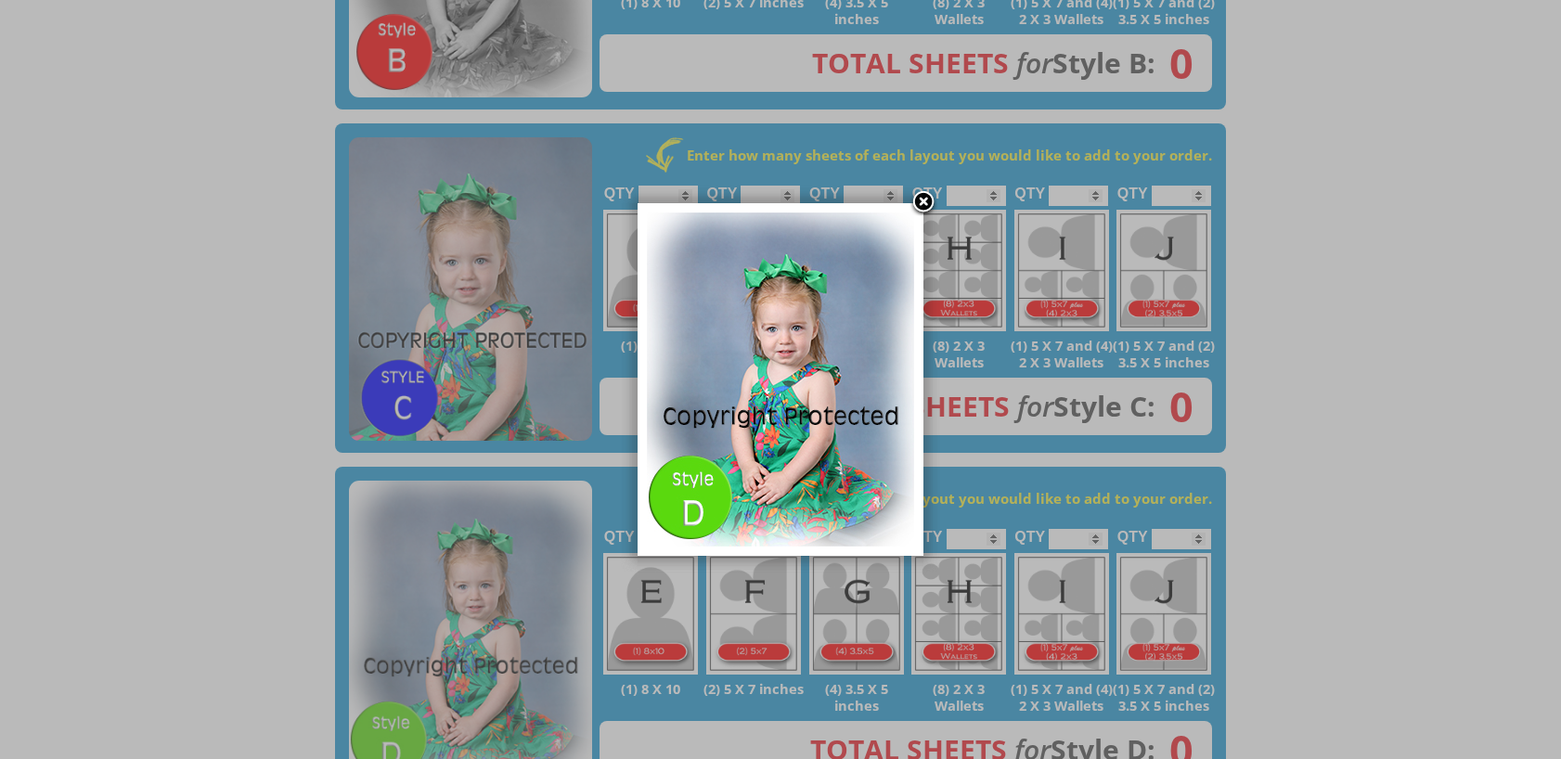
click at [923, 209] on link at bounding box center [924, 203] width 28 height 28
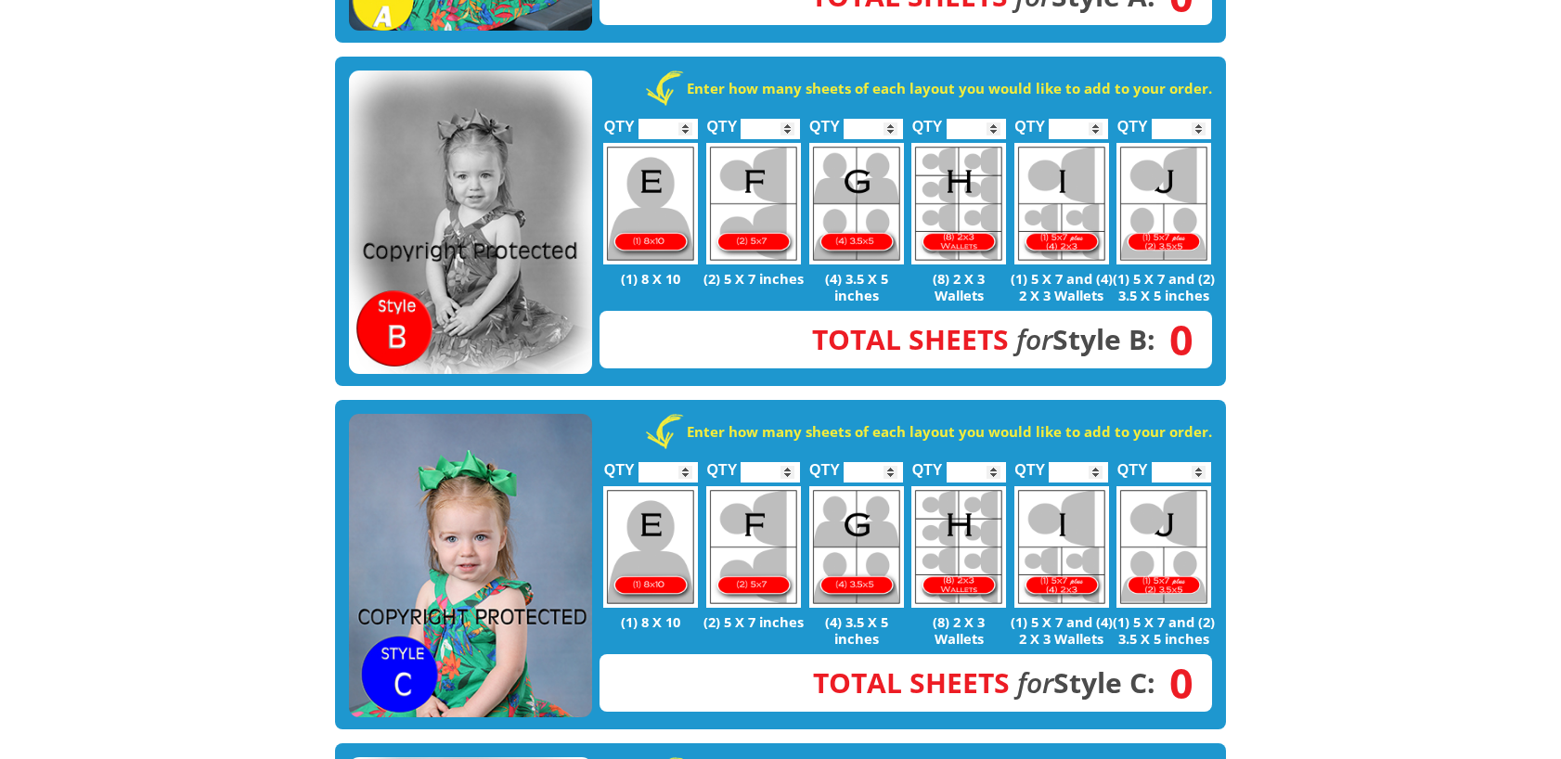
scroll to position [742, 0]
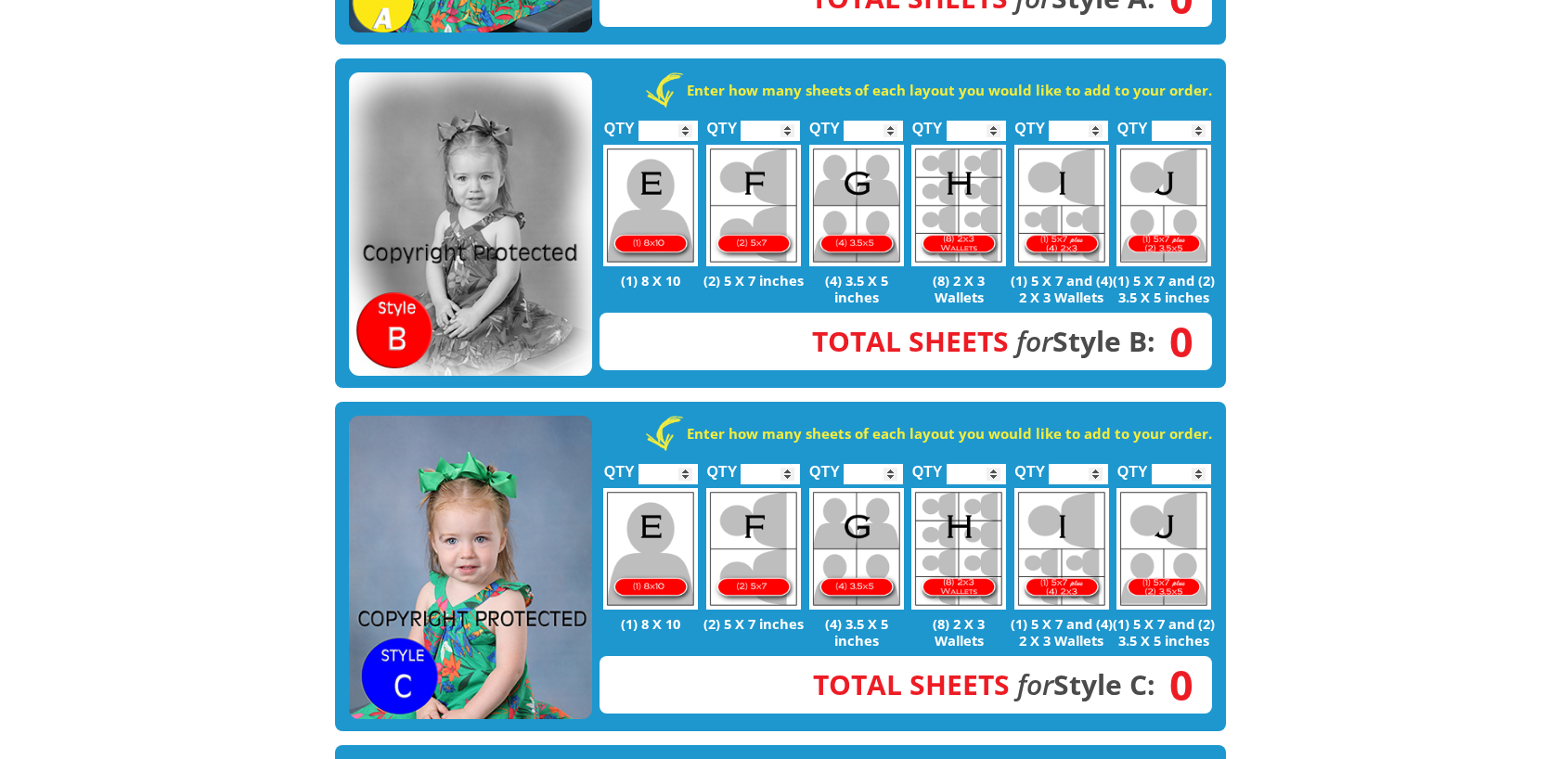
click at [478, 221] on img at bounding box center [470, 224] width 243 height 304
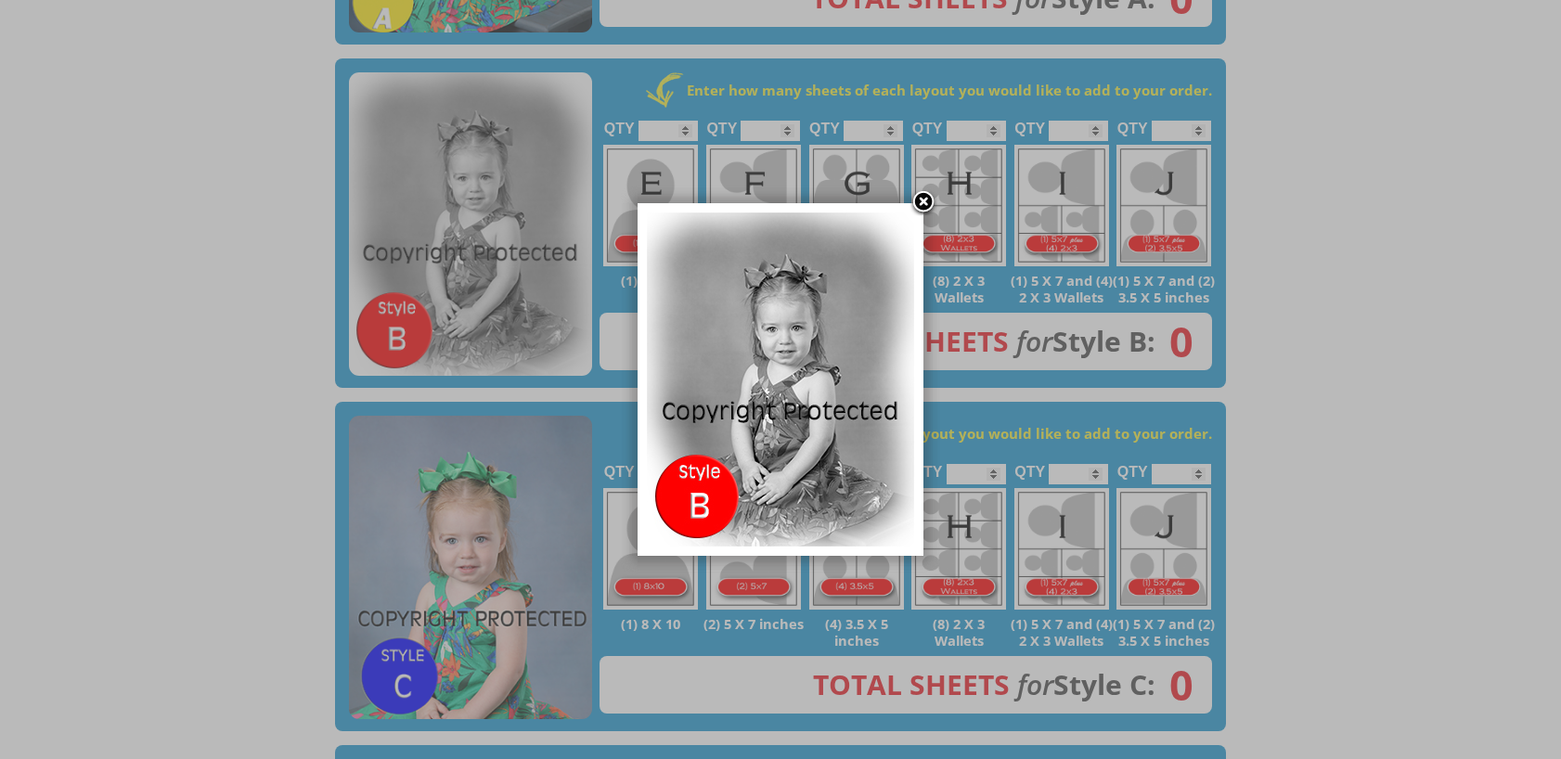
click at [912, 203] on link at bounding box center [924, 203] width 28 height 28
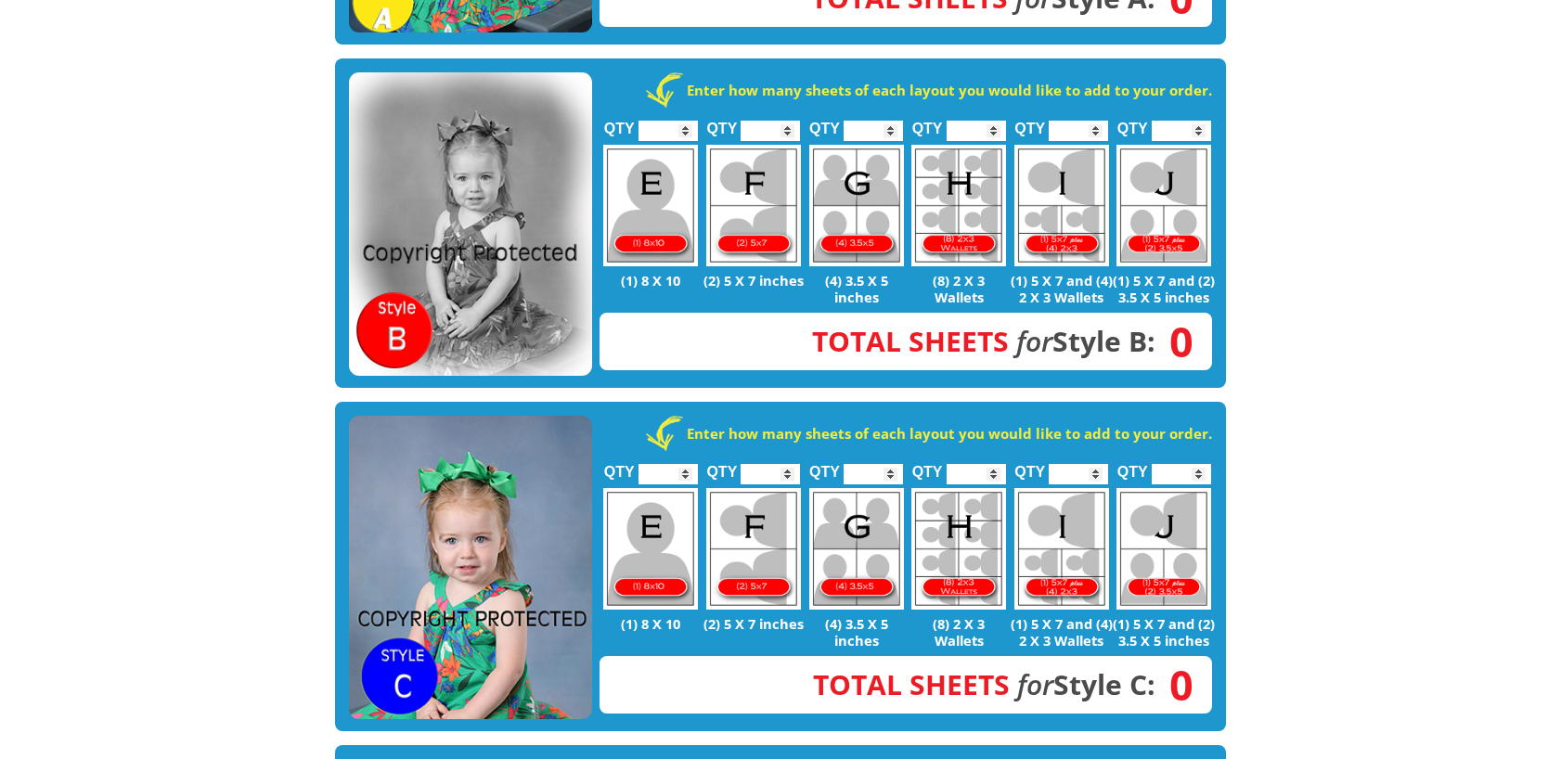
click at [359, 325] on img at bounding box center [470, 224] width 243 height 304
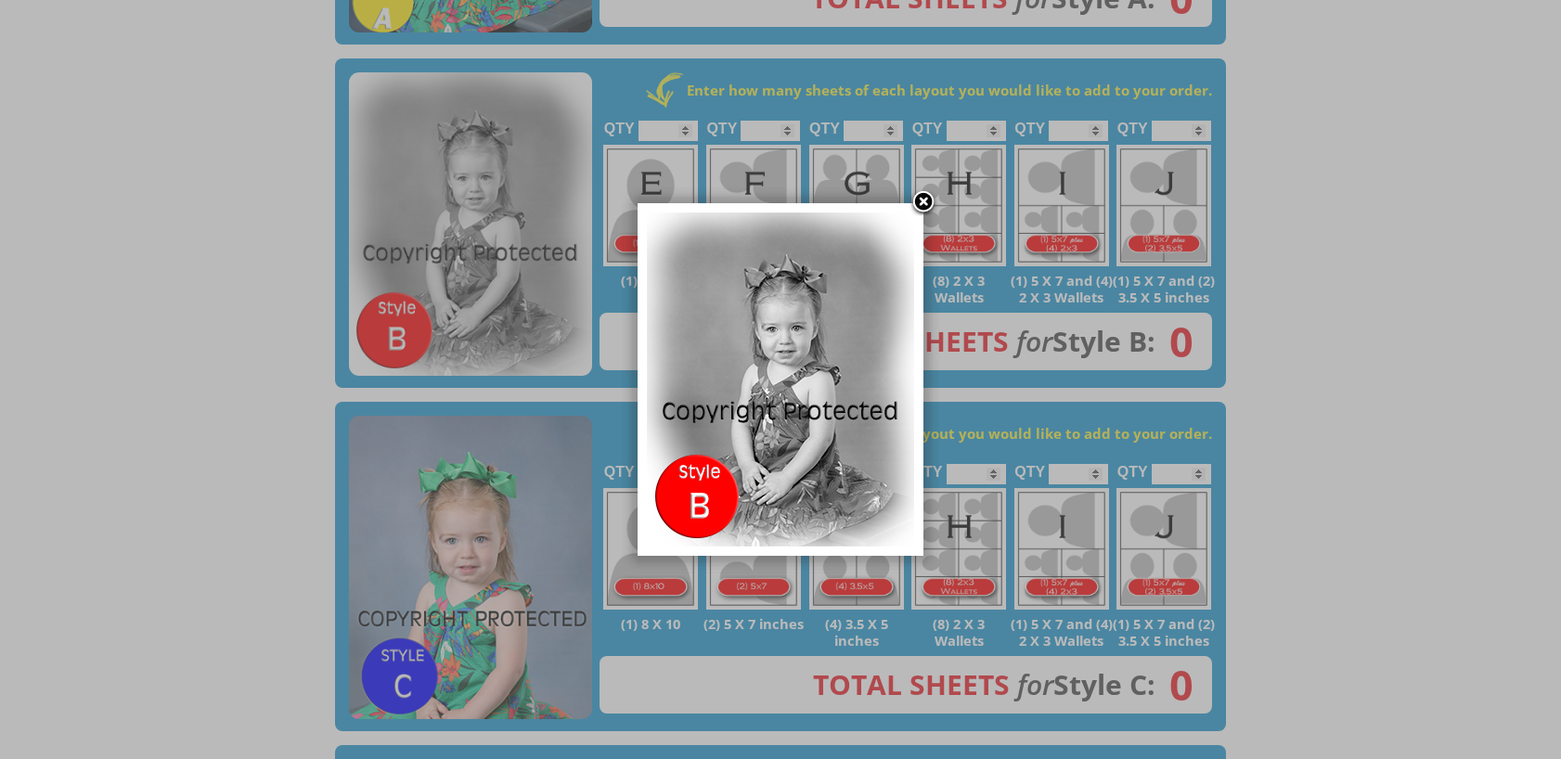
click at [916, 202] on link at bounding box center [924, 203] width 28 height 28
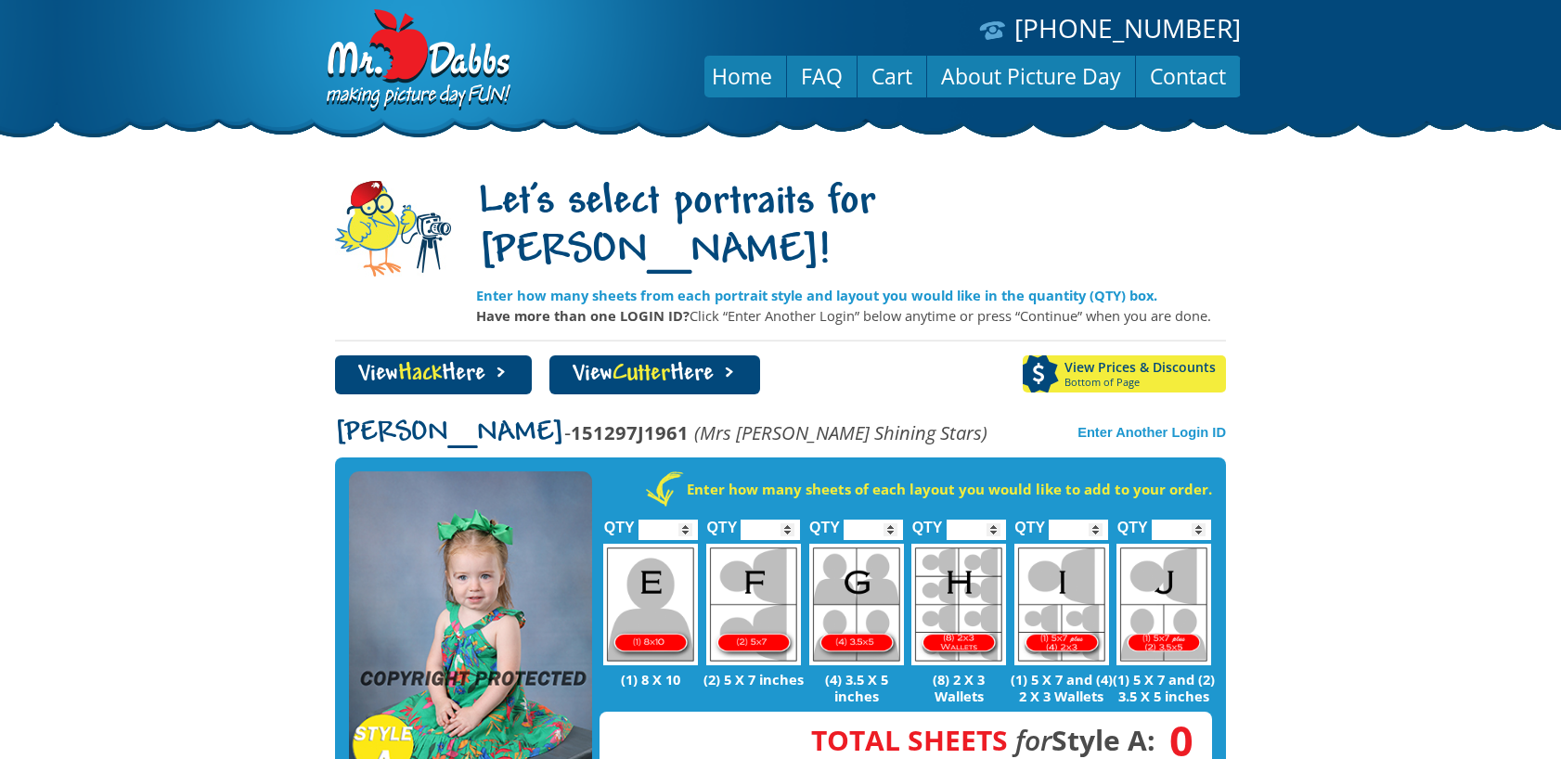
scroll to position [278, 0]
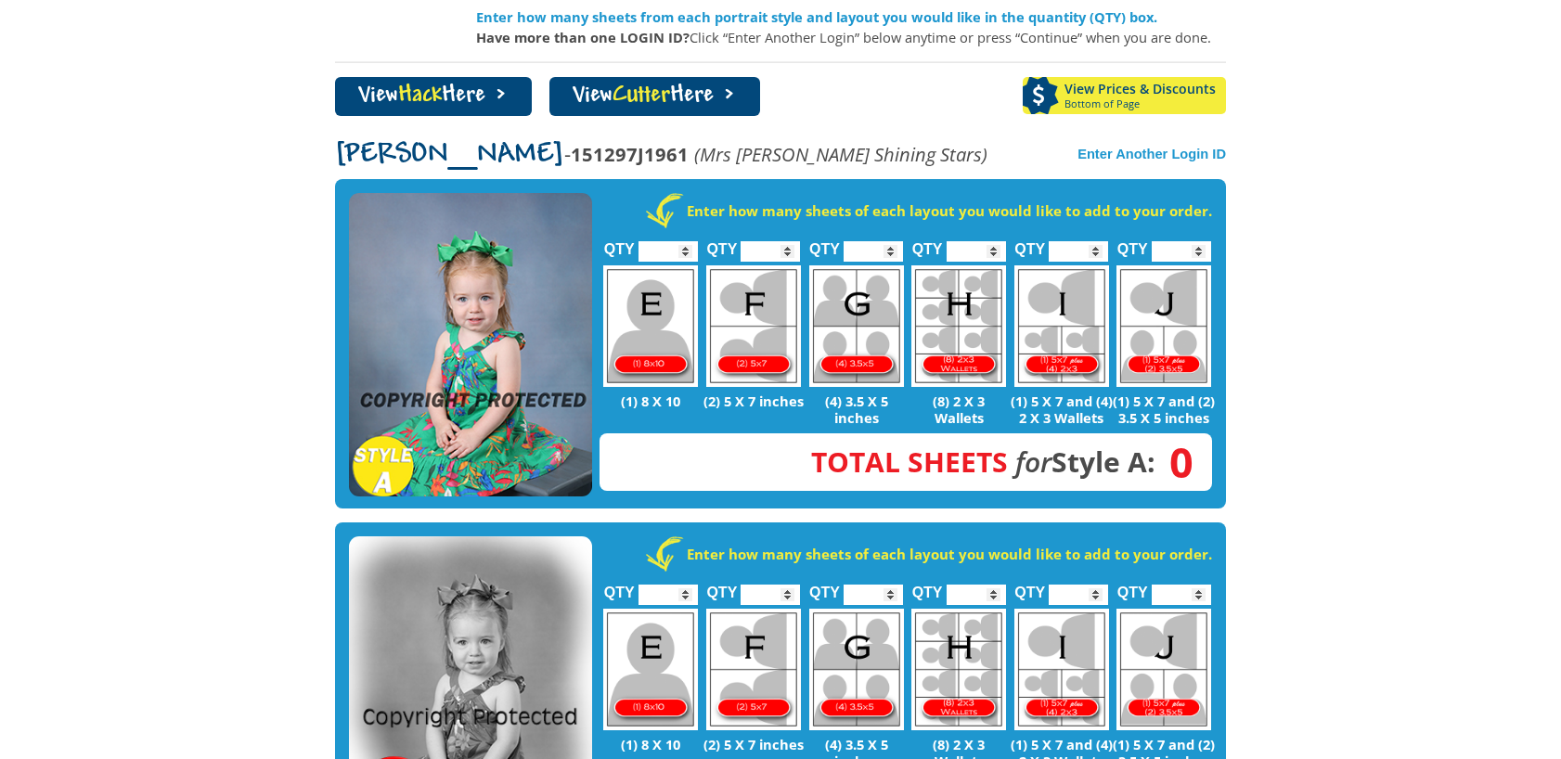
click at [1301, 286] on body "[PHONE_NUMBER] Menu Home FAQ Cart About Picture Day Contact Let's select portra…" at bounding box center [780, 101] width 1561 height 759
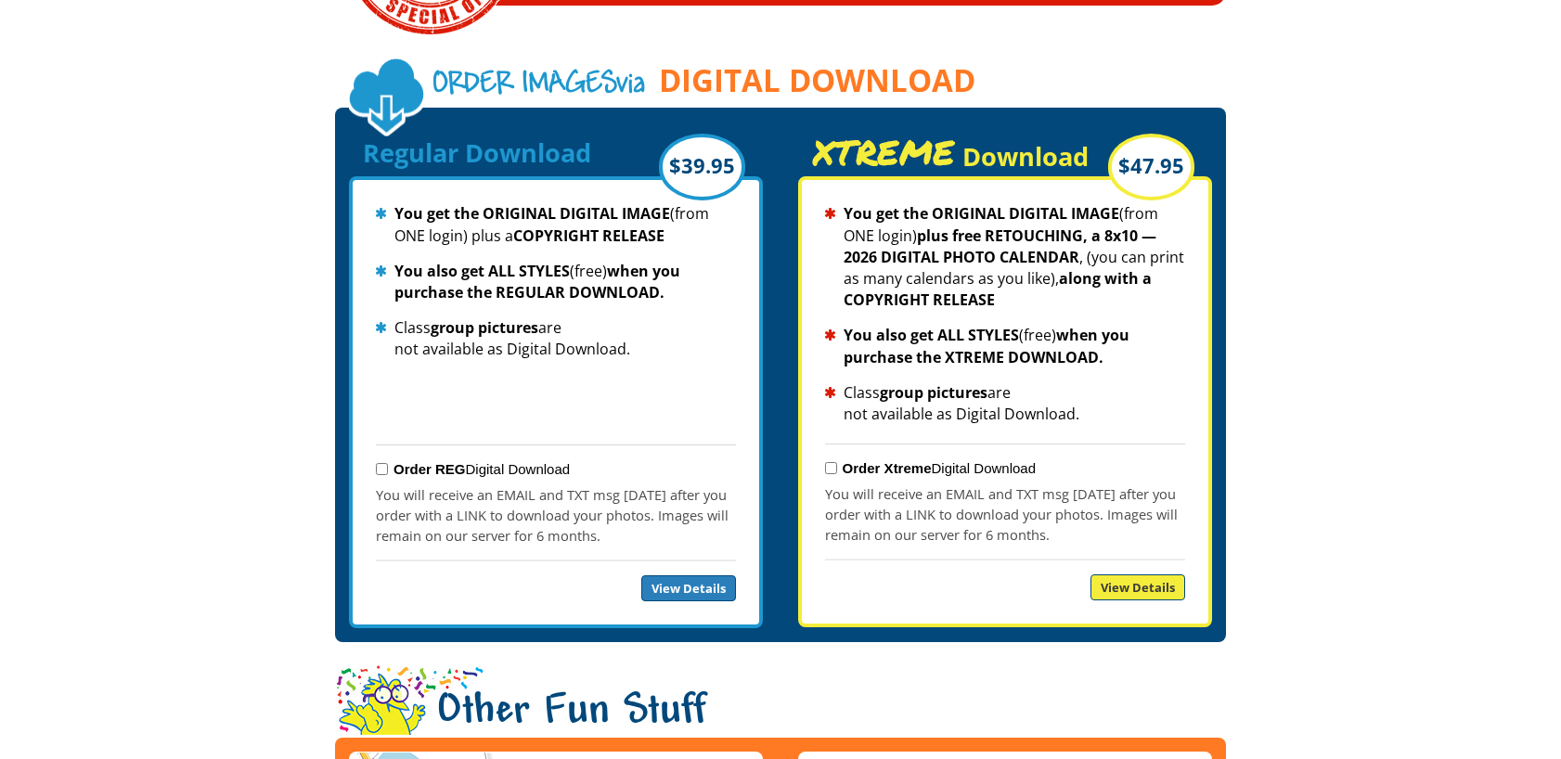
scroll to position [1949, 0]
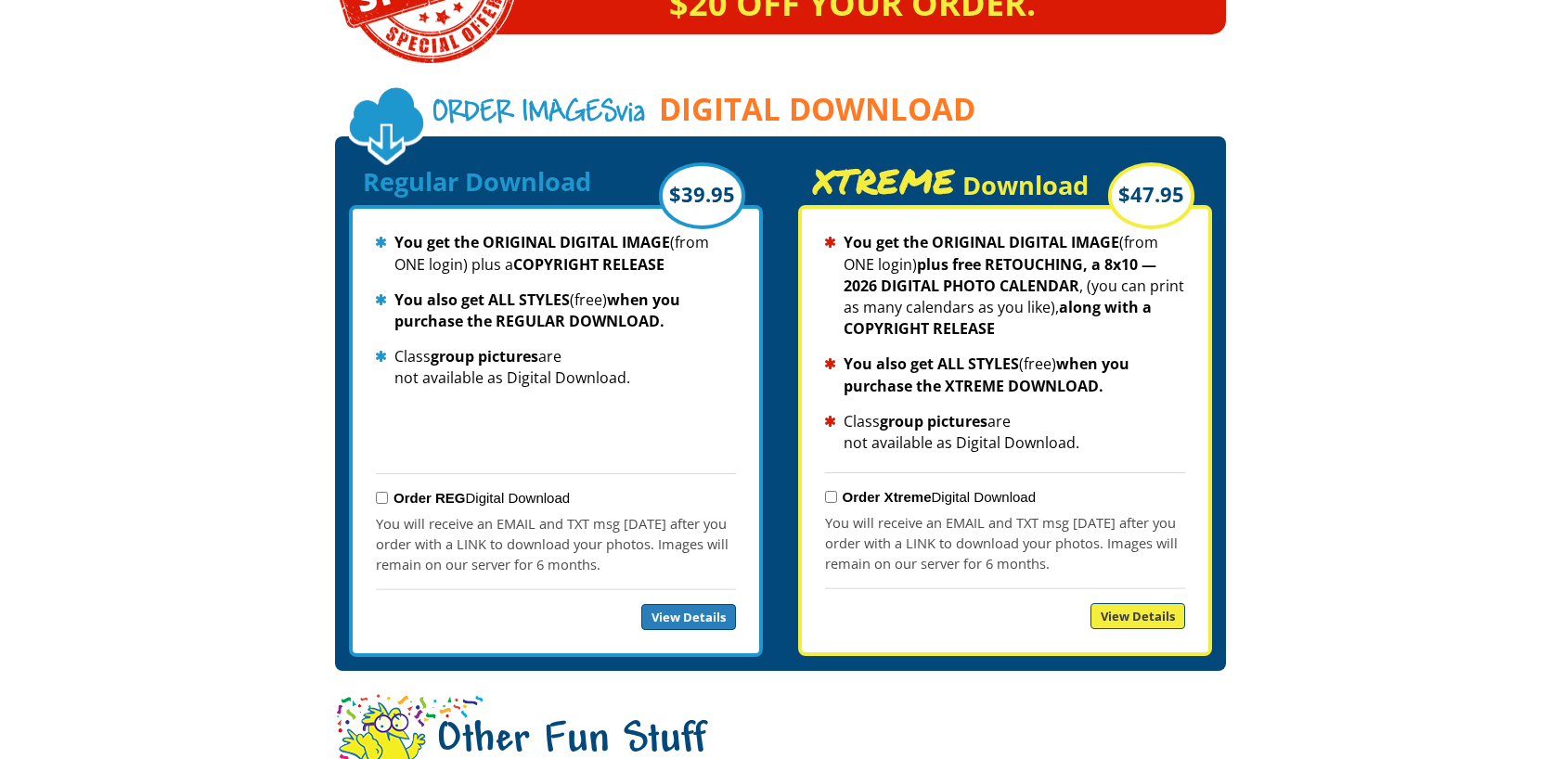
click at [1223, 314] on div "Regular Download $39.95 You get the ORIGINAL DIGITAL IMAGE (from ONE login) plu…" at bounding box center [780, 403] width 891 height 534
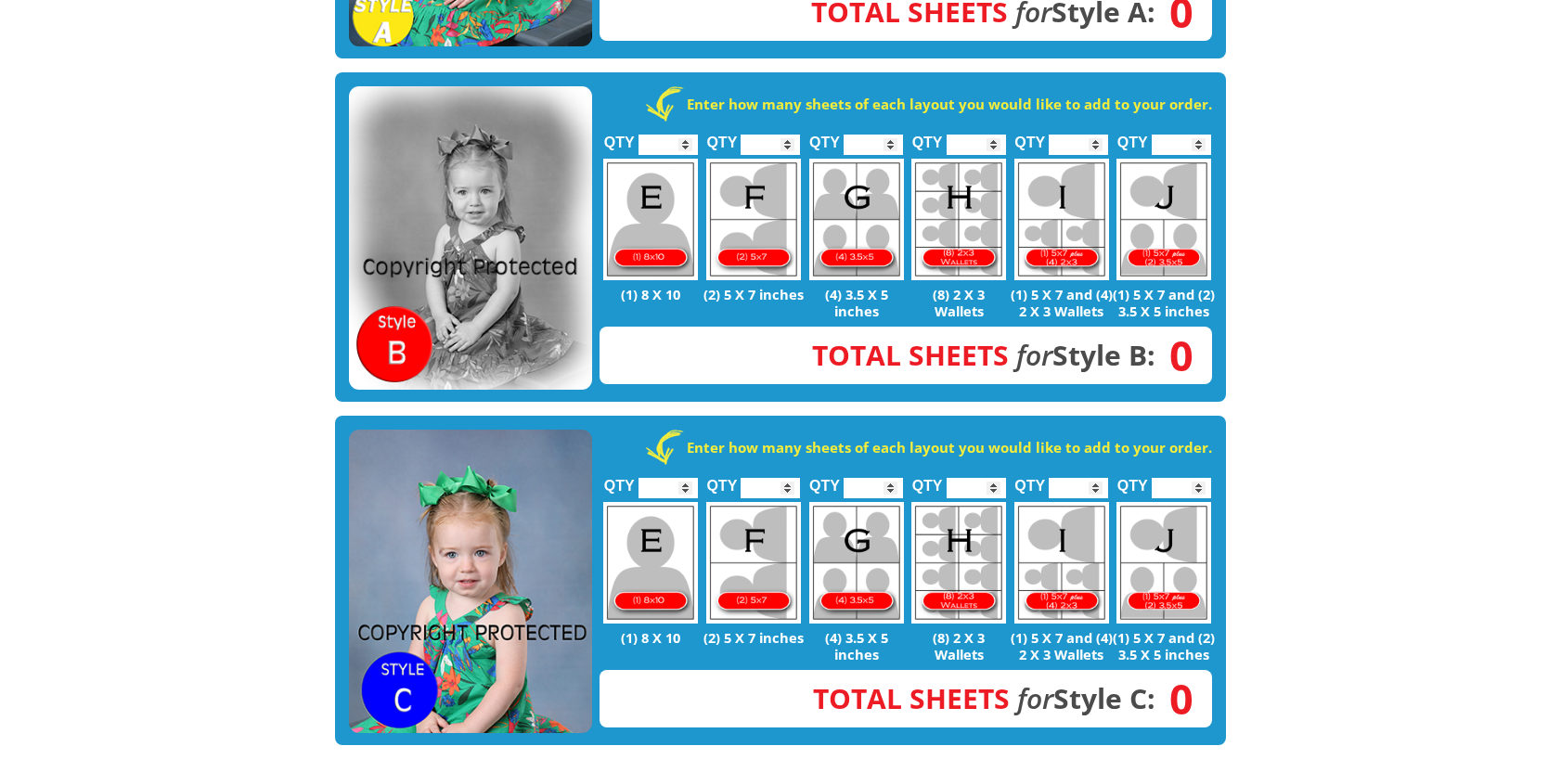
scroll to position [371, 0]
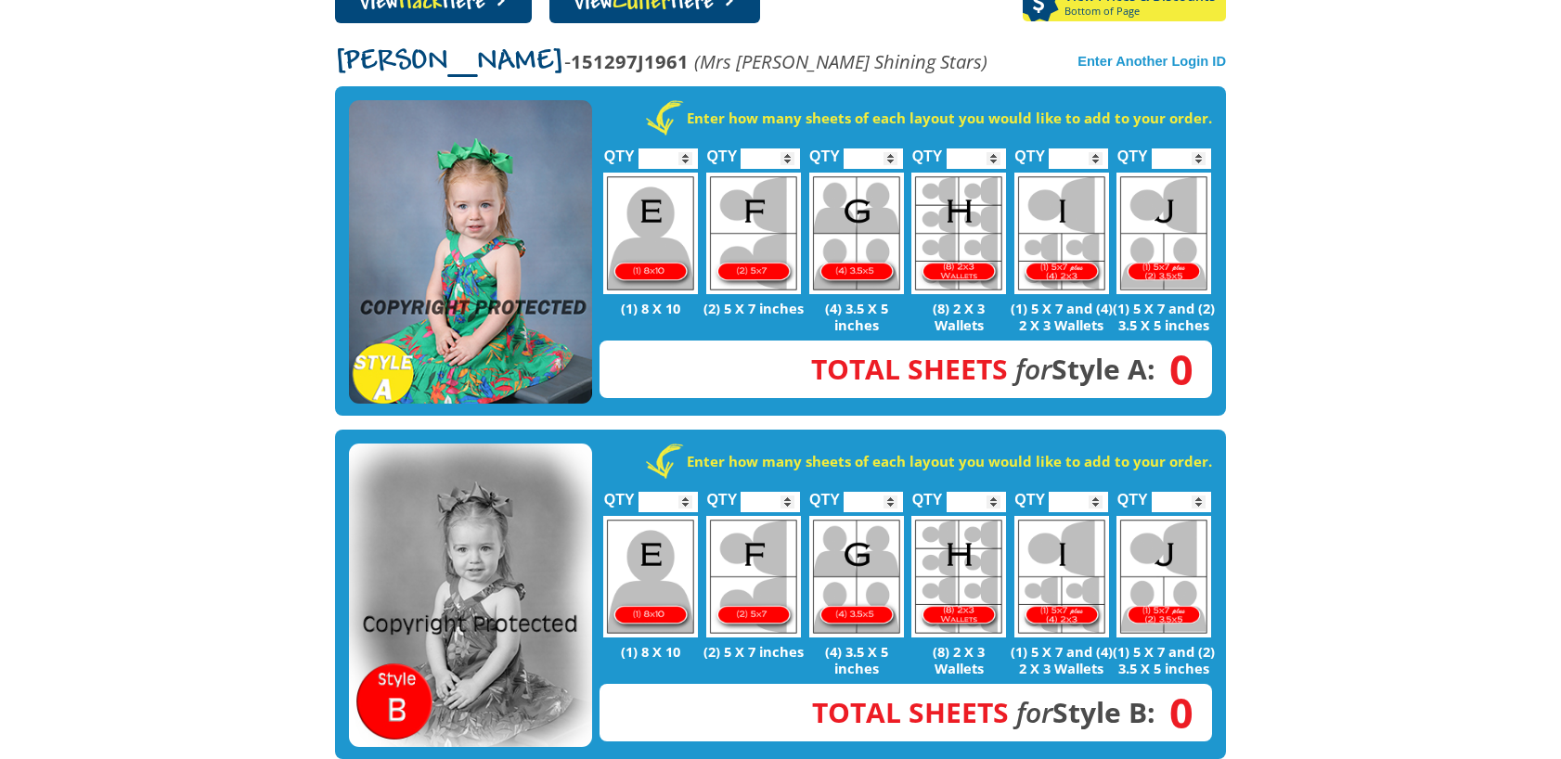
click at [39, 181] on body "[PHONE_NUMBER] Menu Home FAQ Cart About Picture Day Contact Let's select portra…" at bounding box center [780, 8] width 1561 height 759
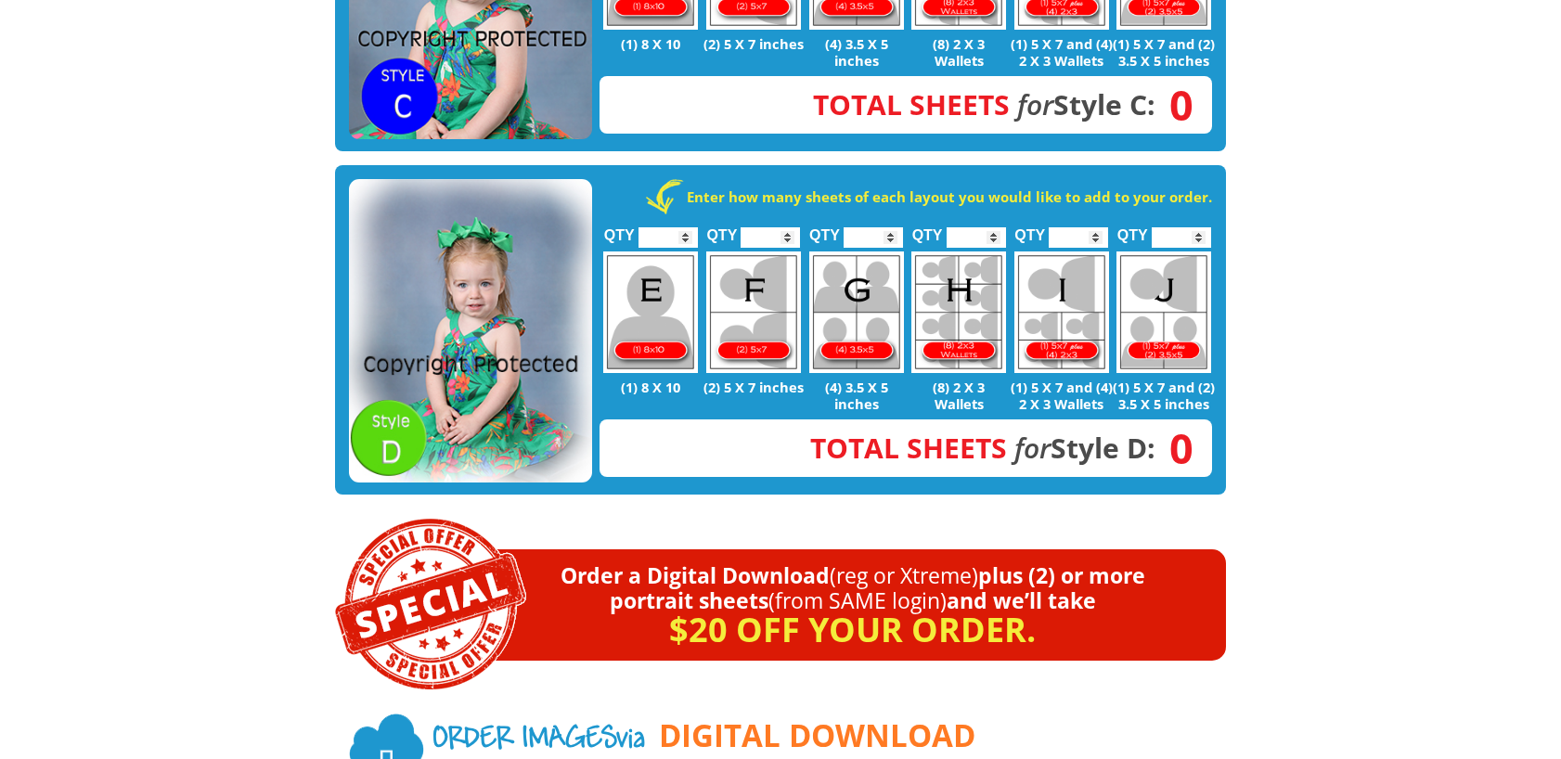
scroll to position [1578, 0]
